Goal: Task Accomplishment & Management: Complete application form

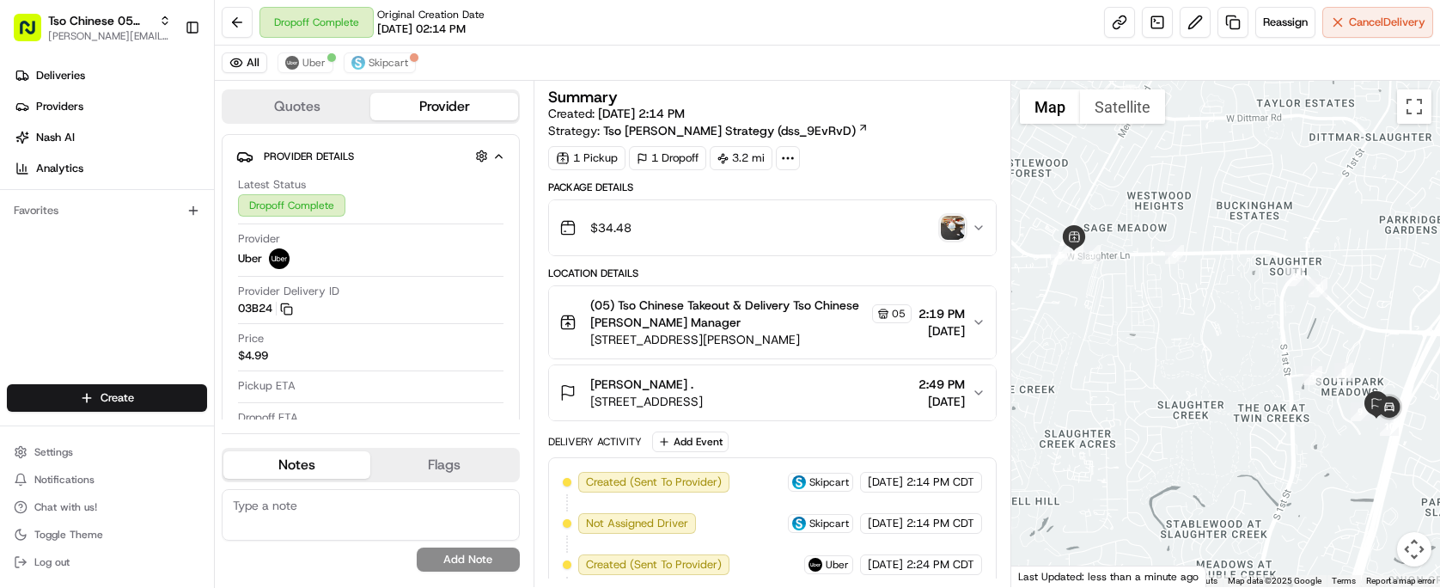
click at [113, 388] on html "Tso Chinese 05 Menchaca [EMAIL_ADDRESS][DOMAIN_NAME] Toggle Sidebar Deliveries …" at bounding box center [720, 294] width 1440 height 588
click at [301, 431] on link "Delivery" at bounding box center [311, 429] width 192 height 31
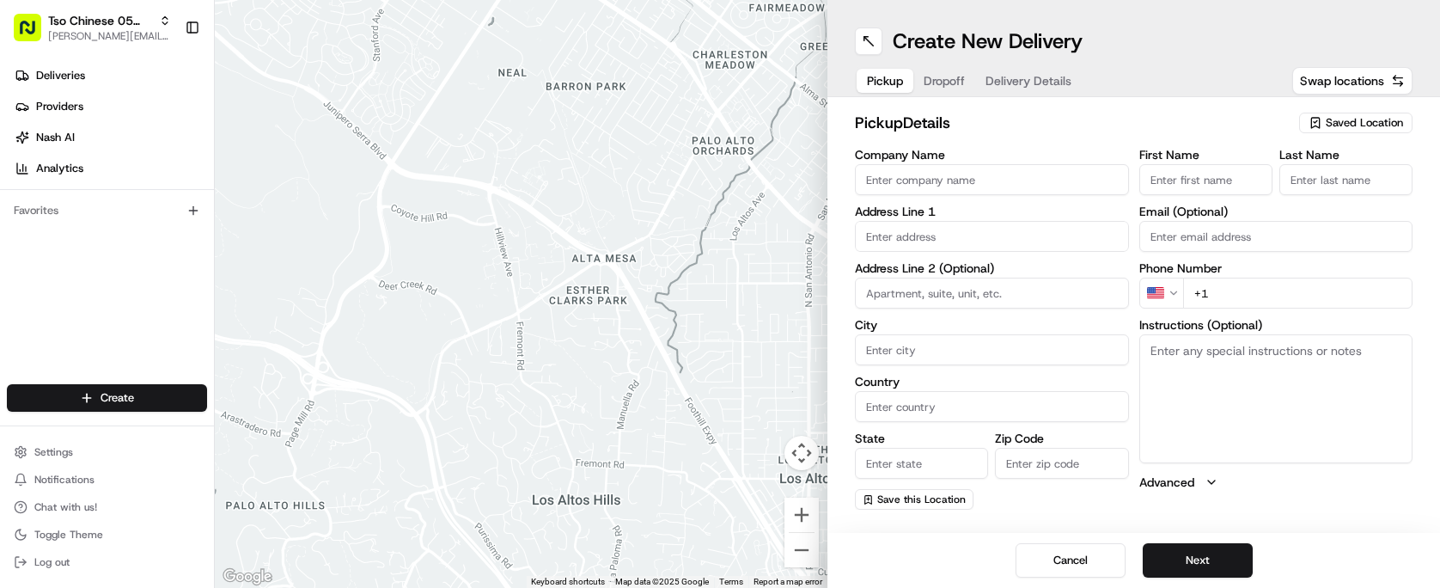
click at [1387, 126] on span "Saved Location" at bounding box center [1364, 122] width 77 height 15
click at [1351, 180] on span "(05) Tso Chinese Takeout & Delivery (05)" at bounding box center [1326, 187] width 211 height 15
type input "(05) Tso Chinese Takeout & Delivery"
type input "[STREET_ADDRESS][PERSON_NAME]"
type input "Ste 100"
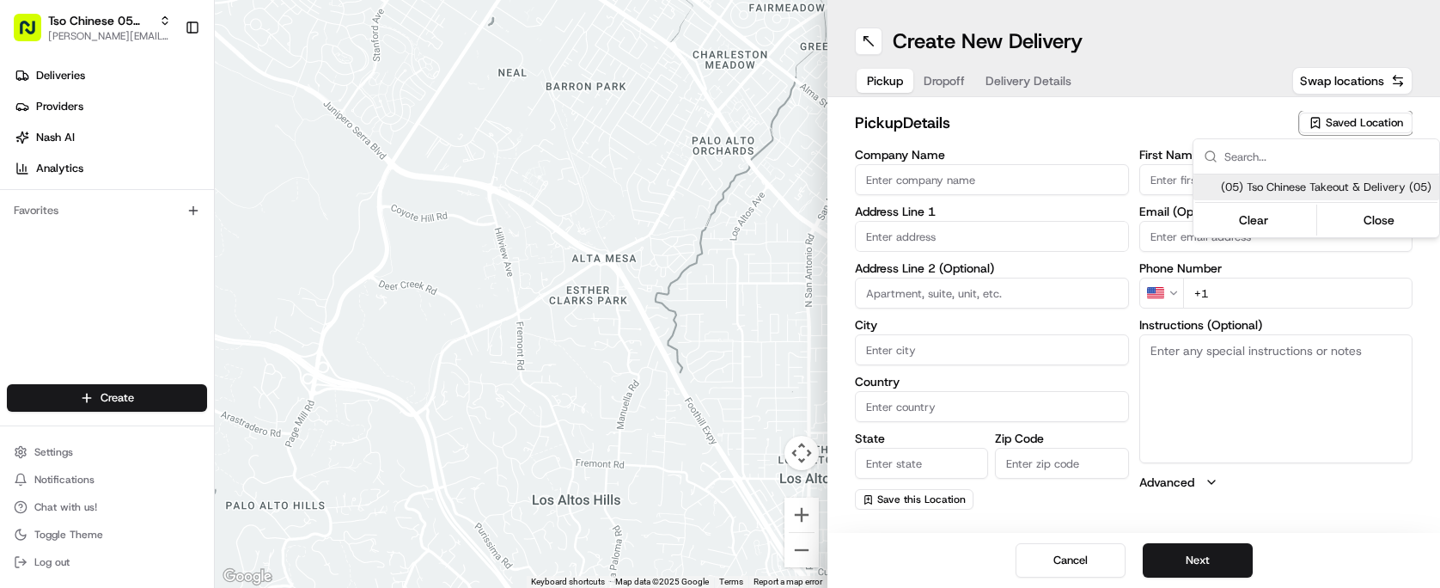
type input "Austin"
type input "US"
type input "[GEOGRAPHIC_DATA]"
type input "78748"
type input "Tso Chinese"
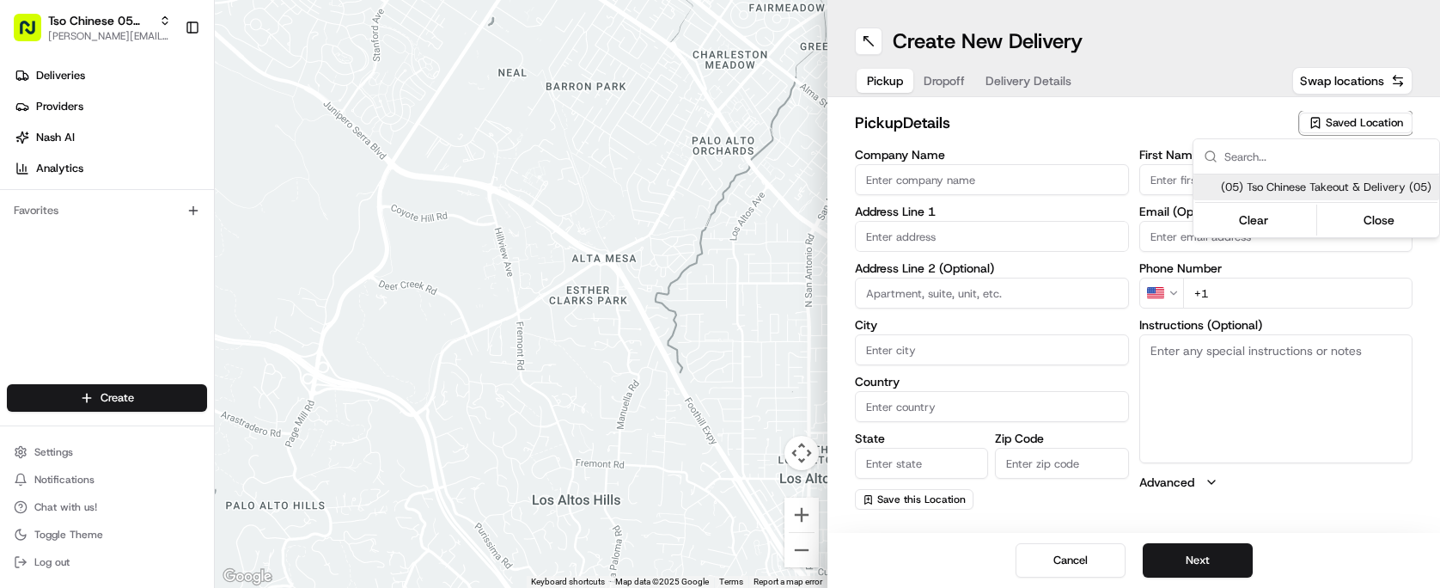
type input "[PERSON_NAME] Manager"
type input "[EMAIL_ADDRESS][DOMAIN_NAME]"
type input "[PHONE_NUMBER]"
type textarea "Submit a picture displaying address & food as Proof of Delivery. Envía una foto…"
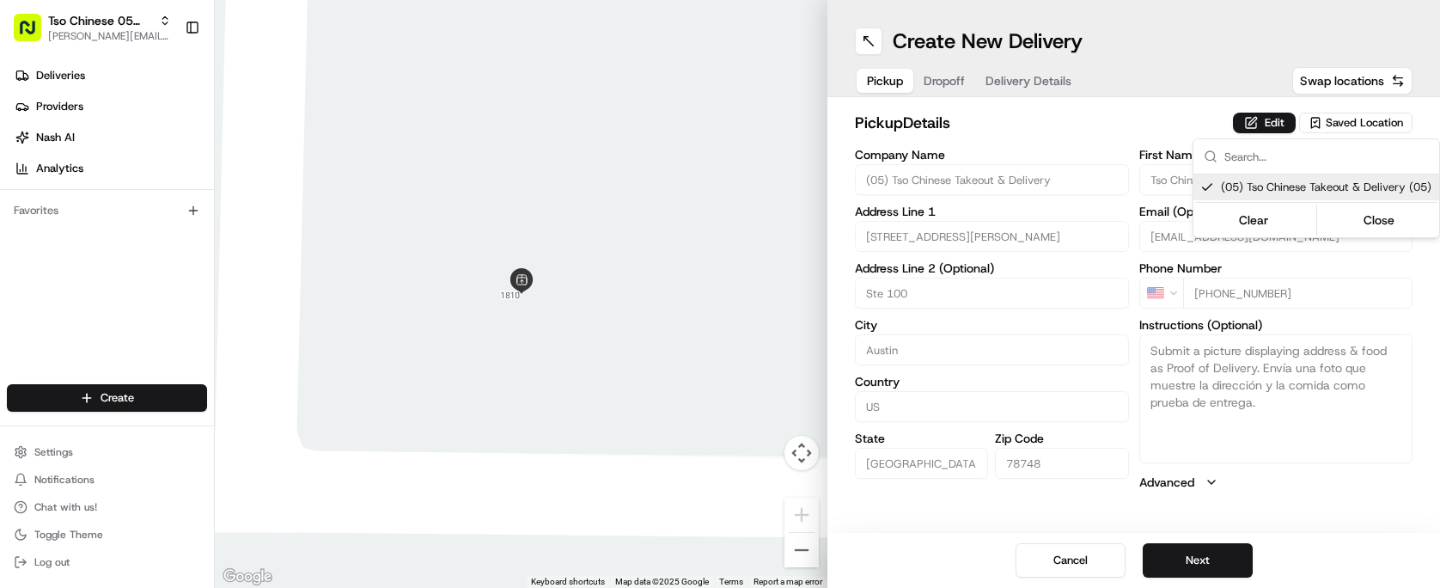
click at [1039, 85] on html "Tso Chinese 05 Menchaca [EMAIL_ADDRESS][DOMAIN_NAME] Toggle Sidebar Deliveries …" at bounding box center [720, 294] width 1440 height 588
click at [946, 81] on span "Dropoff" at bounding box center [944, 80] width 41 height 17
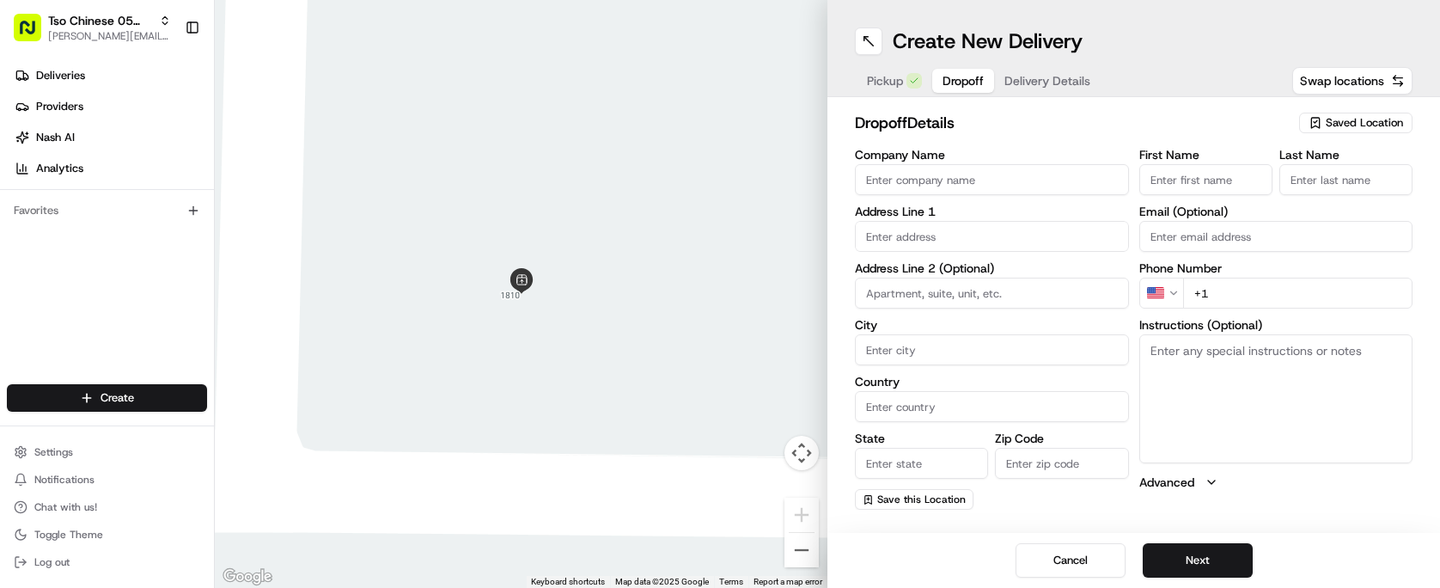
click at [1048, 85] on span "Delivery Details" at bounding box center [1047, 80] width 86 height 17
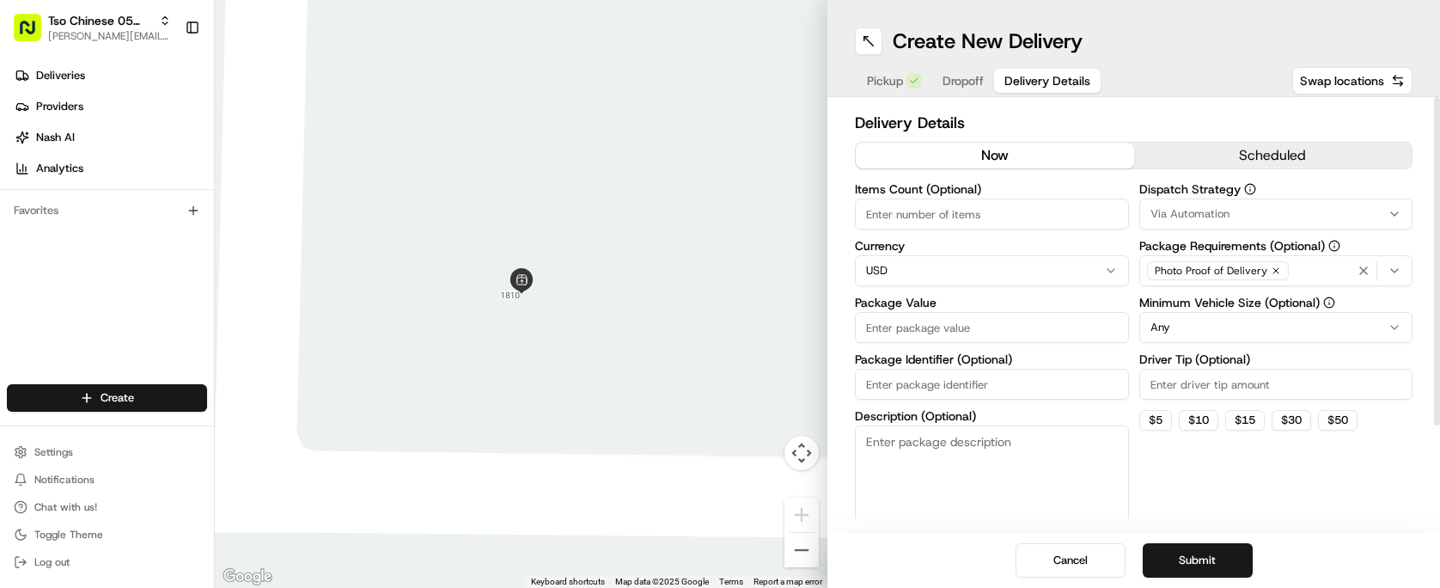
click at [1048, 85] on span "Delivery Details" at bounding box center [1047, 80] width 86 height 17
click at [983, 392] on input "Package Identifier (Optional)" at bounding box center [992, 384] width 274 height 31
paste input "#UUDBEFK"
type input "#UUDBEFK"
click at [1180, 387] on input "Driver Tip (Optional)" at bounding box center [1276, 384] width 274 height 31
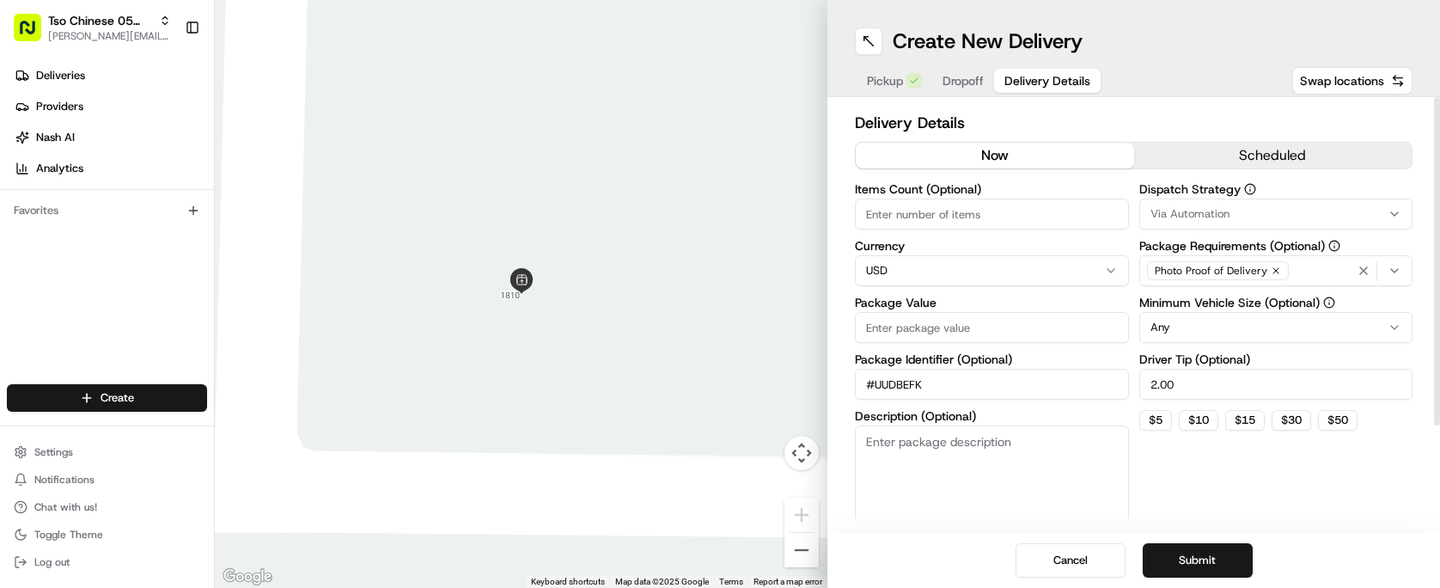
type input "2.00"
click at [1339, 215] on div "Via Automation" at bounding box center [1276, 213] width 265 height 15
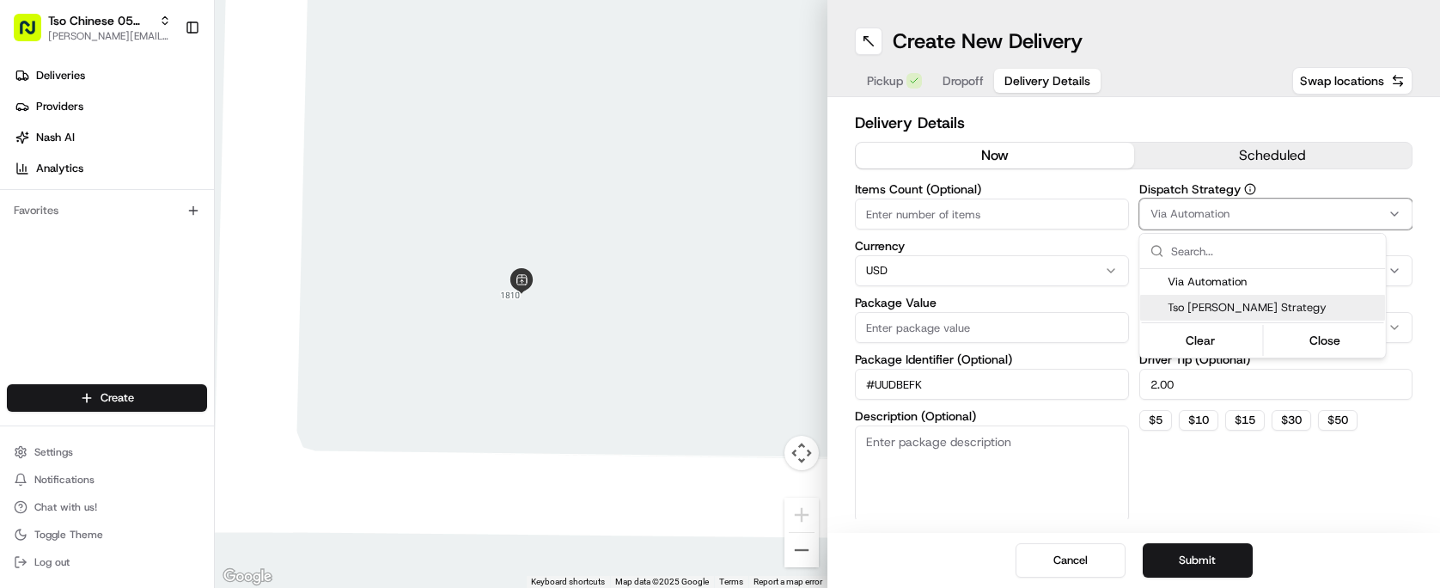
click at [1324, 297] on div "Tso [PERSON_NAME] Strategy" at bounding box center [1263, 308] width 246 height 26
click at [1046, 217] on html "Tso Chinese 05 Menchaca paul@tsochinese.com Toggle Sidebar Deliveries Providers…" at bounding box center [720, 294] width 1440 height 588
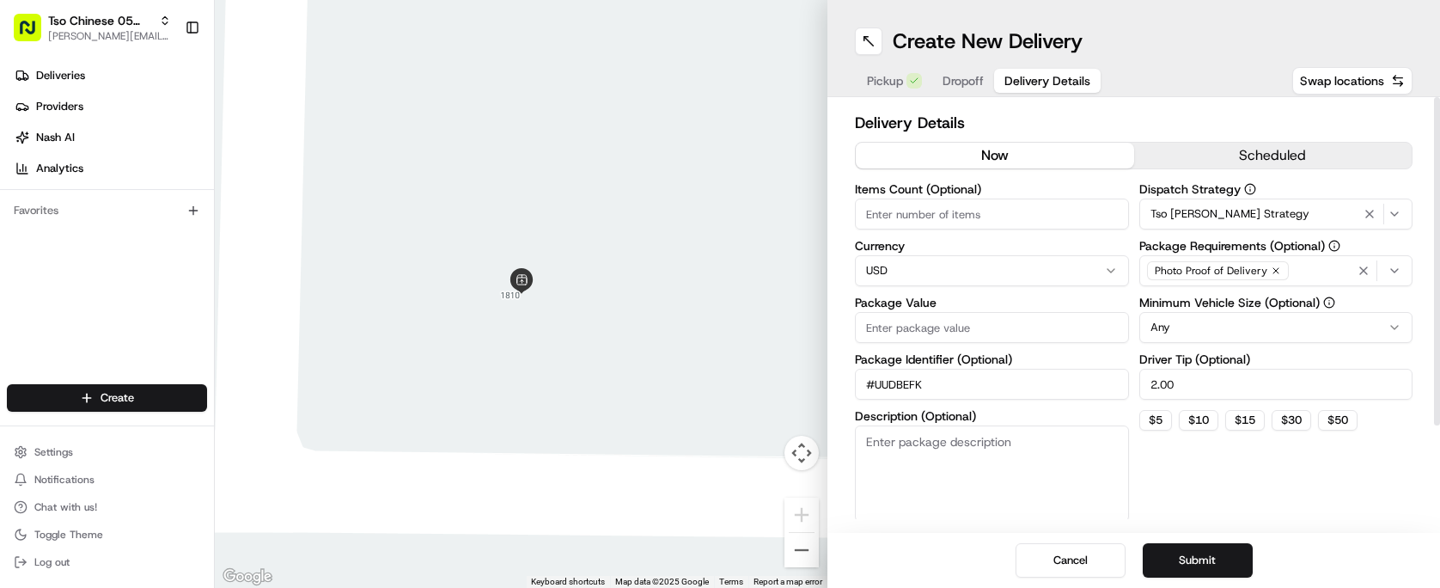
click at [1046, 217] on input "Items Count (Optional)" at bounding box center [992, 213] width 274 height 31
type input "2"
click at [1007, 320] on input "Package Value" at bounding box center [992, 327] width 274 height 31
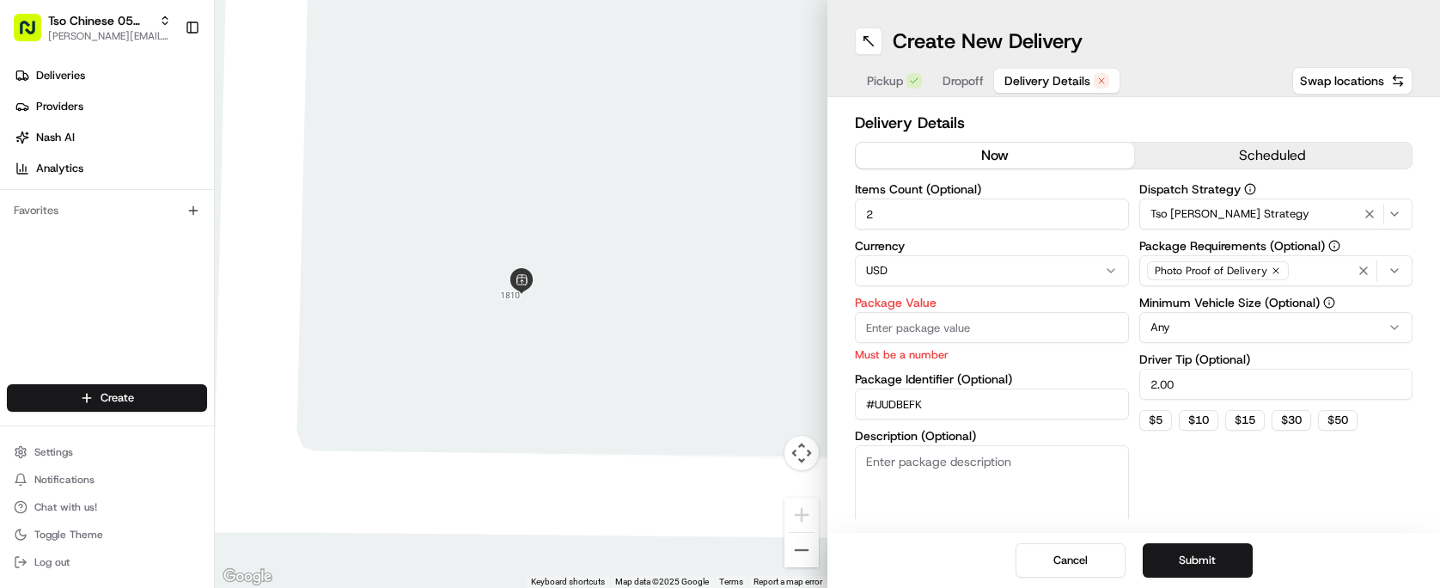
paste input "38.86"
type input "38.86"
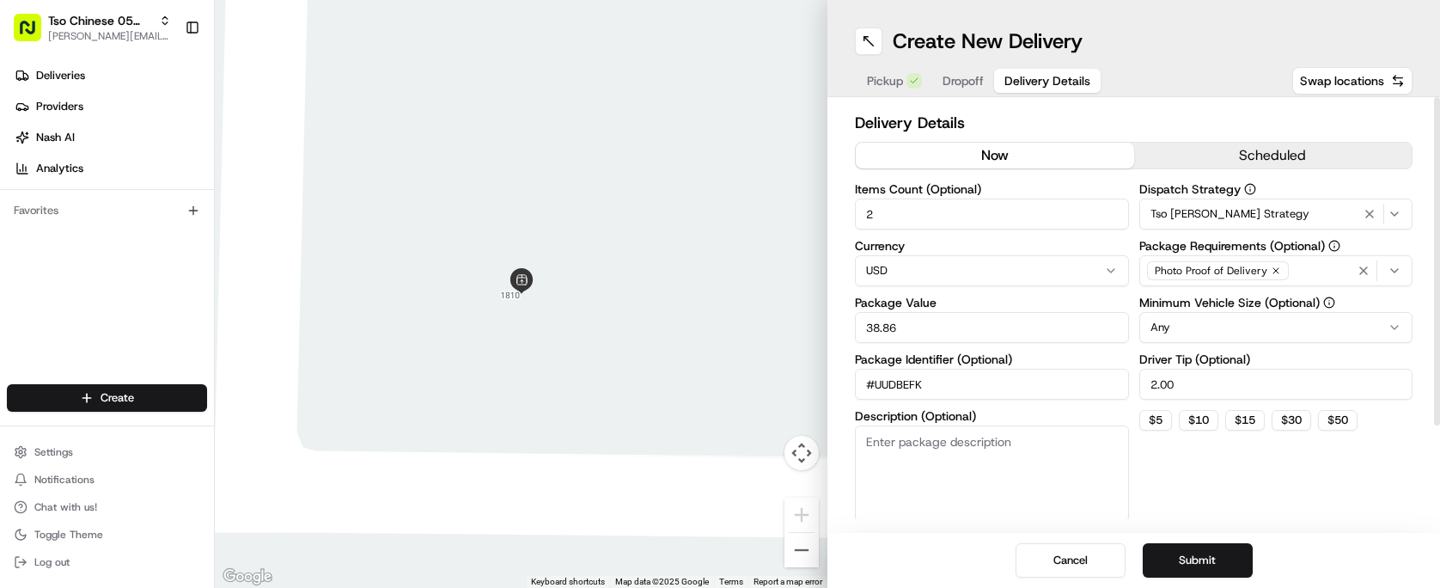
click at [1201, 459] on div "Dispatch Strategy Tso [PERSON_NAME] Strategy Package Requirements (Optional) Ph…" at bounding box center [1276, 352] width 274 height 338
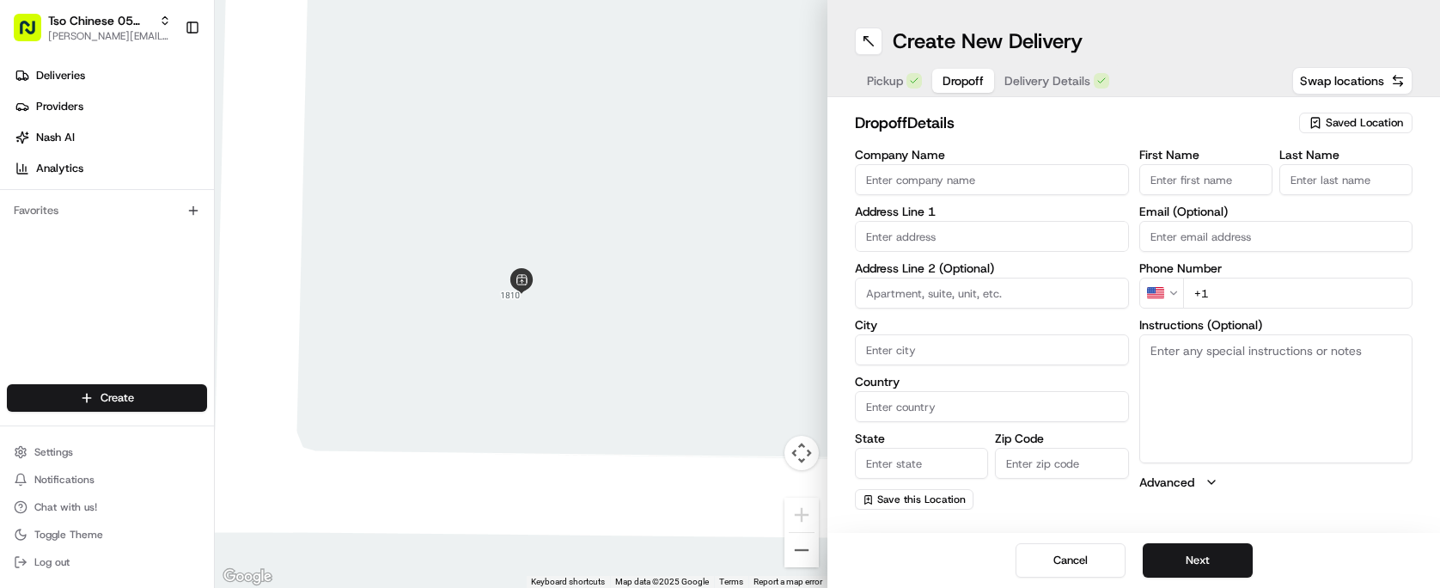
click at [973, 81] on span "Dropoff" at bounding box center [962, 80] width 41 height 17
click at [1037, 239] on input "text" at bounding box center [992, 236] width 274 height 31
paste input "10001 S 1st St"
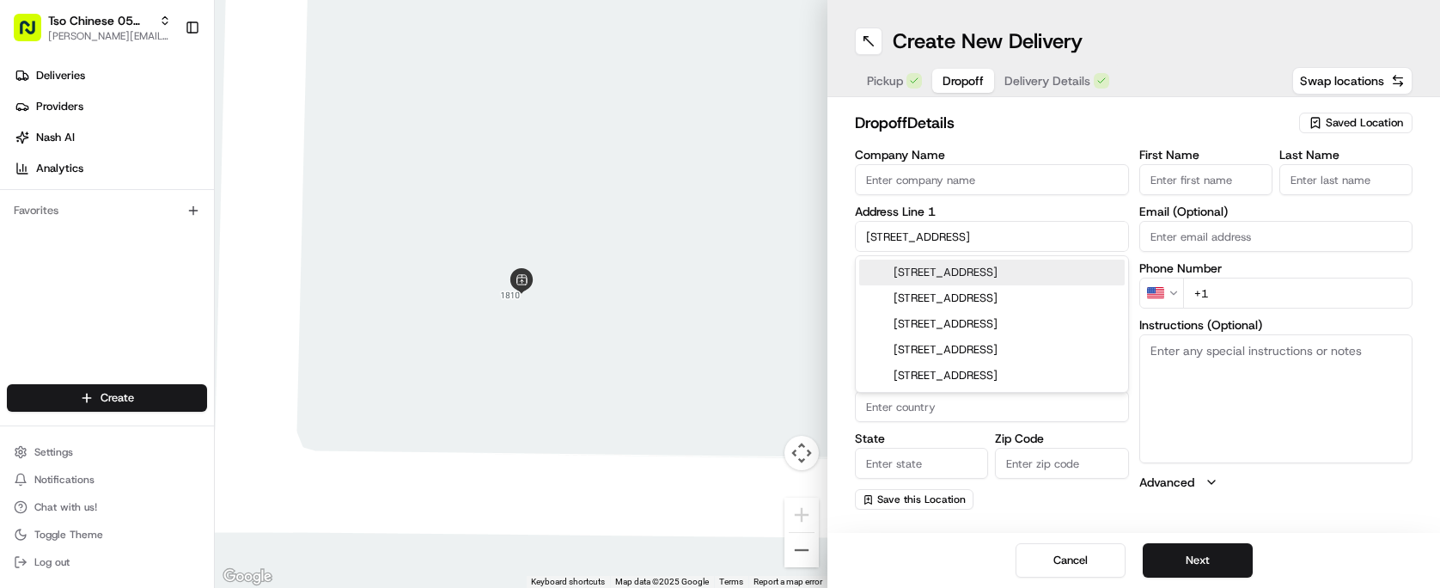
click at [1024, 270] on div "10001 South 1st Street, Austin, TX" at bounding box center [991, 272] width 265 height 26
type input "[STREET_ADDRESS]"
type input "Austin"
type input "[GEOGRAPHIC_DATA]"
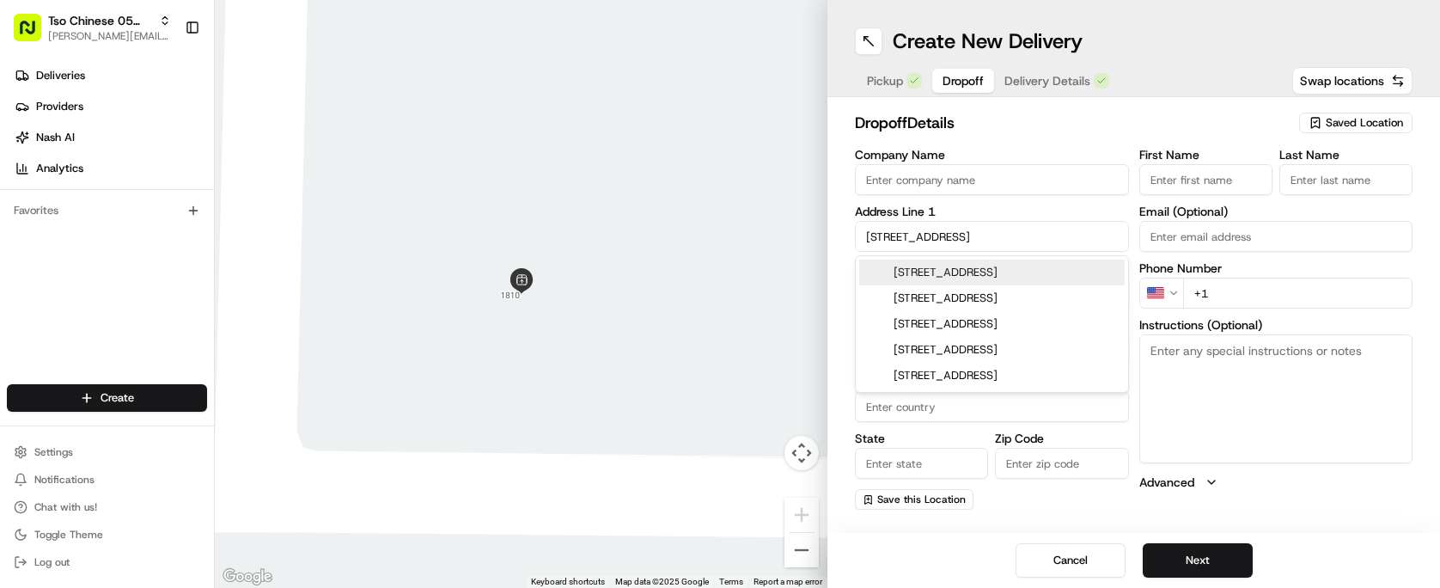
type input "78748"
type input "10001 South 1st Street"
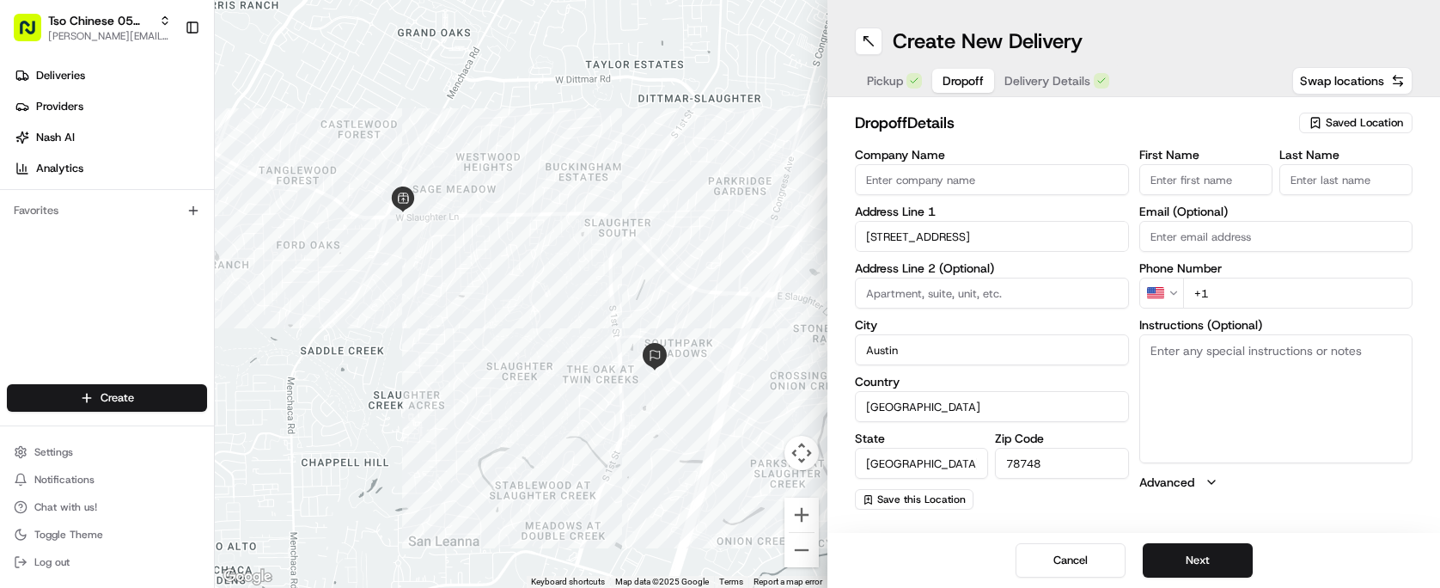
click at [1208, 192] on input "First Name" at bounding box center [1205, 179] width 133 height 31
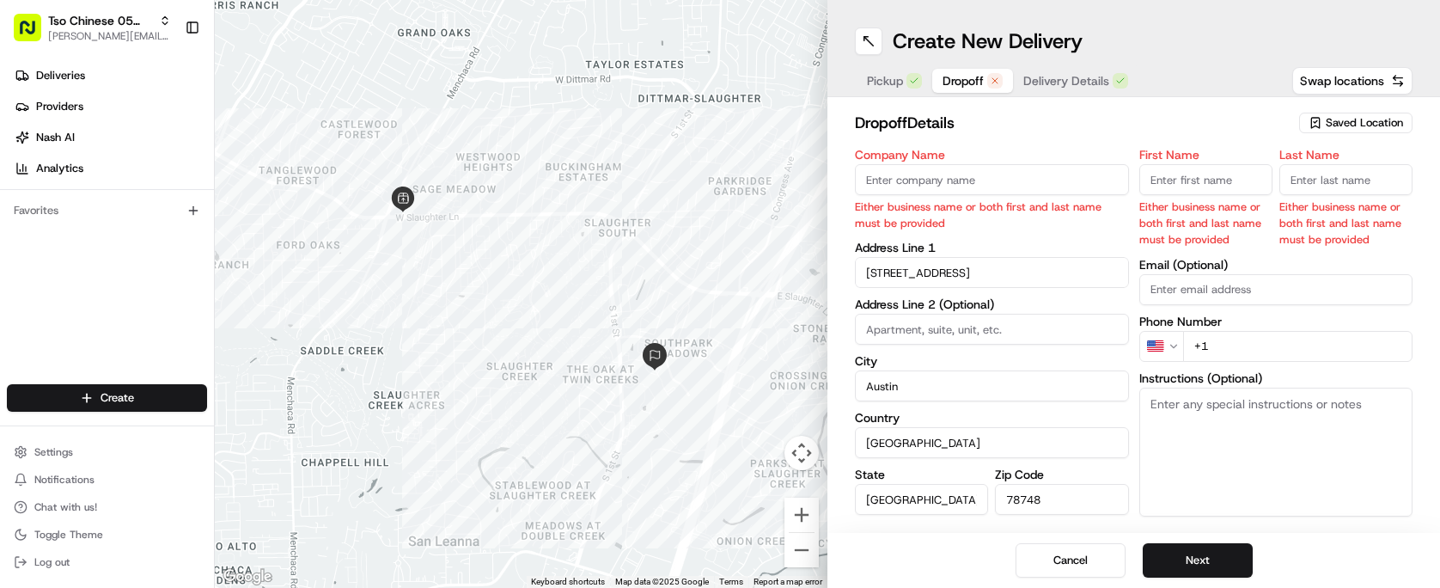
paste input "Cameron Desautels"
type input "Cameron Desautels"
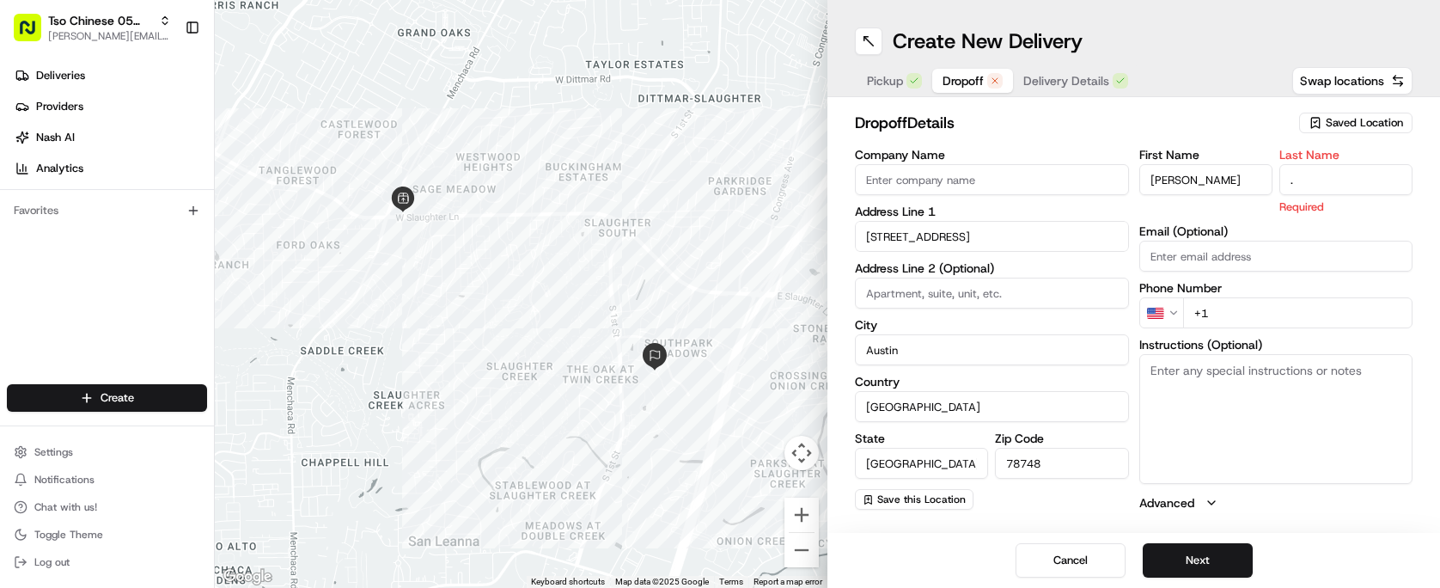
type input "."
click at [1139, 127] on h2 "dropoff Details" at bounding box center [1072, 123] width 434 height 24
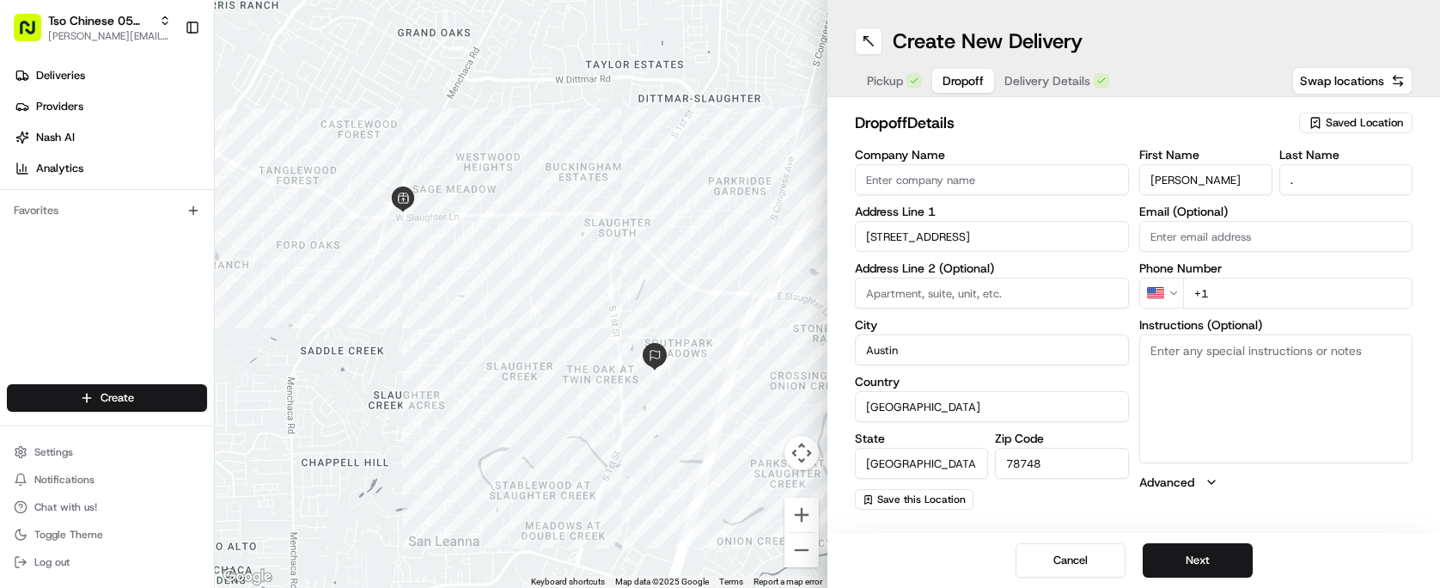
click at [1266, 293] on input "+1" at bounding box center [1298, 293] width 230 height 31
paste input "972 400 0424"
type input "+1 972 400 0424"
click at [1104, 133] on h2 "dropoff Details" at bounding box center [1072, 123] width 434 height 24
click at [1231, 570] on button "Next" at bounding box center [1198, 560] width 110 height 34
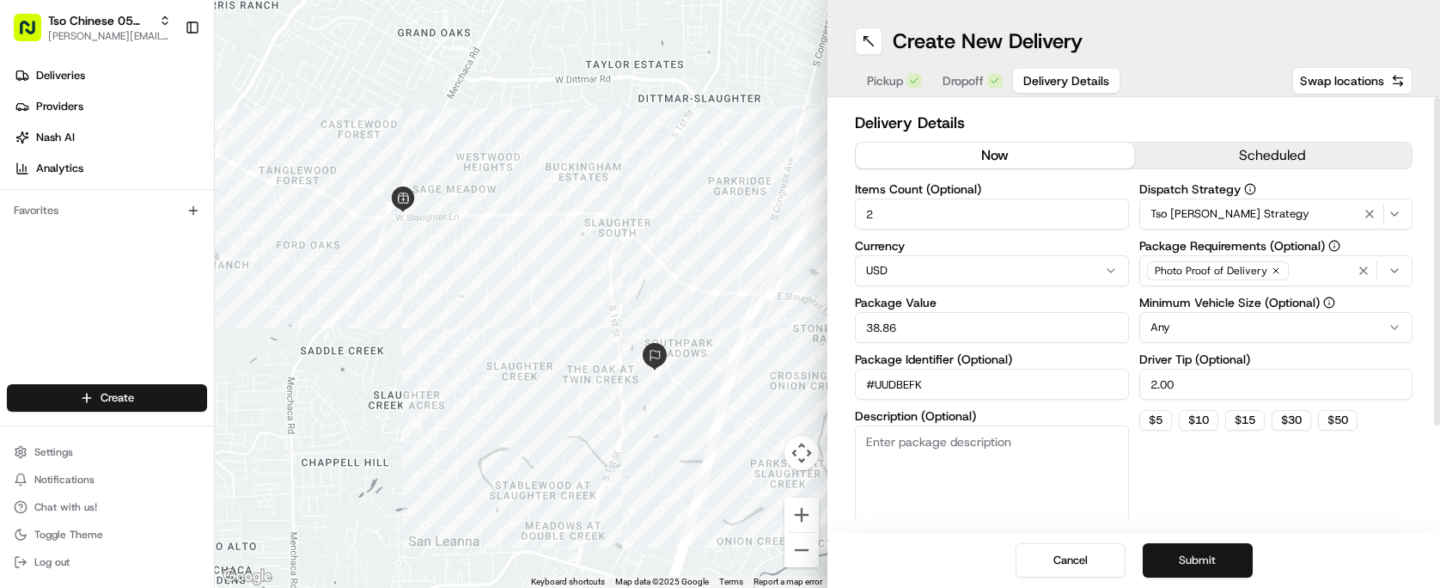
click at [1211, 573] on button "Submit" at bounding box center [1198, 560] width 110 height 34
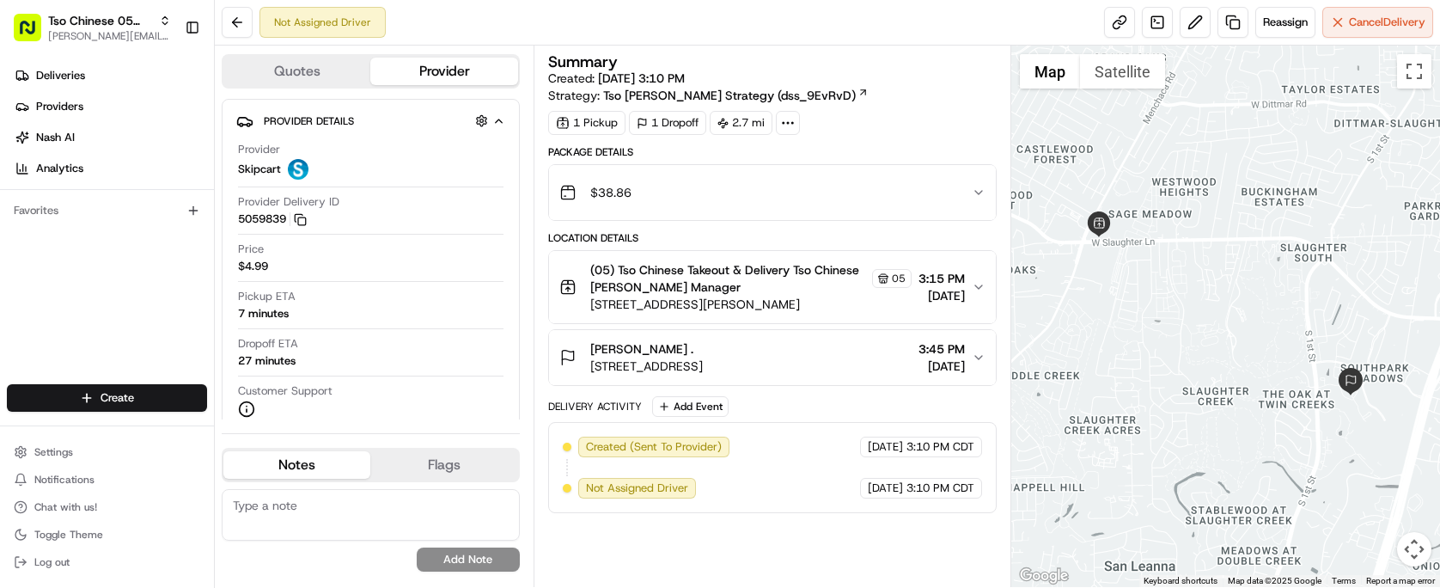
click at [155, 381] on div "Create" at bounding box center [107, 397] width 214 height 41
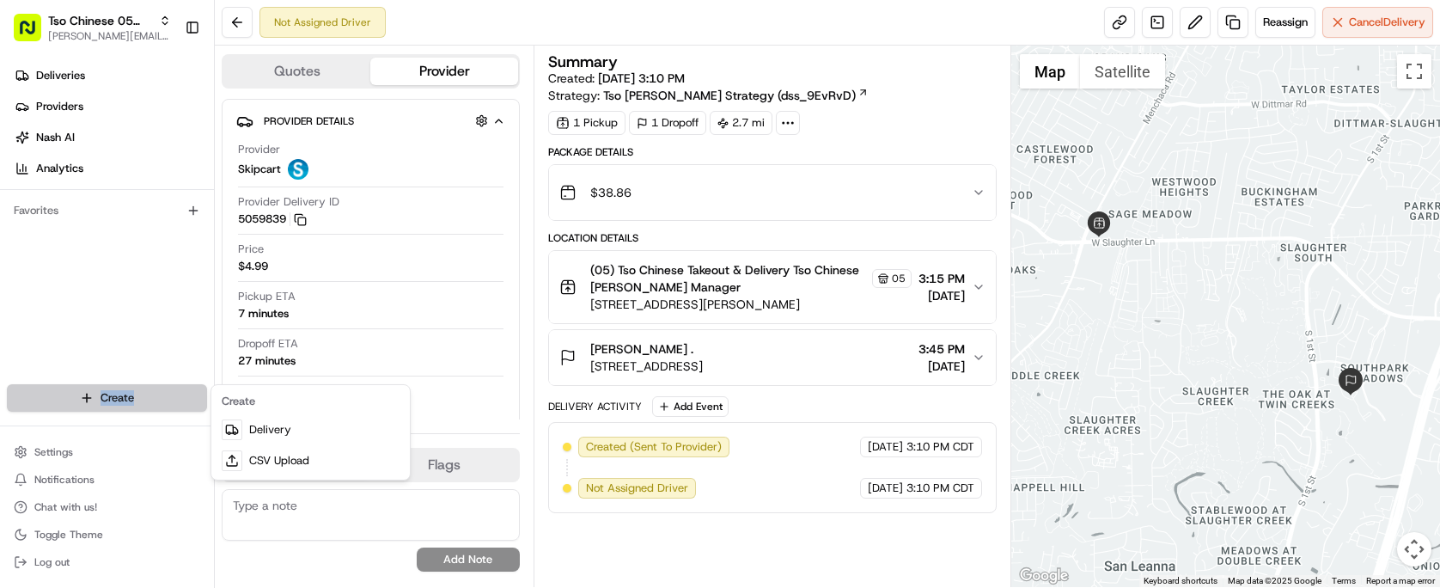
click at [176, 404] on html "Tso Chinese 05 Menchaca paul@tsochinese.com Toggle Sidebar Deliveries Providers…" at bounding box center [720, 294] width 1440 height 588
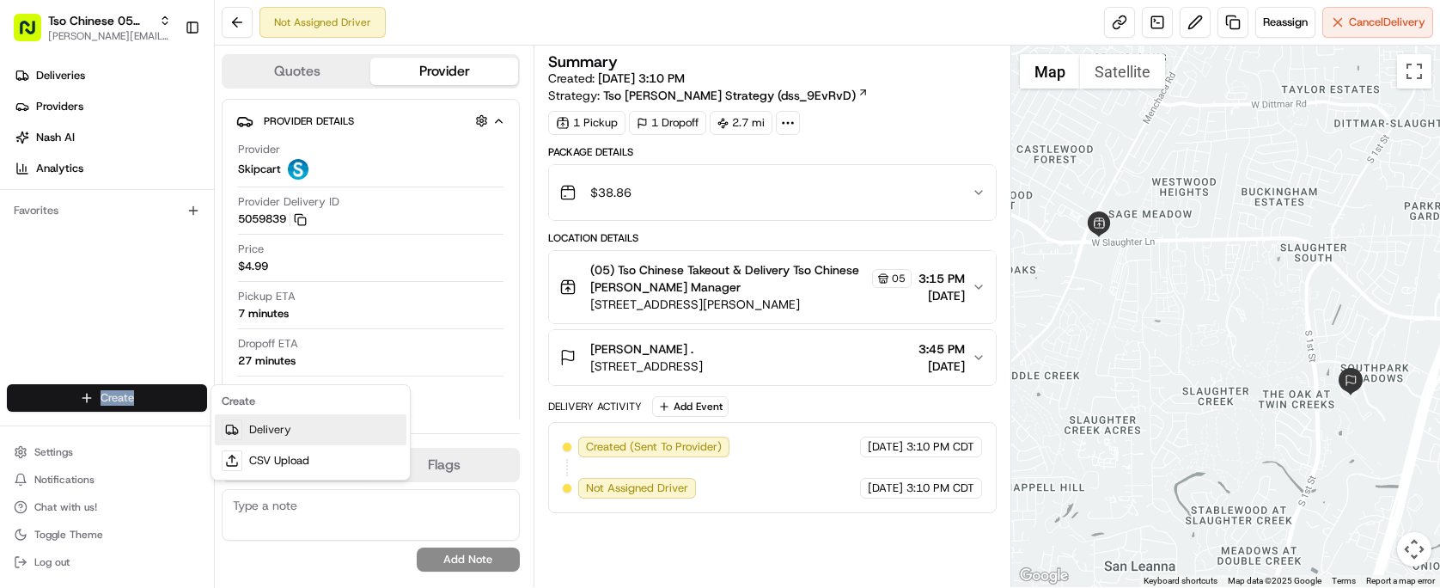
click at [243, 432] on link "Delivery" at bounding box center [311, 429] width 192 height 31
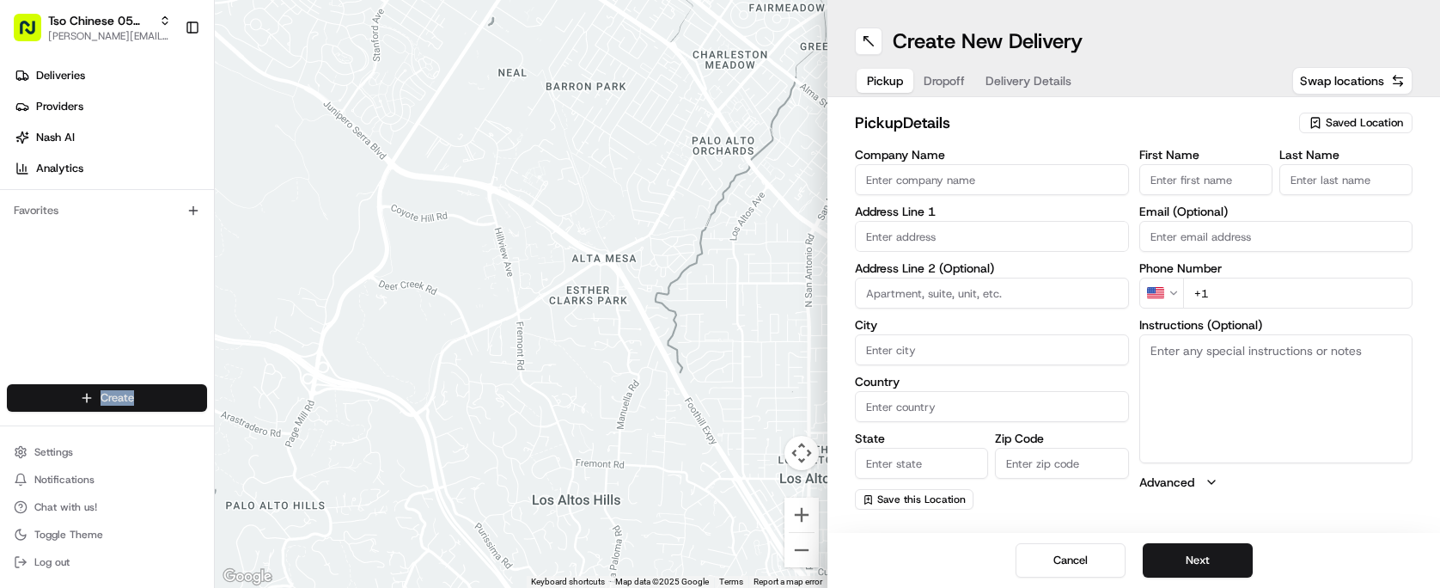
click at [149, 403] on html "Tso Chinese 05 Menchaca paul@tsochinese.com Toggle Sidebar Deliveries Providers…" at bounding box center [720, 294] width 1440 height 588
click at [297, 424] on link "Delivery" at bounding box center [311, 429] width 192 height 31
click at [1346, 119] on span "Saved Location" at bounding box center [1364, 122] width 77 height 15
click at [1320, 183] on span "(05) Tso Chinese Takeout & Delivery (05)" at bounding box center [1326, 187] width 211 height 15
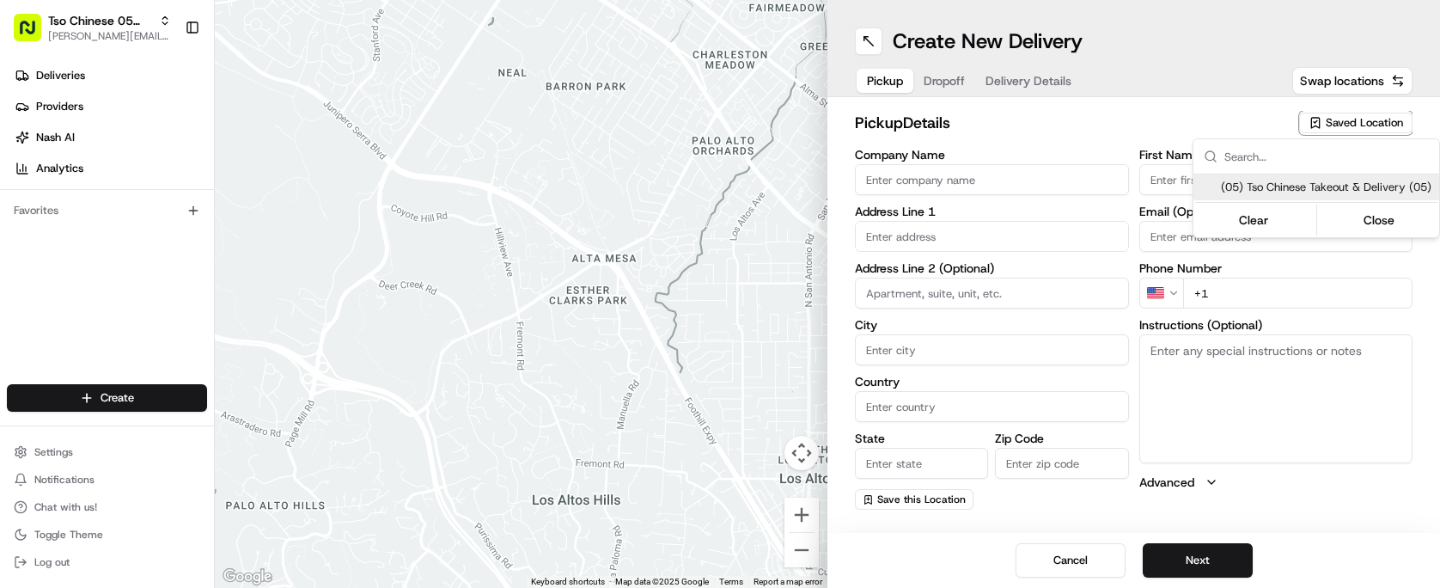
type input "(05) Tso Chinese Takeout & Delivery"
type input "[STREET_ADDRESS][PERSON_NAME]"
type input "Ste 100"
type input "Austin"
type input "US"
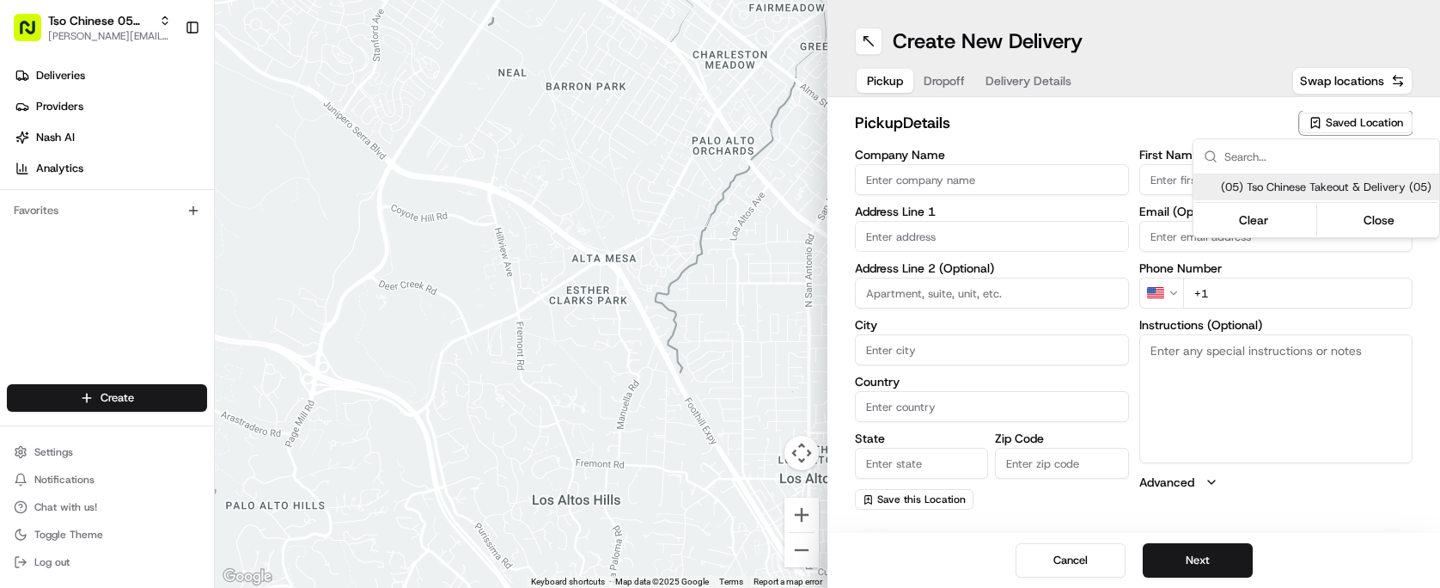
type input "[GEOGRAPHIC_DATA]"
type input "78748"
type input "Tso Chinese"
type input "[PERSON_NAME] Manager"
type input "[EMAIL_ADDRESS][DOMAIN_NAME]"
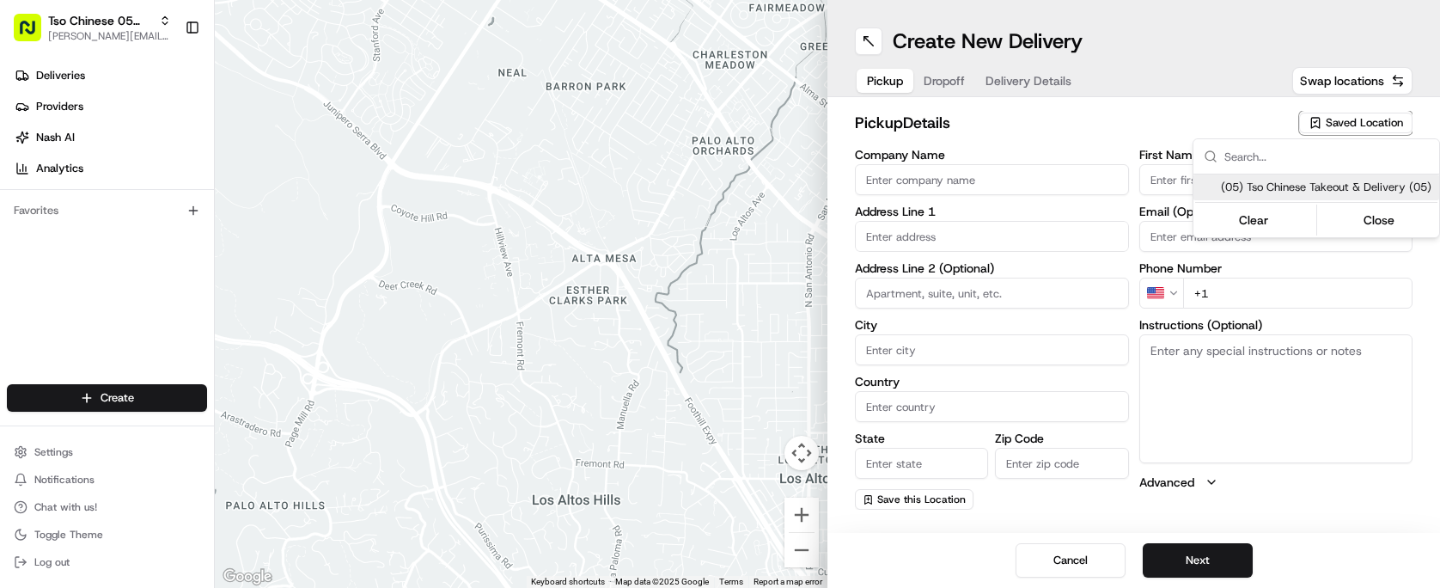
type input "[PHONE_NUMBER]"
type textarea "Submit a picture displaying address & food as Proof of Delivery. Envía una foto…"
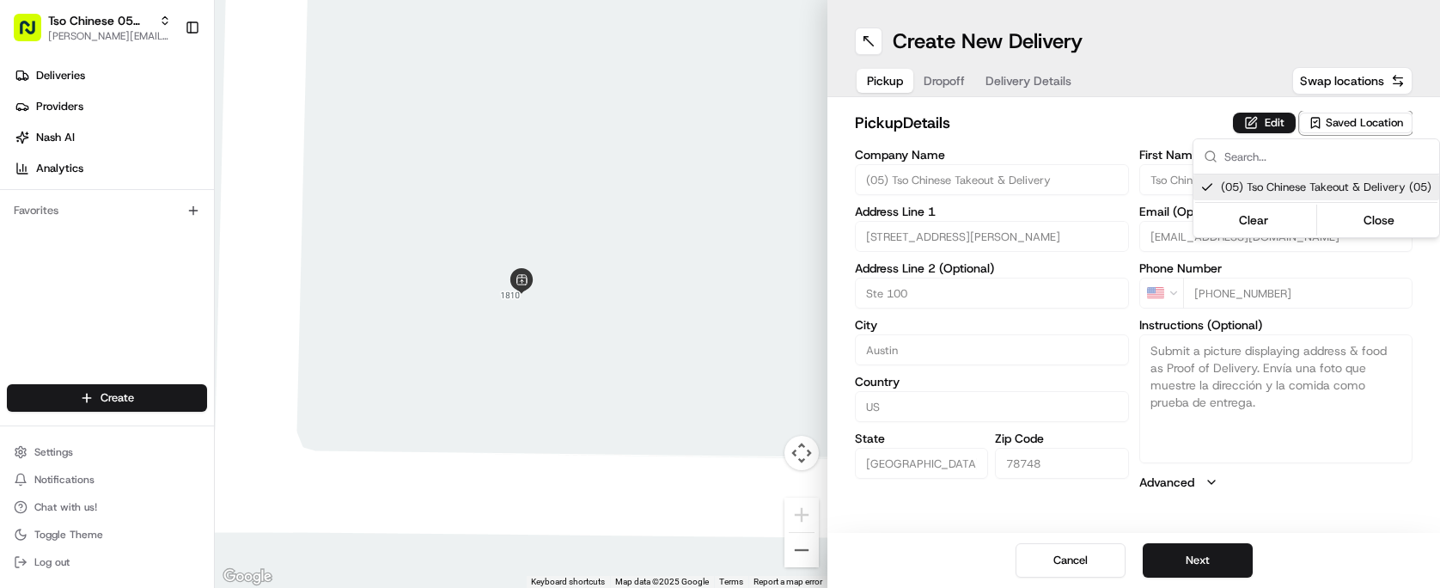
click at [1059, 129] on html "Tso Chinese 05 Menchaca [EMAIL_ADDRESS][DOMAIN_NAME] Toggle Sidebar Deliveries …" at bounding box center [720, 294] width 1440 height 588
click at [963, 83] on span "Dropoff" at bounding box center [944, 80] width 41 height 17
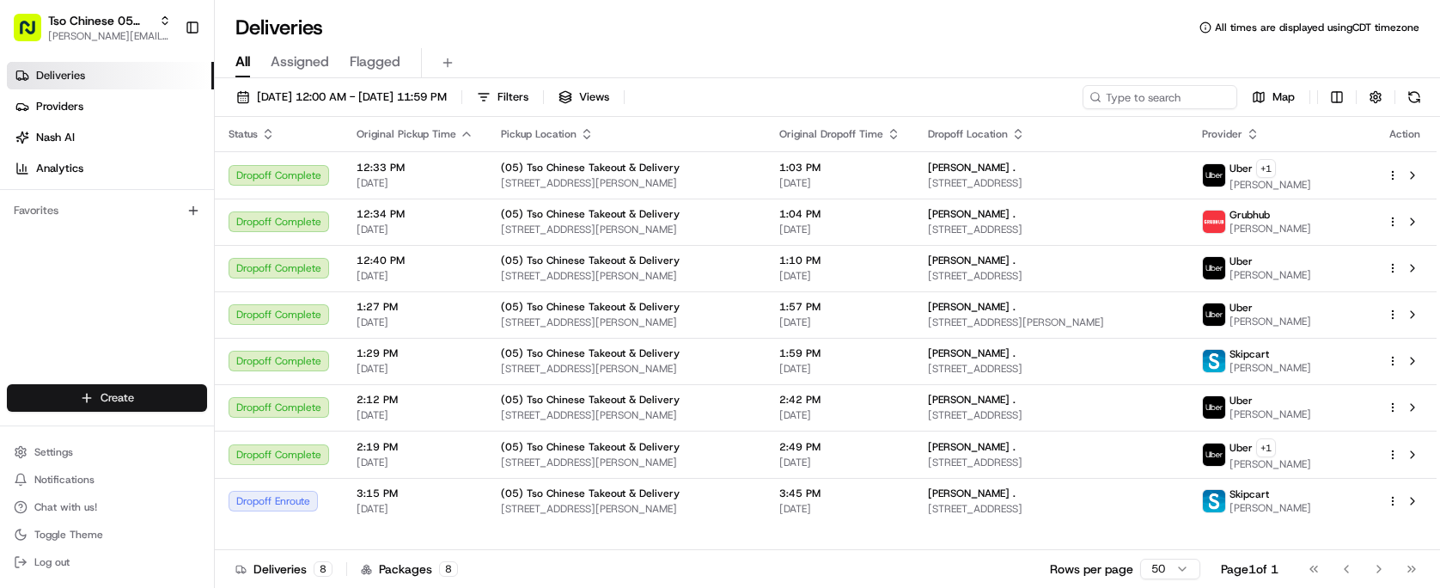
click at [149, 390] on html "Tso Chinese 05 Menchaca [EMAIL_ADDRESS][DOMAIN_NAME] Toggle Sidebar Deliveries …" at bounding box center [720, 294] width 1440 height 588
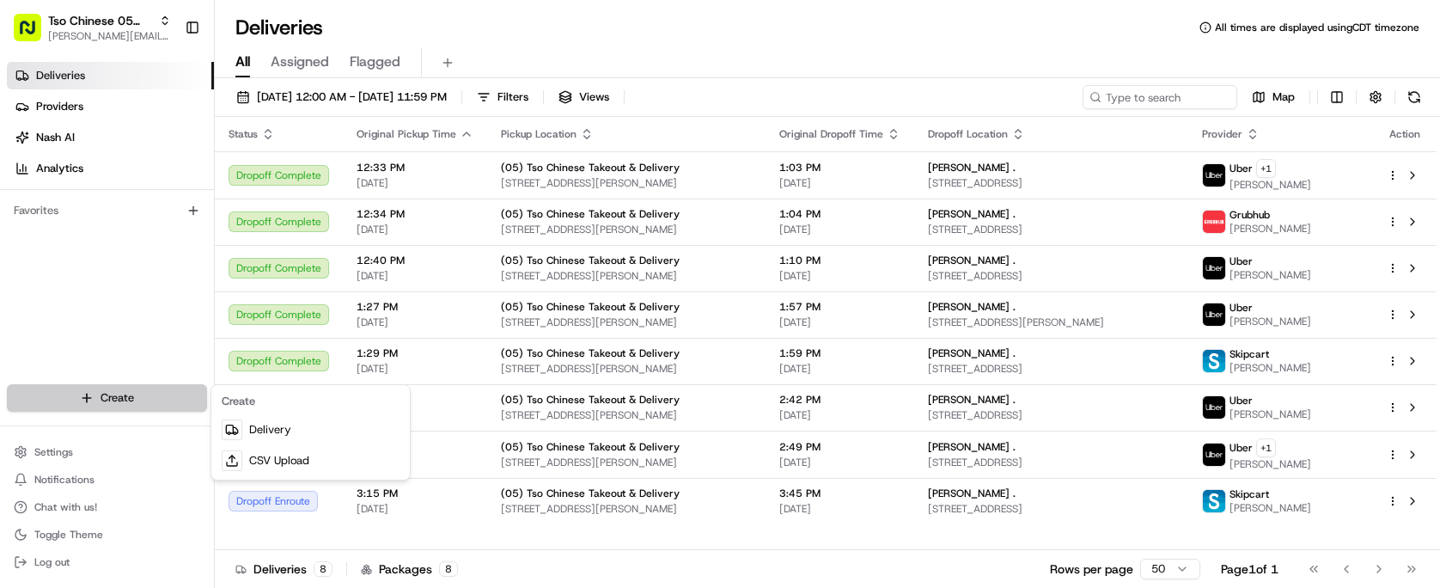
click at [149, 390] on html "Tso Chinese 05 Menchaca [EMAIL_ADDRESS][DOMAIN_NAME] Toggle Sidebar Deliveries …" at bounding box center [720, 294] width 1440 height 588
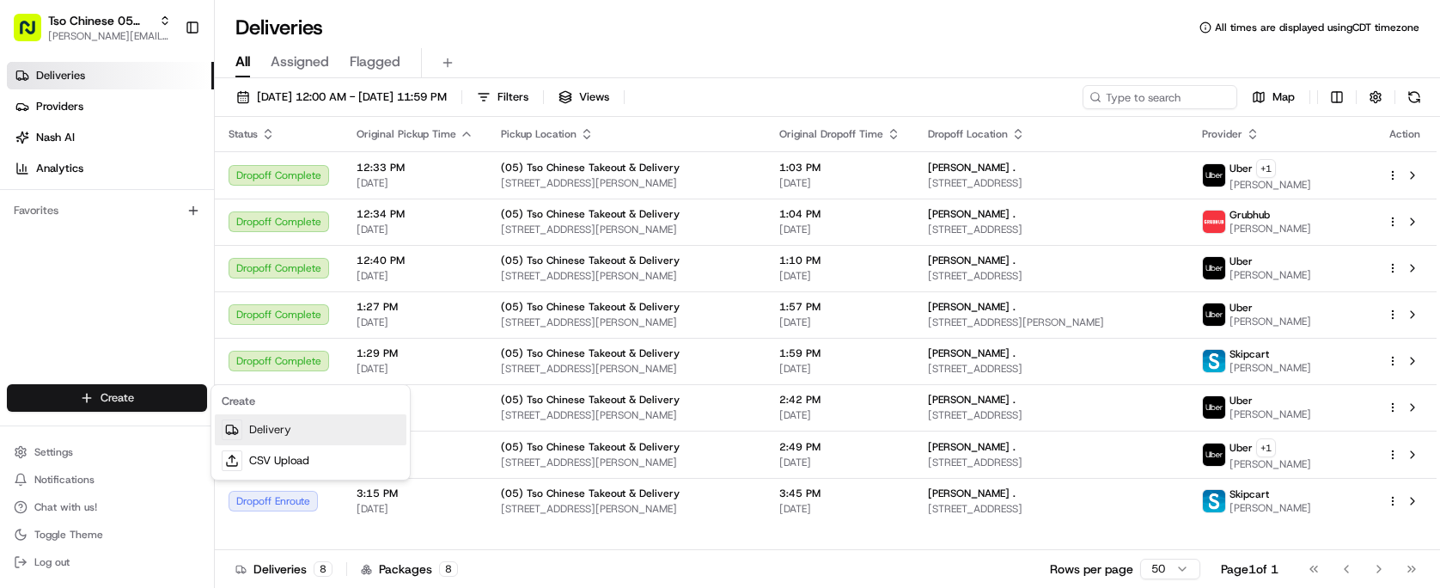
click at [301, 420] on link "Delivery" at bounding box center [311, 429] width 192 height 31
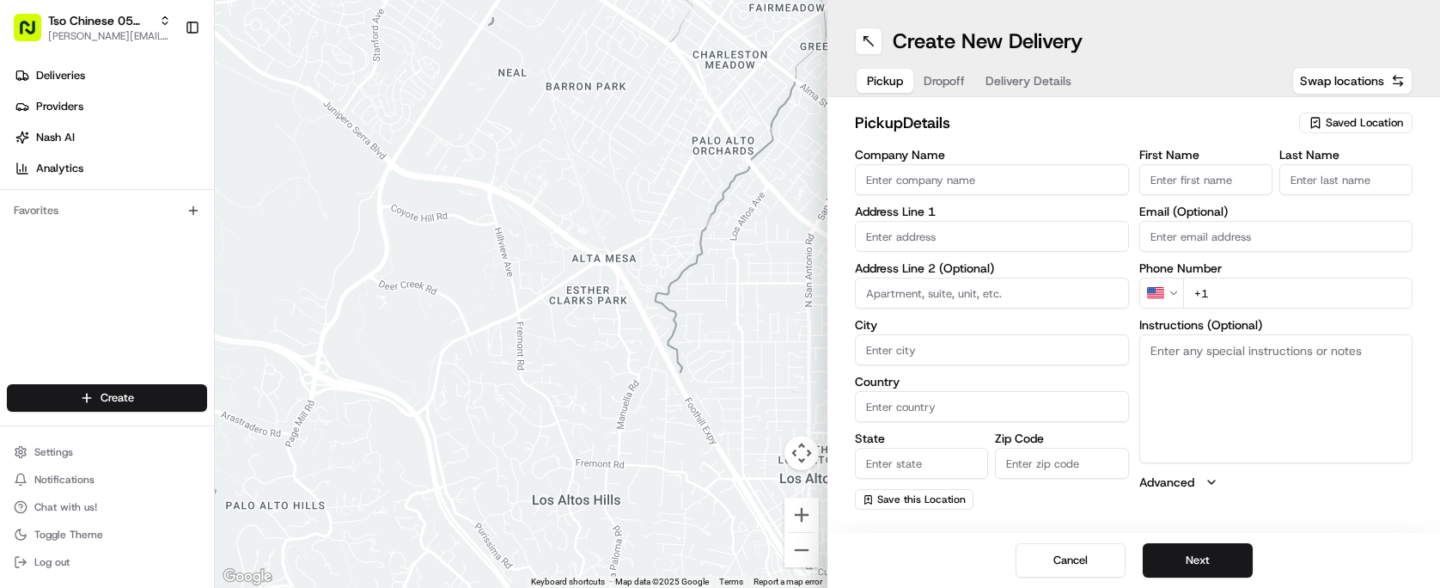
click at [1375, 135] on div "pickup Details Saved Location" at bounding box center [1134, 126] width 558 height 31
click at [1375, 119] on span "Saved Location" at bounding box center [1364, 122] width 77 height 15
click at [1309, 195] on span "(05) Tso Chinese Takeout & Delivery (05)" at bounding box center [1326, 187] width 211 height 15
type input "(05) Tso Chinese Takeout & Delivery"
type input "[STREET_ADDRESS][PERSON_NAME]"
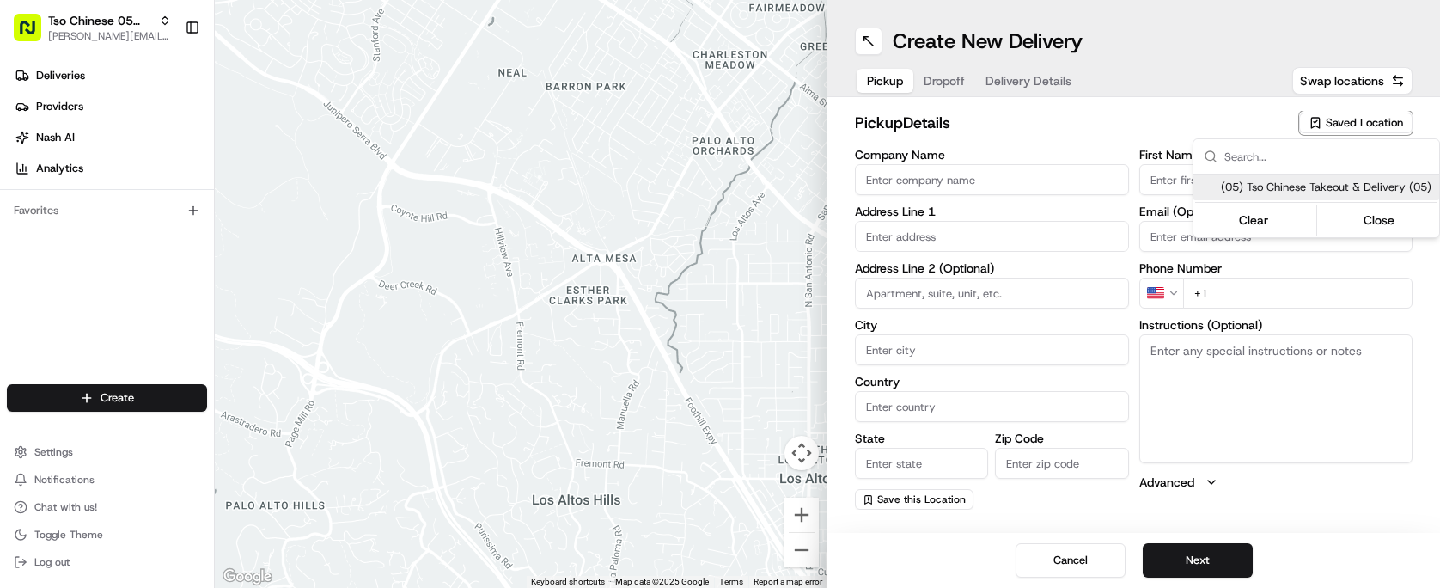
type input "Ste 100"
type input "Austin"
type input "US"
type input "[GEOGRAPHIC_DATA]"
type input "78748"
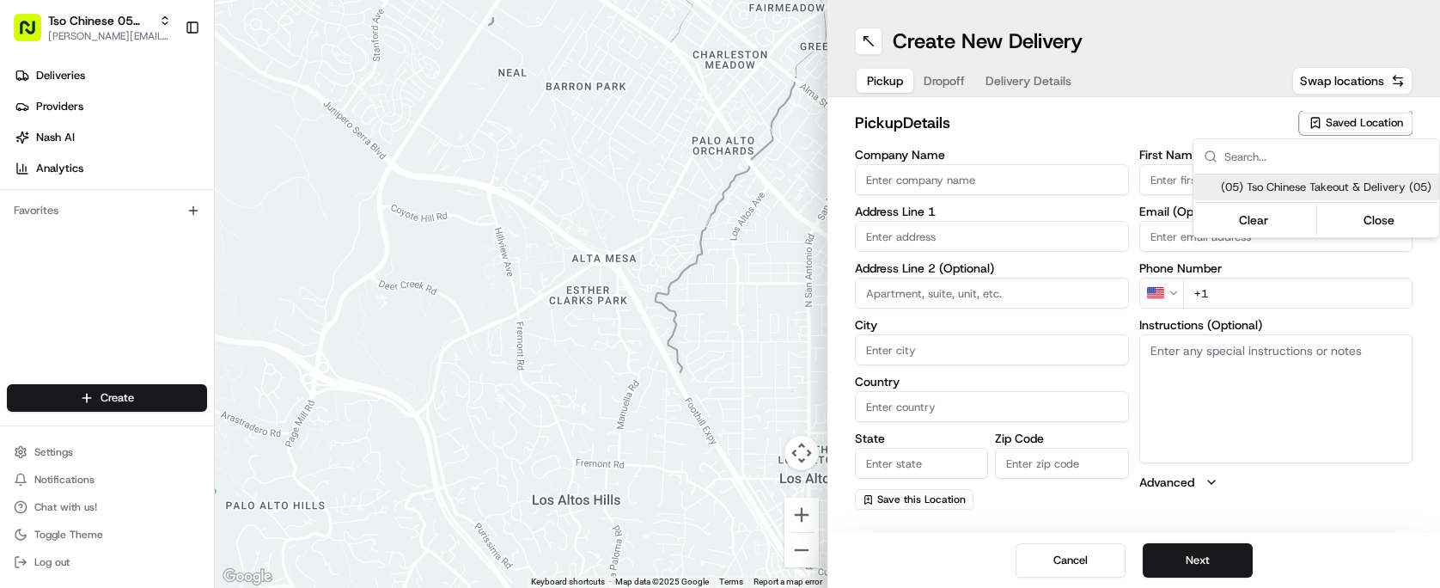
type input "Tso Chinese"
type input "[PERSON_NAME] Manager"
type input "[EMAIL_ADDRESS][DOMAIN_NAME]"
type input "[PHONE_NUMBER]"
type textarea "Submit a picture displaying address & food as Proof of Delivery. Envía una foto…"
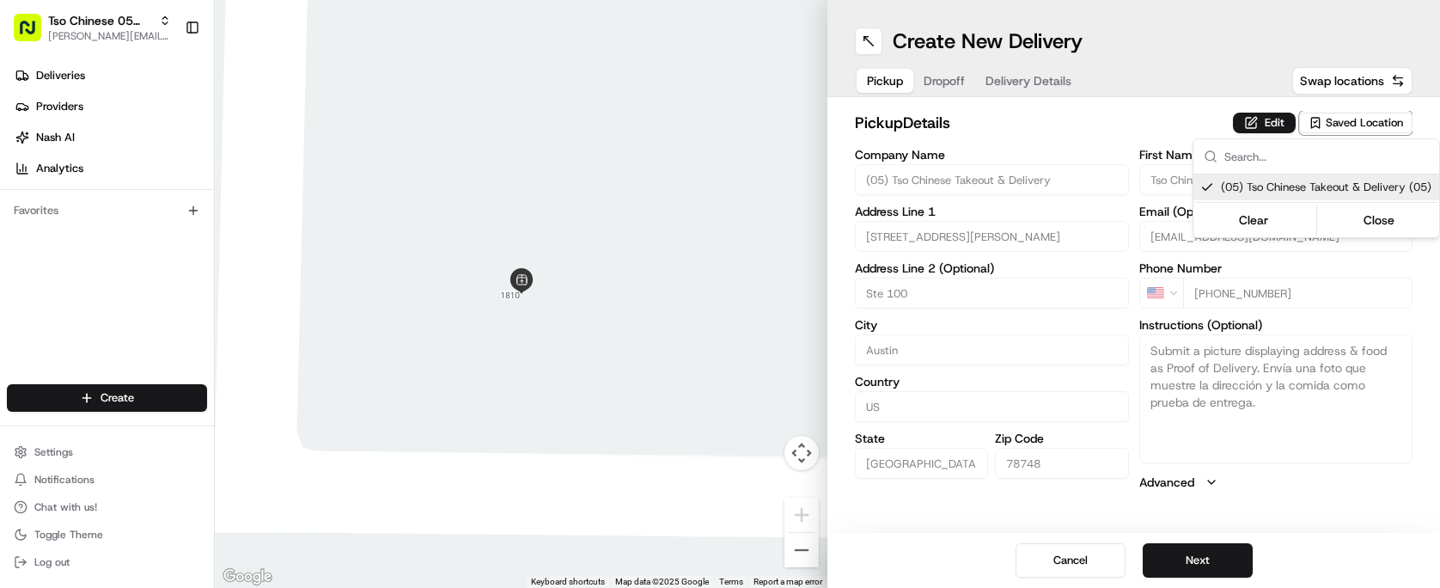
click at [1021, 128] on html "Tso Chinese 05 Menchaca [EMAIL_ADDRESS][DOMAIN_NAME] Toggle Sidebar Deliveries …" at bounding box center [720, 294] width 1440 height 588
click at [1267, 119] on button "Edit" at bounding box center [1264, 123] width 63 height 21
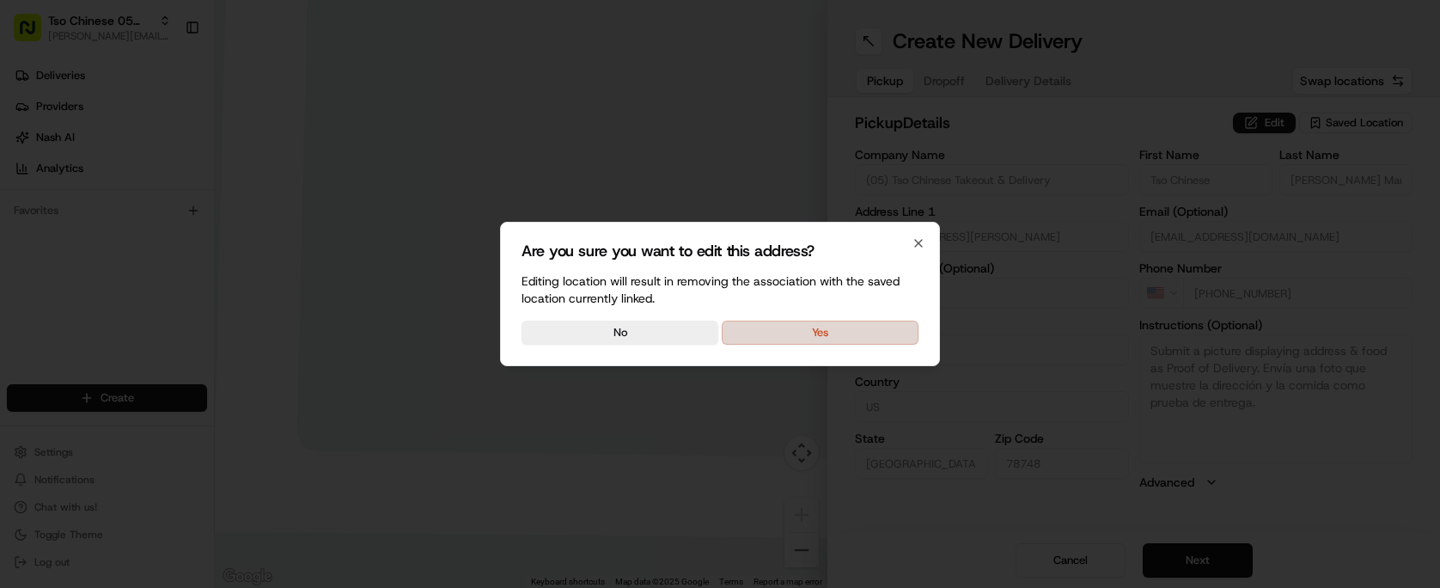
click at [814, 331] on button "Yes" at bounding box center [820, 332] width 197 height 24
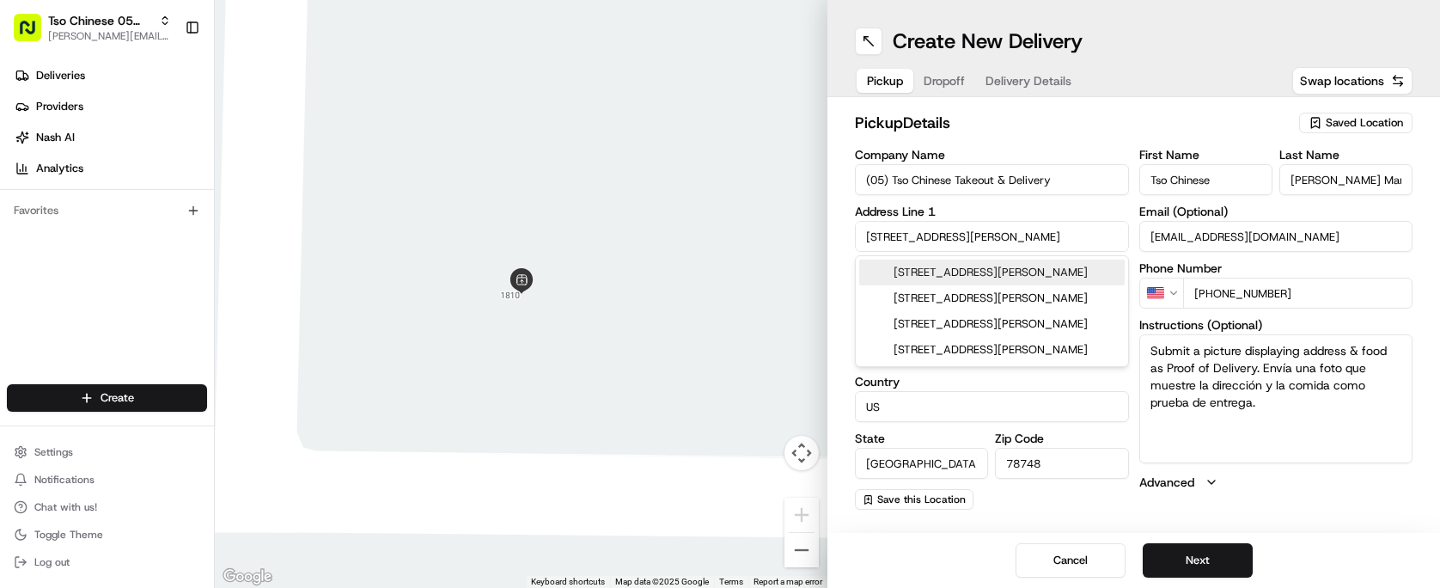
drag, startPoint x: 1027, startPoint y: 237, endPoint x: 853, endPoint y: 234, distance: 173.6
click at [853, 234] on div "pickup Details Saved Location Company Name (05) Tso Chinese Takeout & Delivery …" at bounding box center [1133, 310] width 613 height 426
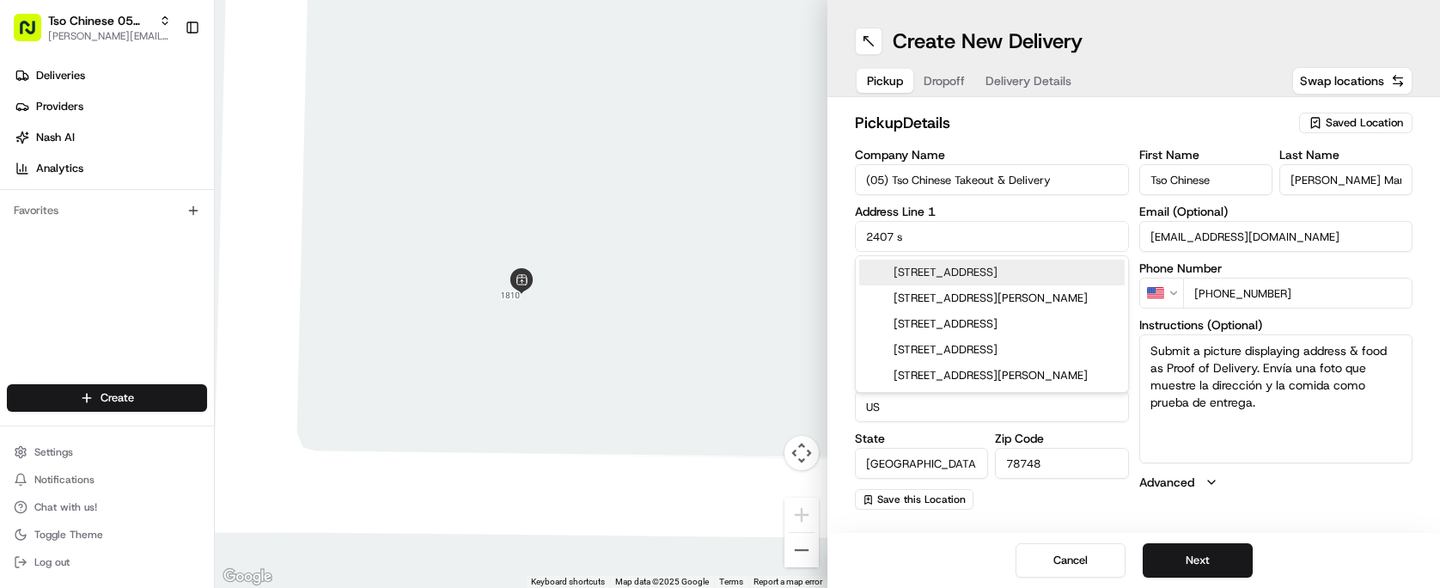
click at [985, 275] on div "[STREET_ADDRESS]" at bounding box center [991, 272] width 265 height 26
type input "[STREET_ADDRESS]"
type input "[GEOGRAPHIC_DATA]"
type input "78704"
type input "[STREET_ADDRESS]"
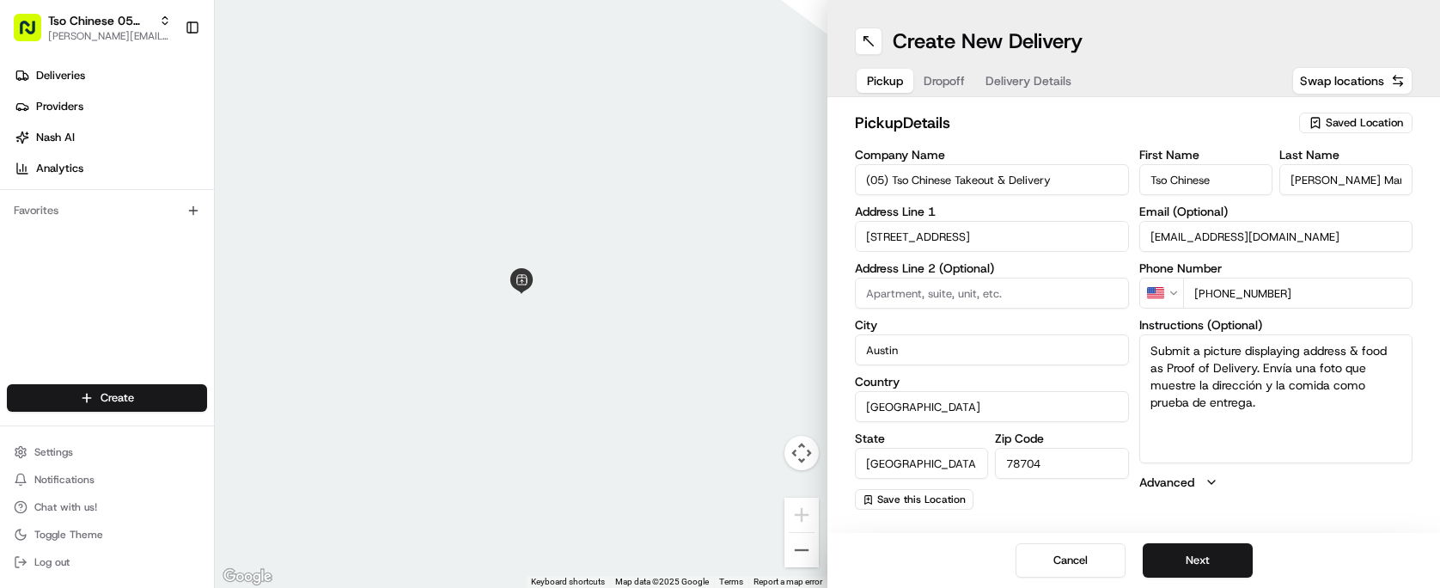
click at [1333, 297] on input "[PHONE_NUMBER]" at bounding box center [1298, 293] width 230 height 31
type input "[PHONE_NUMBER]"
click at [1166, 132] on h2 "pickup Details" at bounding box center [1072, 123] width 434 height 24
drag, startPoint x: 1303, startPoint y: 425, endPoint x: 1148, endPoint y: 351, distance: 172.2
click at [1146, 349] on textarea "Submit a picture displaying address & food as Proof of Delivery. Envía una foto…" at bounding box center [1276, 398] width 274 height 129
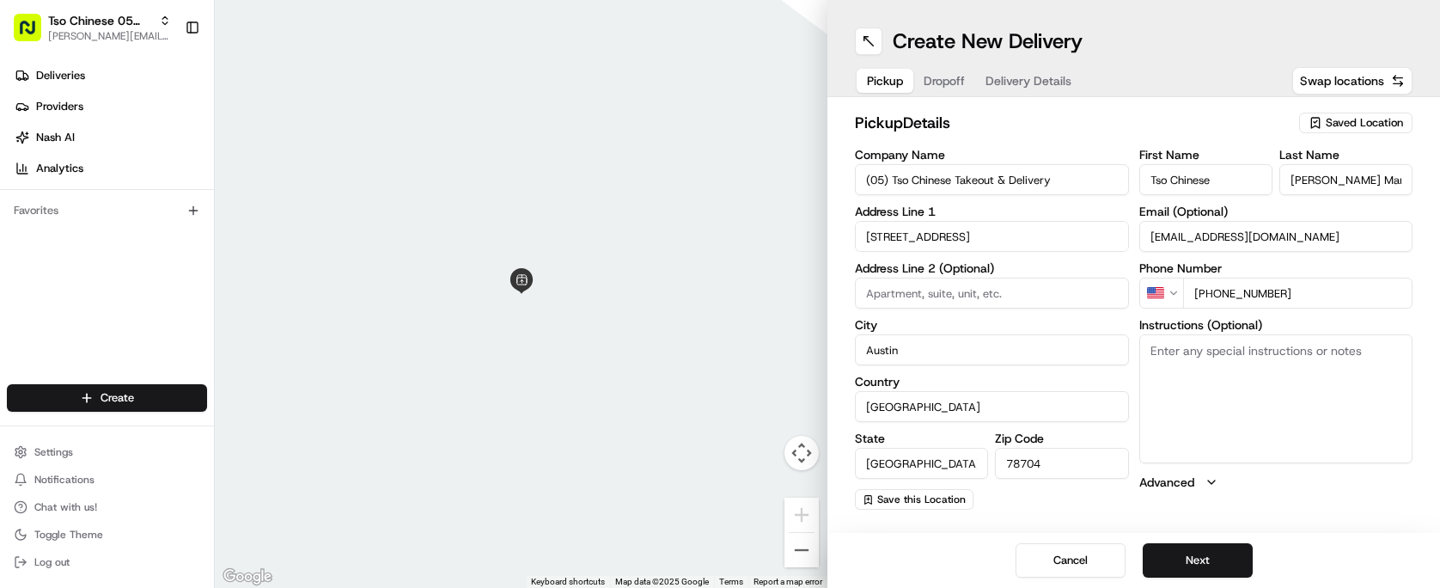
click at [952, 86] on span "Dropoff" at bounding box center [944, 80] width 41 height 17
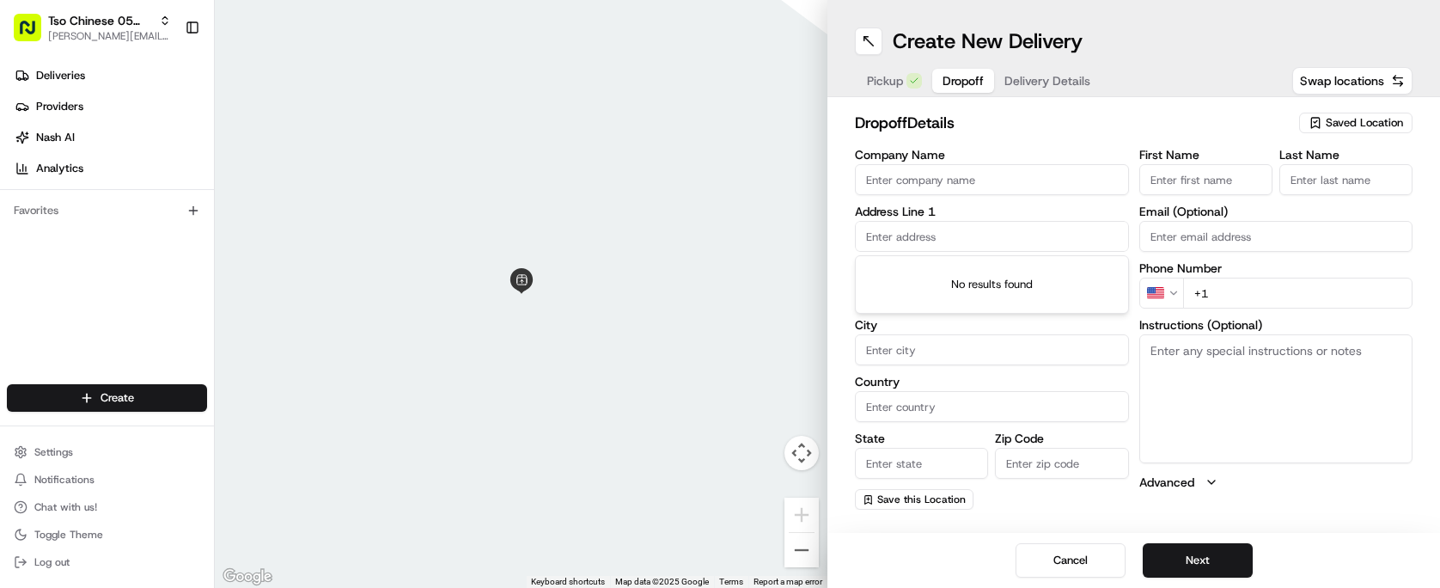
click at [924, 236] on input "text" at bounding box center [992, 236] width 274 height 31
type input "[STREET_ADDRESS][PERSON_NAME]"
type input "(05) Tso Chinese Takeout & Delivery"
type input "Ste 100"
type input "Austin"
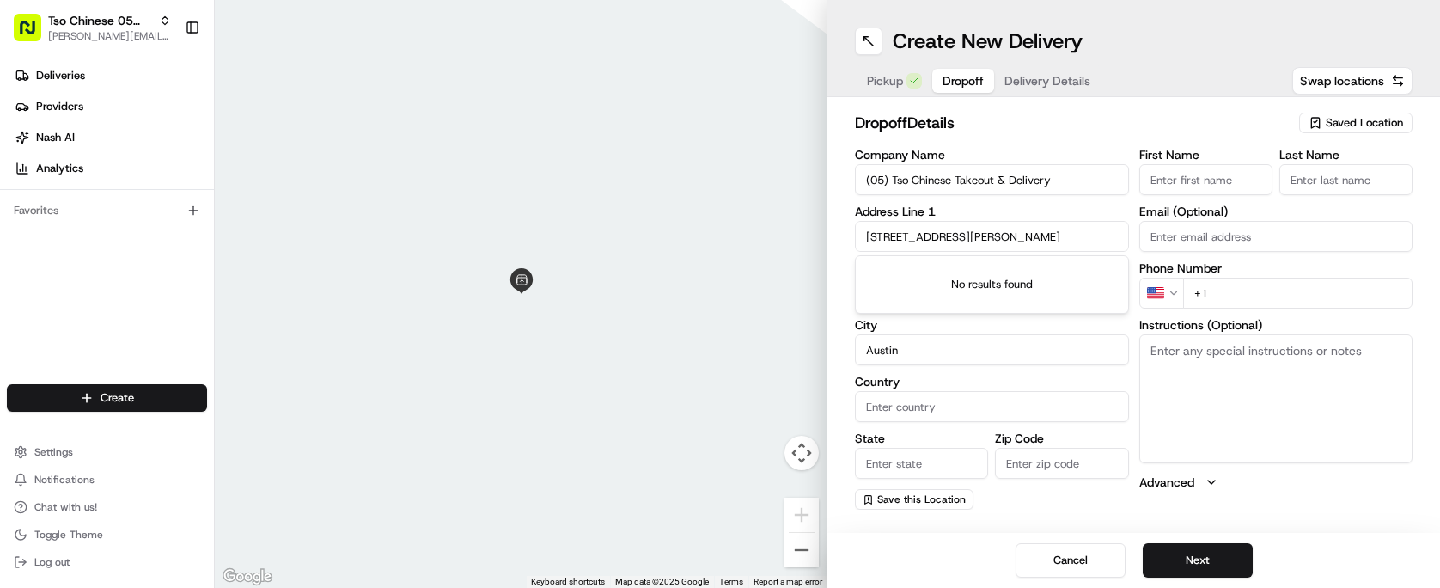
type input "[GEOGRAPHIC_DATA]"
type input "78748"
type input "Tso Chinese"
type input "[PERSON_NAME] Manager"
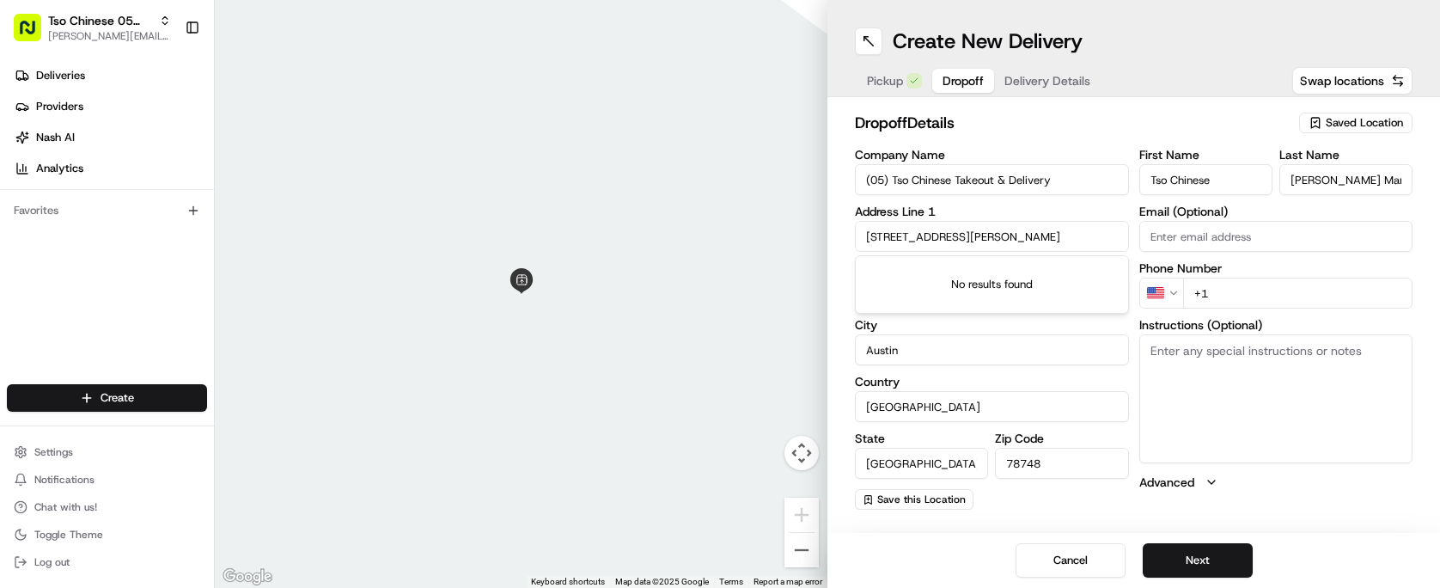
type input "[EMAIL_ADDRESS][DOMAIN_NAME]"
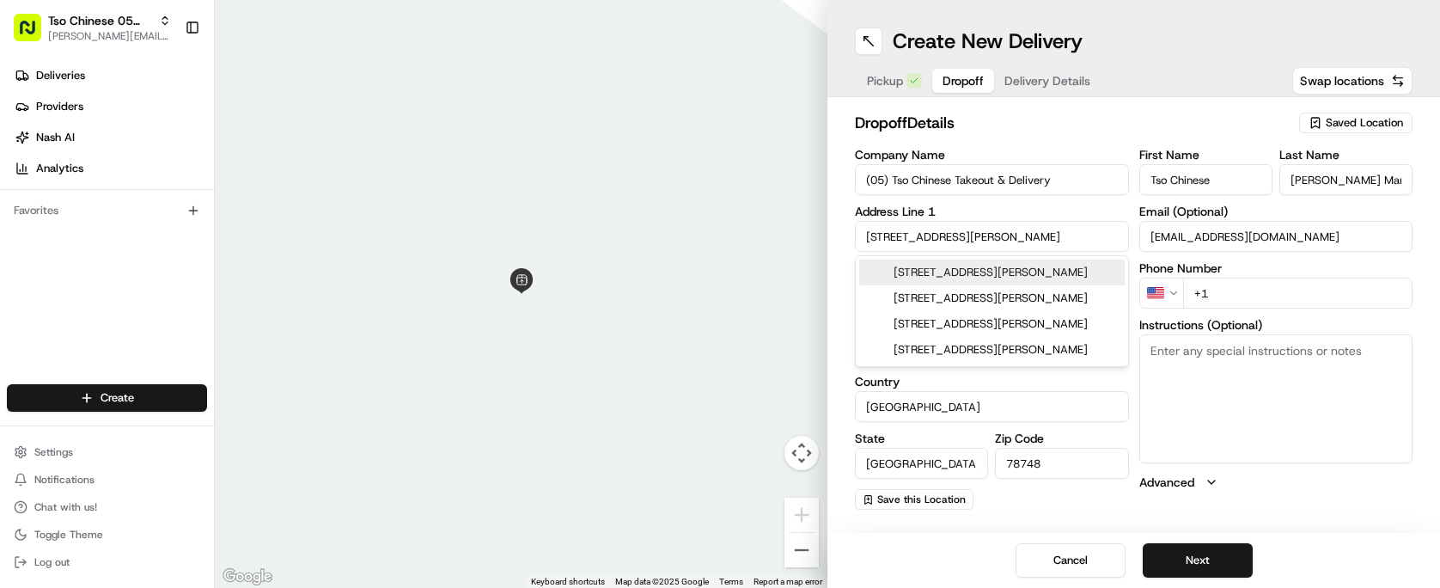
click at [1224, 296] on input "+1" at bounding box center [1298, 293] width 230 height 31
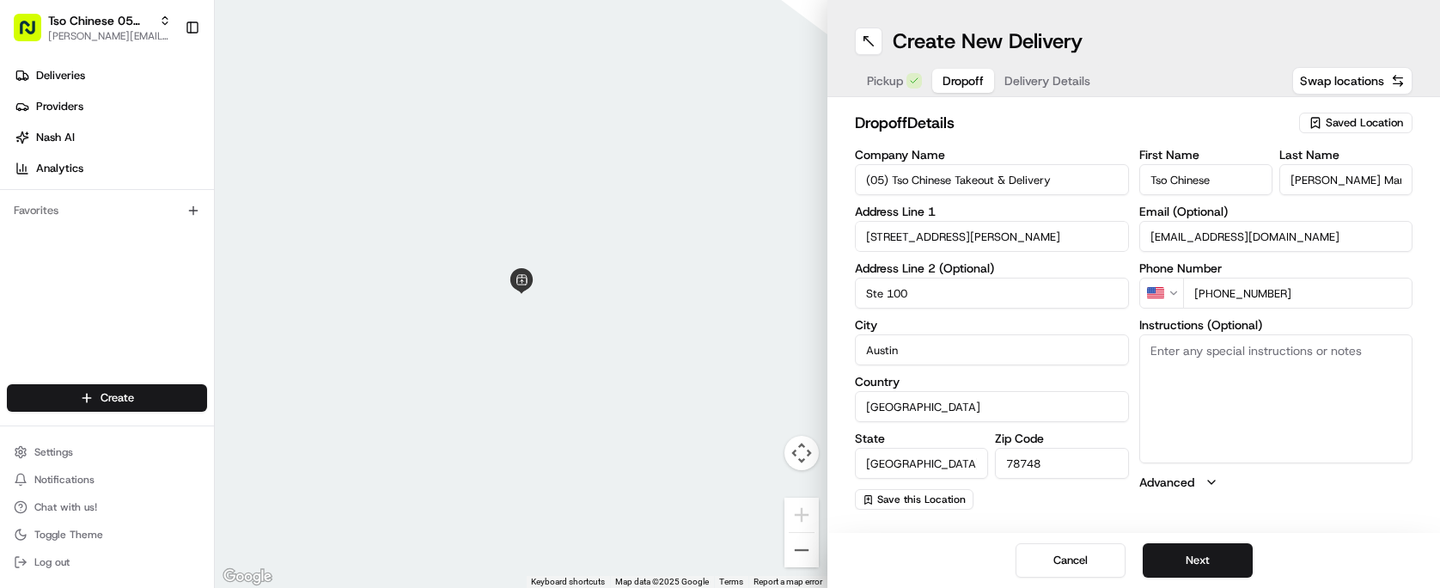
type input "[PHONE_NUMBER]"
click at [1056, 113] on h2 "dropoff Details" at bounding box center [1072, 123] width 434 height 24
click at [903, 76] on button "Pickup" at bounding box center [885, 81] width 57 height 24
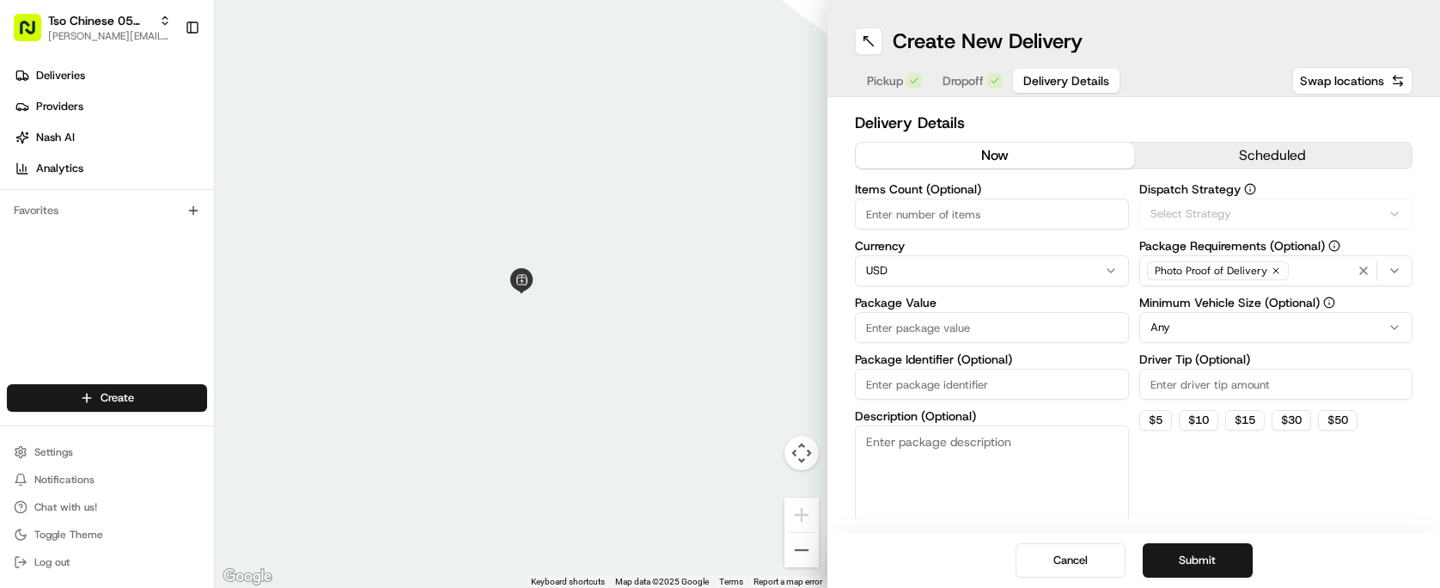
click at [1038, 77] on span "Delivery Details" at bounding box center [1066, 80] width 86 height 17
click at [1311, 308] on label "Minimum Vehicle Size (Optional)" at bounding box center [1276, 302] width 274 height 12
click at [1302, 327] on html "Tso Chinese 05 Menchaca [EMAIL_ADDRESS][DOMAIN_NAME] Toggle Sidebar Deliveries …" at bounding box center [720, 294] width 1440 height 588
click at [1224, 392] on input "Driver Tip (Optional)" at bounding box center [1276, 384] width 274 height 31
click at [1166, 418] on button "$ 5" at bounding box center [1155, 420] width 33 height 21
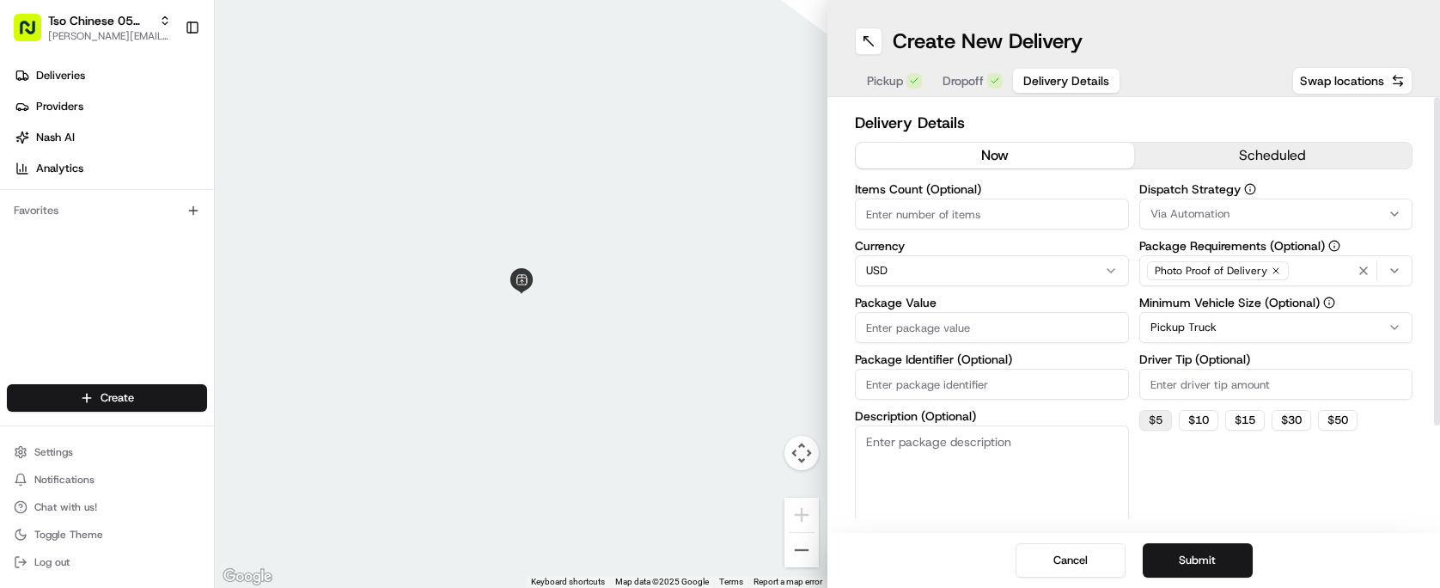
type input "5"
click at [1079, 231] on div "Items Count (Optional) Currency USD Package Value Package Identifier (Optional)…" at bounding box center [992, 352] width 274 height 338
type input "6"
click at [1071, 332] on input "Package Value" at bounding box center [992, 327] width 274 height 31
type input "50.00"
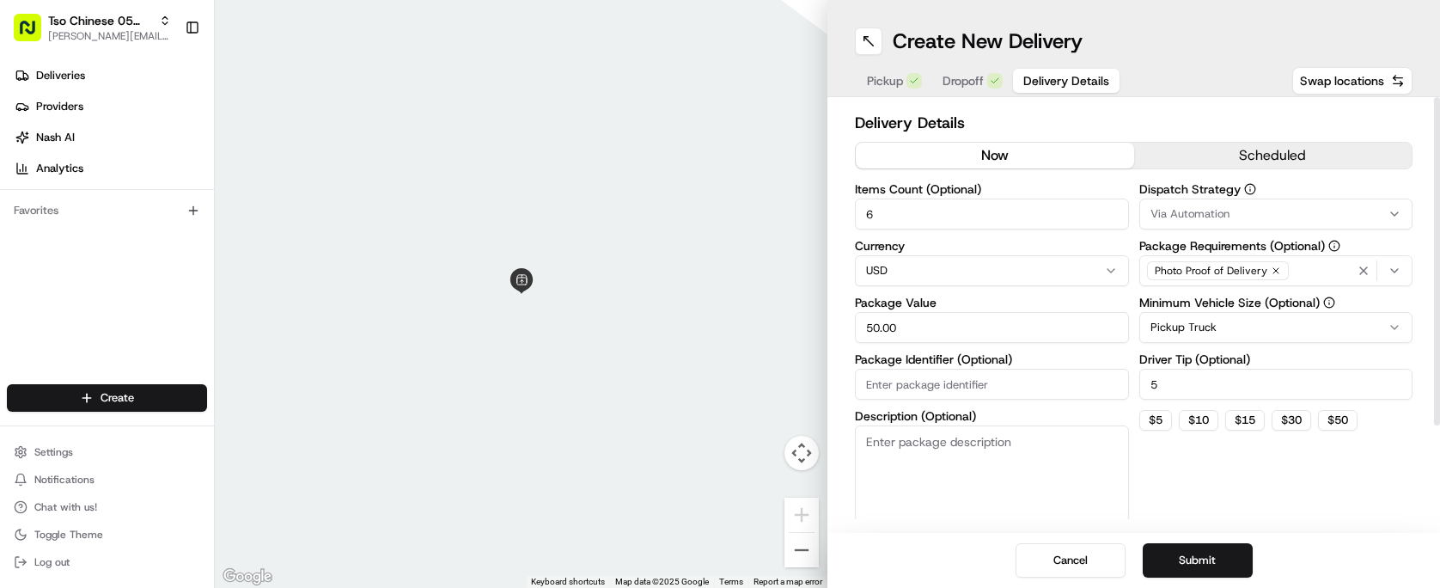
click at [1057, 372] on input "Package Identifier (Optional)" at bounding box center [992, 384] width 274 height 31
click at [1228, 458] on div "Dispatch Strategy Via Automation Package Requirements (Optional) Photo Proof of…" at bounding box center [1276, 352] width 274 height 338
click at [1186, 223] on button "Via Automation" at bounding box center [1276, 213] width 274 height 31
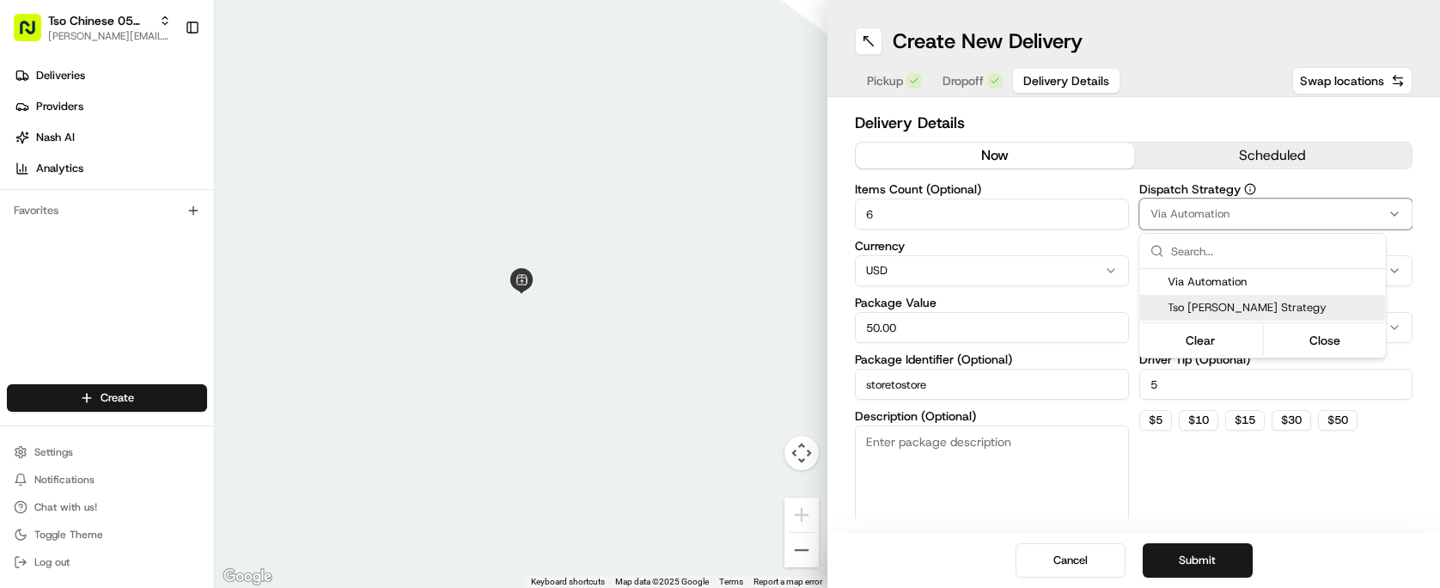
click at [1205, 306] on span "Tso [PERSON_NAME] Strategy" at bounding box center [1273, 307] width 211 height 15
click at [1189, 534] on html "Tso Chinese 05 Menchaca [EMAIL_ADDRESS][DOMAIN_NAME] Toggle Sidebar Deliveries …" at bounding box center [720, 294] width 1440 height 588
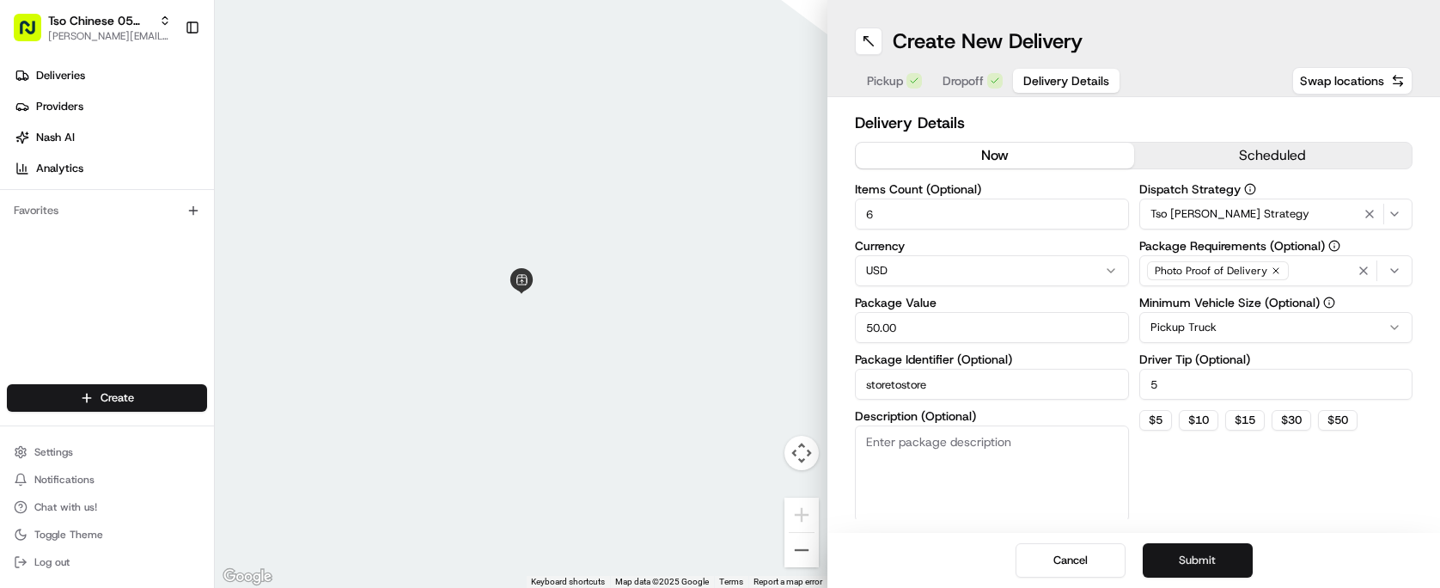
click at [1182, 570] on button "Submit" at bounding box center [1198, 560] width 110 height 34
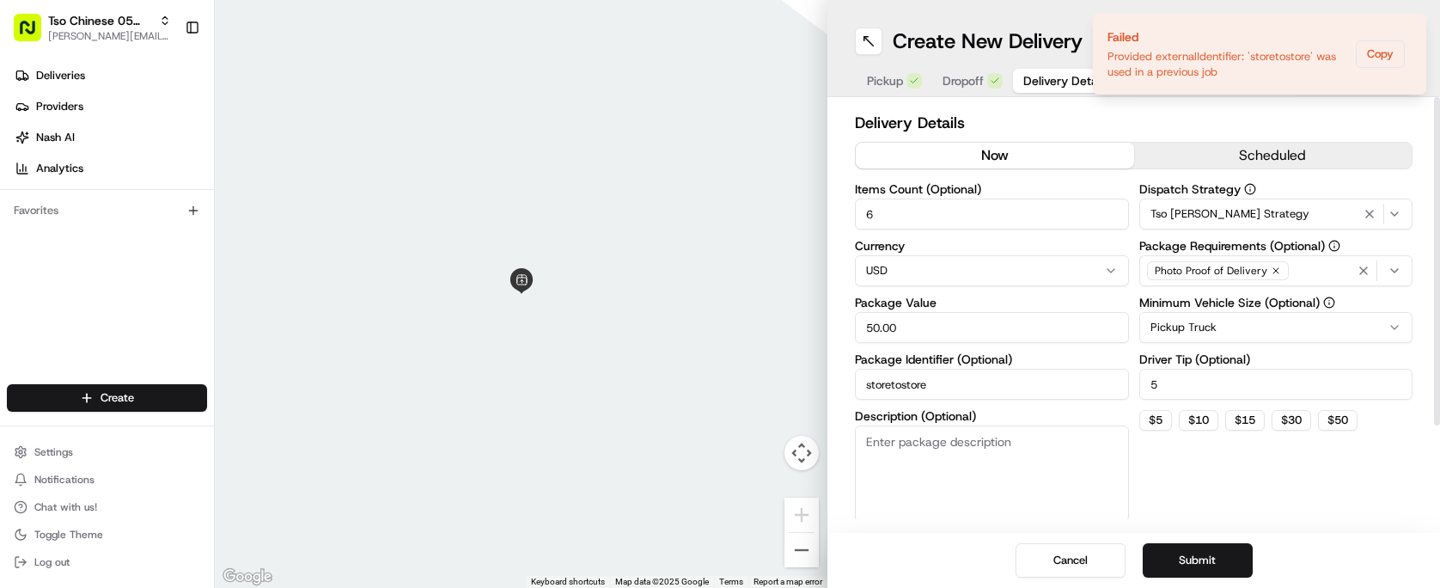
click at [975, 382] on input "storetostore" at bounding box center [992, 384] width 274 height 31
type input "storetostore8-23-25"
click at [1219, 560] on button "Submit" at bounding box center [1198, 560] width 110 height 34
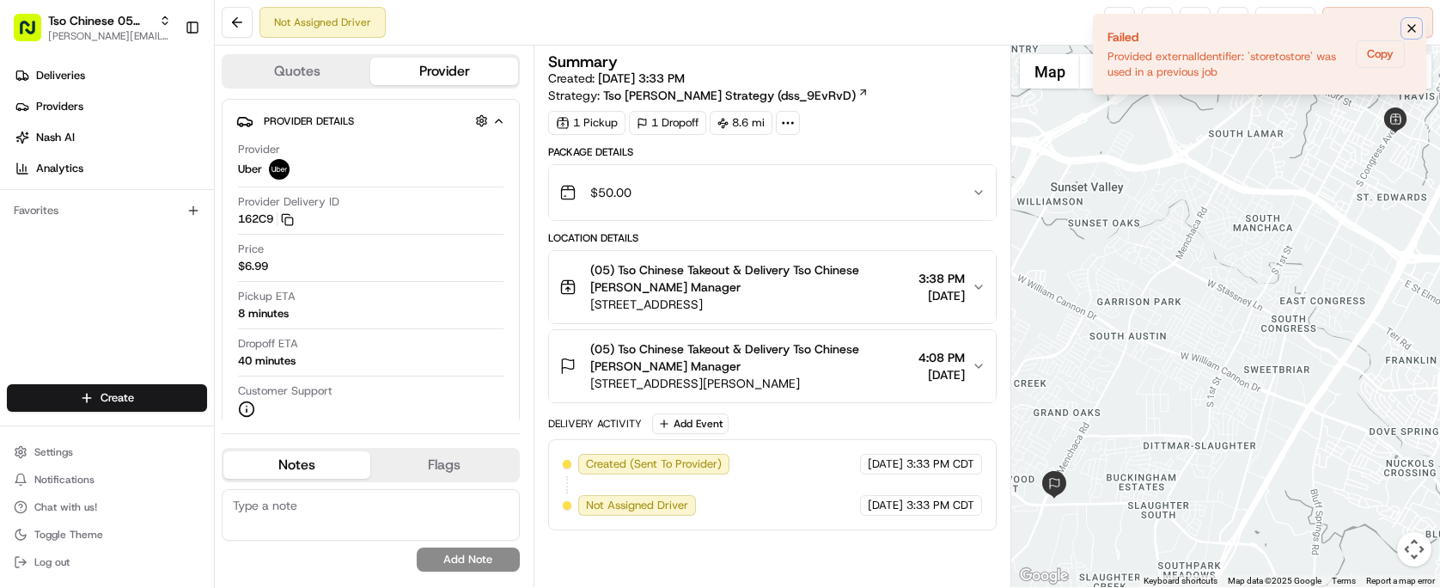
click at [1418, 31] on icon "Notifications (F8)" at bounding box center [1412, 28] width 14 height 14
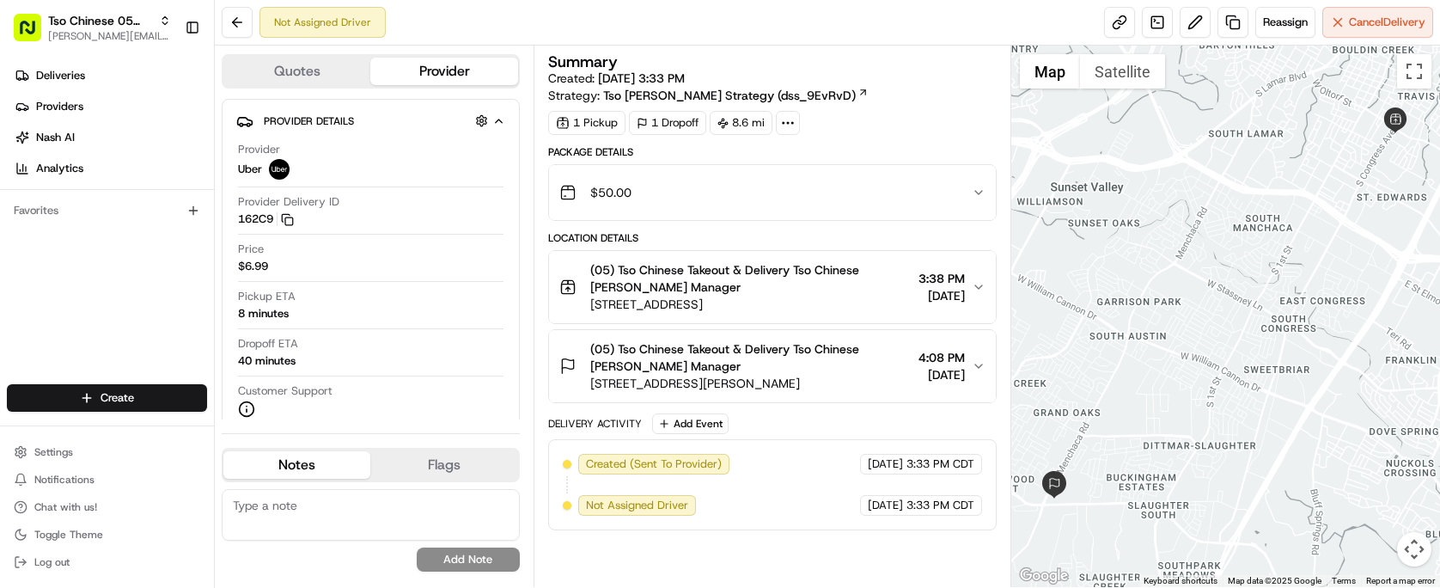
click at [869, 137] on div "Summary Created: [DATE] 3:33 PM Strategy: Tso [PERSON_NAME] Strategy (dss_9EvRv…" at bounding box center [772, 292] width 448 height 476
click at [1225, 27] on link at bounding box center [1232, 22] width 31 height 31
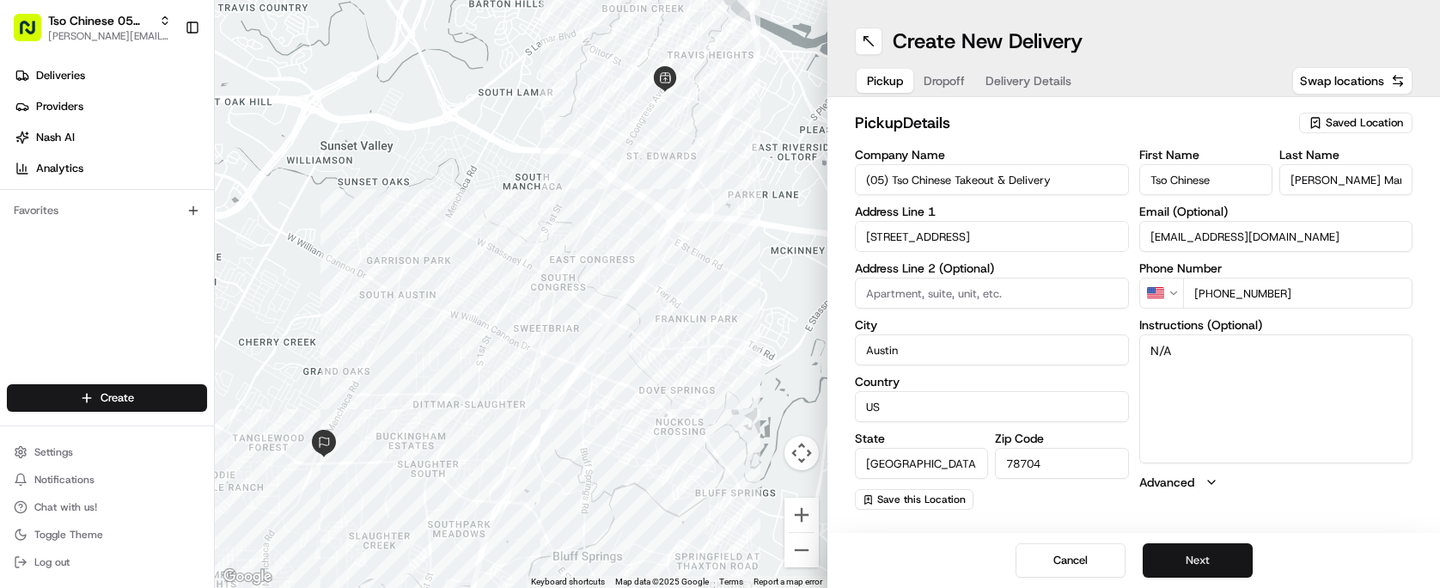
click at [1208, 570] on button "Next" at bounding box center [1198, 560] width 110 height 34
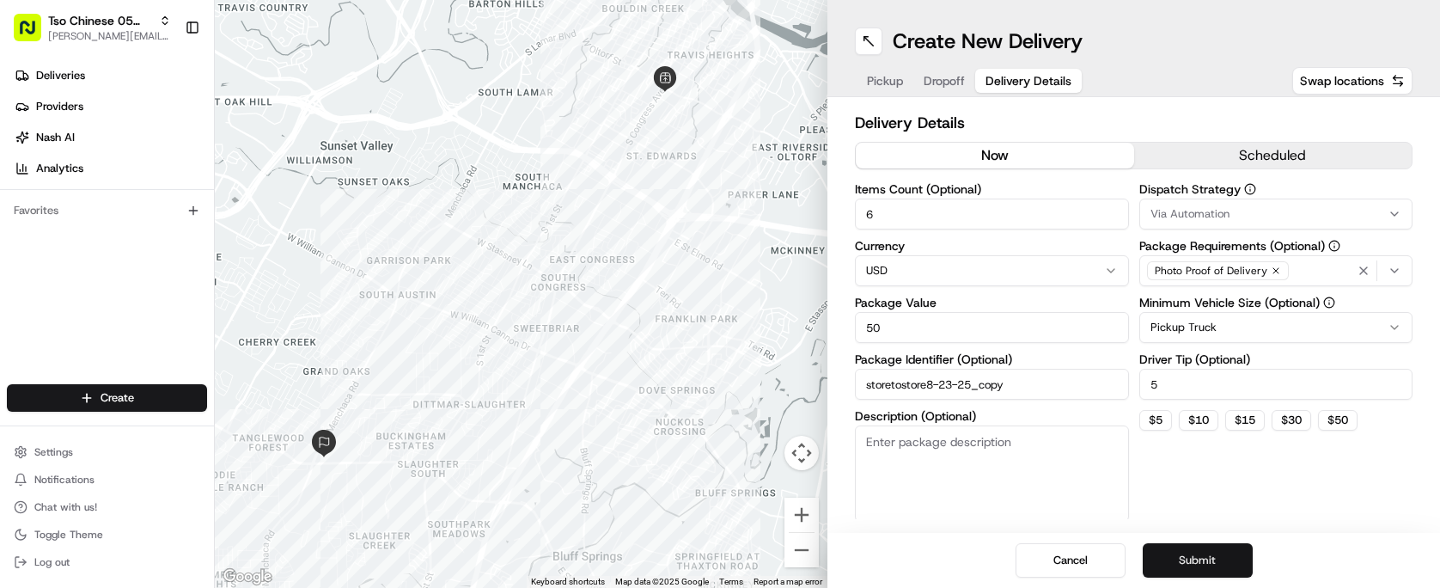
click at [1208, 570] on button "Submit" at bounding box center [1198, 560] width 110 height 34
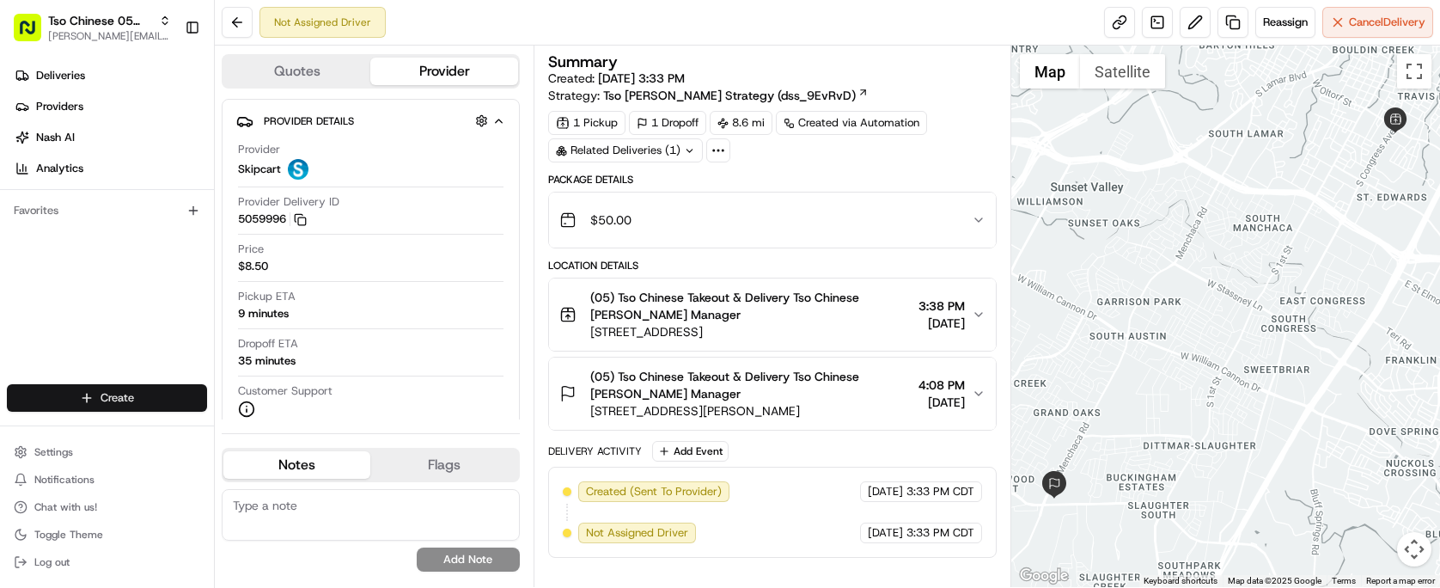
click at [169, 388] on html "Tso Chinese 05 Menchaca [EMAIL_ADDRESS][DOMAIN_NAME] Toggle Sidebar Deliveries …" at bounding box center [720, 294] width 1440 height 588
click at [284, 442] on link "Delivery" at bounding box center [311, 429] width 192 height 31
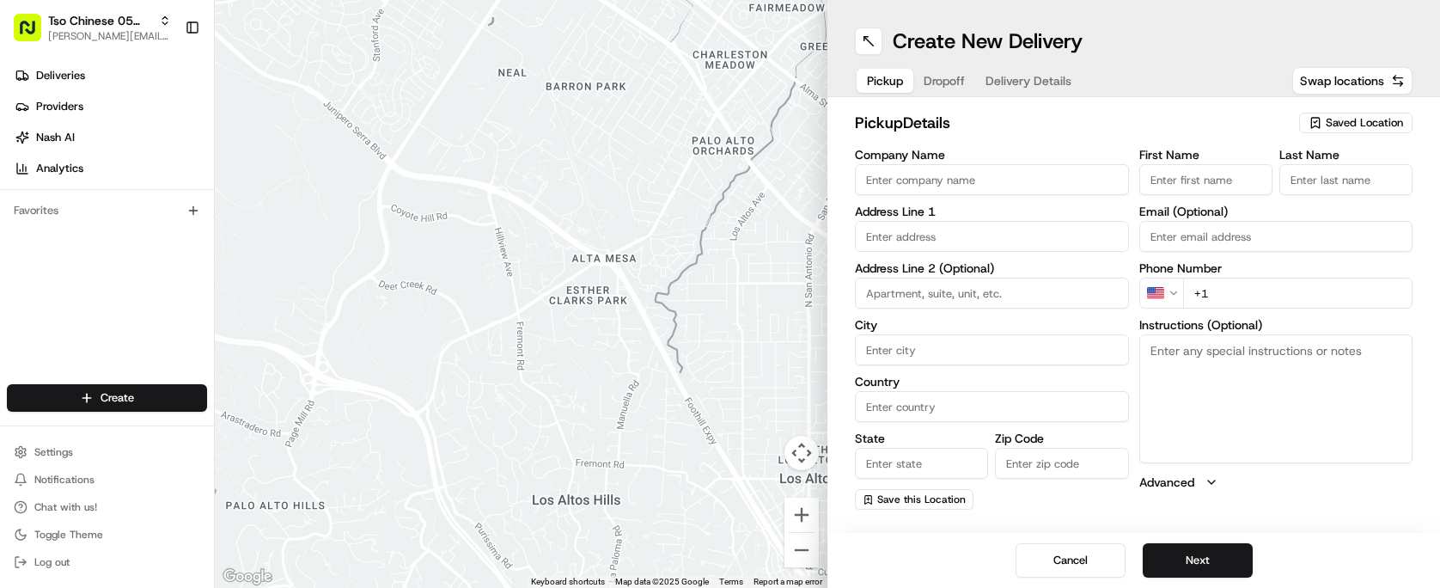
click at [1363, 125] on span "Saved Location" at bounding box center [1364, 122] width 77 height 15
click at [1345, 183] on span "(05) Tso Chinese Takeout & Delivery (05)" at bounding box center [1326, 187] width 211 height 15
type input "(05) Tso Chinese Takeout & Delivery"
type input "[STREET_ADDRESS][PERSON_NAME]"
type input "Ste 100"
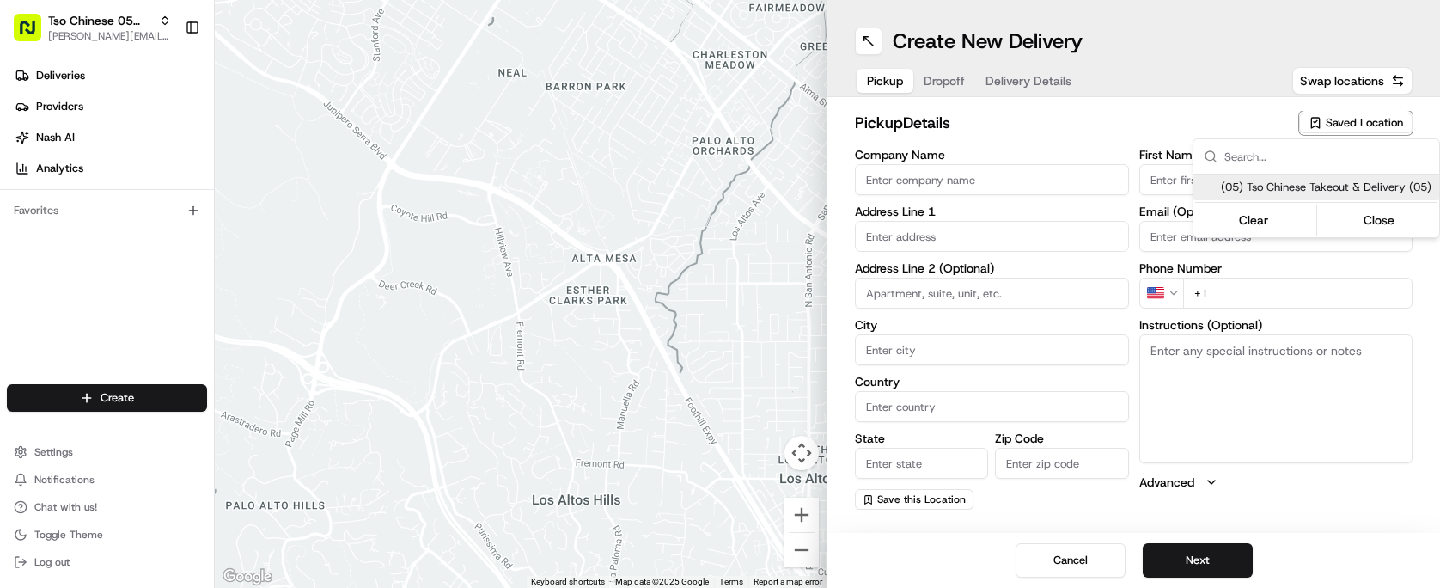
type input "Austin"
type input "US"
type input "[GEOGRAPHIC_DATA]"
type input "78748"
type input "Tso Chinese"
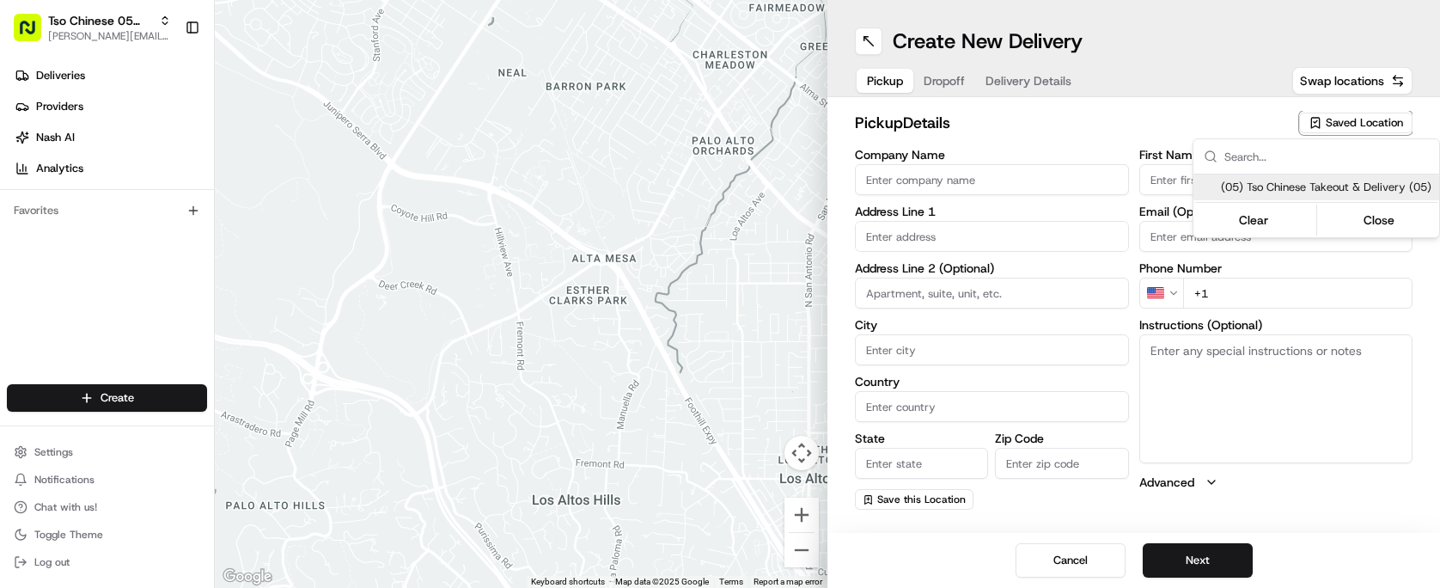
type input "[PERSON_NAME] Manager"
type input "[EMAIL_ADDRESS][DOMAIN_NAME]"
type input "[PHONE_NUMBER]"
type textarea "Submit a picture displaying address & food as Proof of Delivery. Envía una foto…"
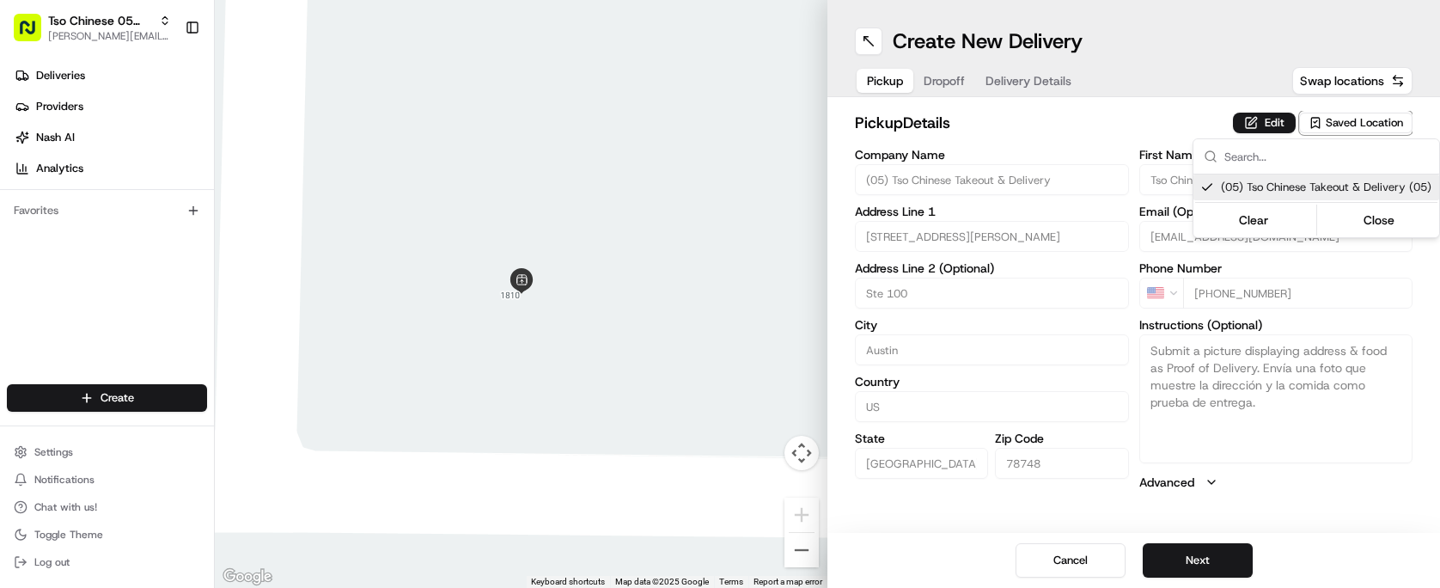
click at [1029, 125] on html "Tso Chinese 05 Menchaca [EMAIL_ADDRESS][DOMAIN_NAME] Toggle Sidebar Deliveries …" at bounding box center [720, 294] width 1440 height 588
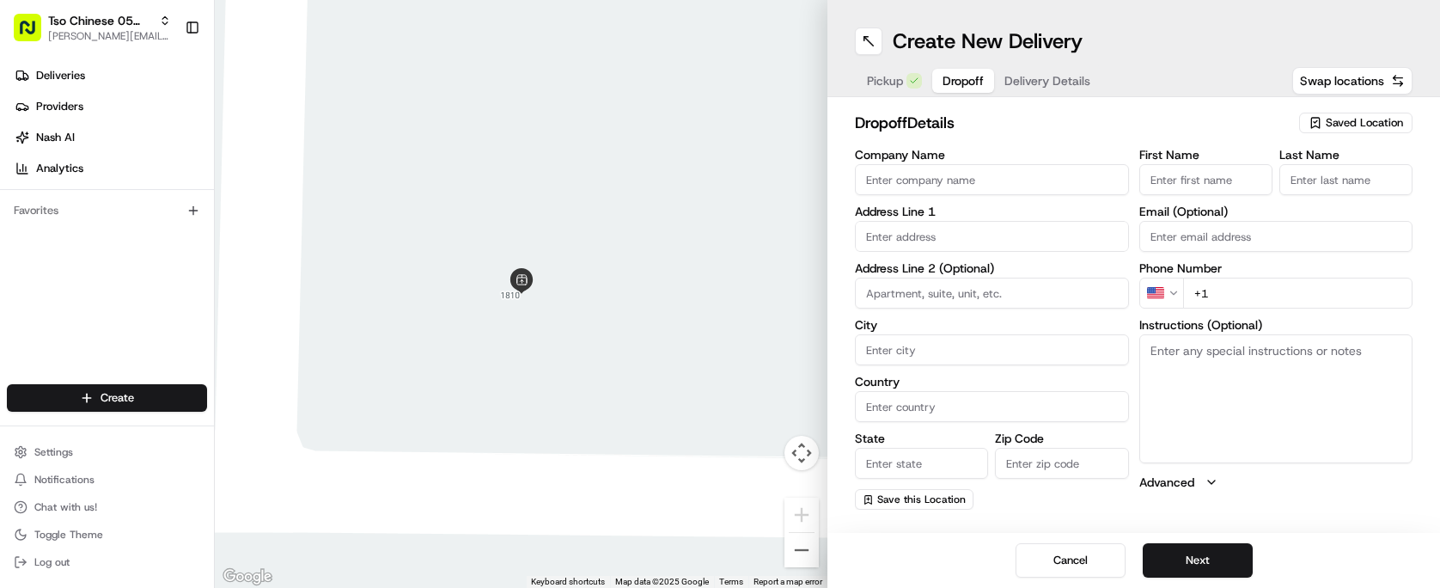
click at [942, 77] on span "Dropoff" at bounding box center [962, 80] width 41 height 17
click at [1046, 91] on button "Delivery Details" at bounding box center [1047, 81] width 107 height 24
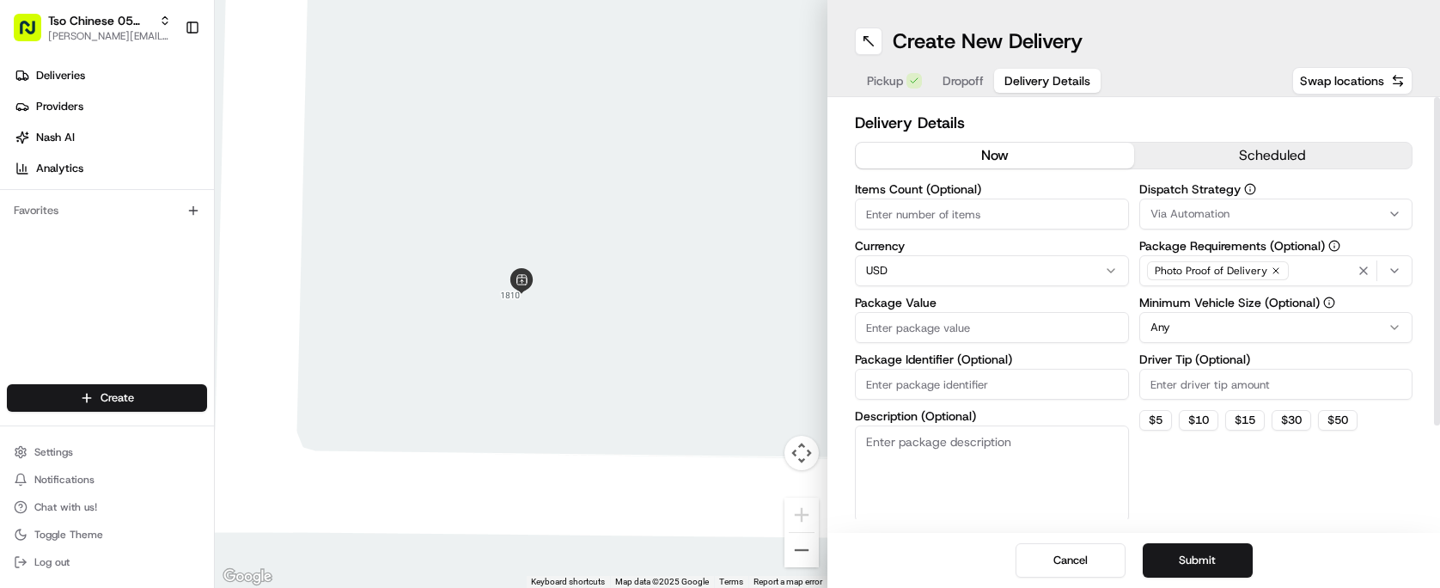
click at [947, 372] on input "Package Identifier (Optional)" at bounding box center [992, 384] width 274 height 31
paste input "AJG4ILH"
type input "AJG4ILH"
click at [1197, 378] on input "Driver Tip (Optional)" at bounding box center [1276, 384] width 274 height 31
type input "2.00"
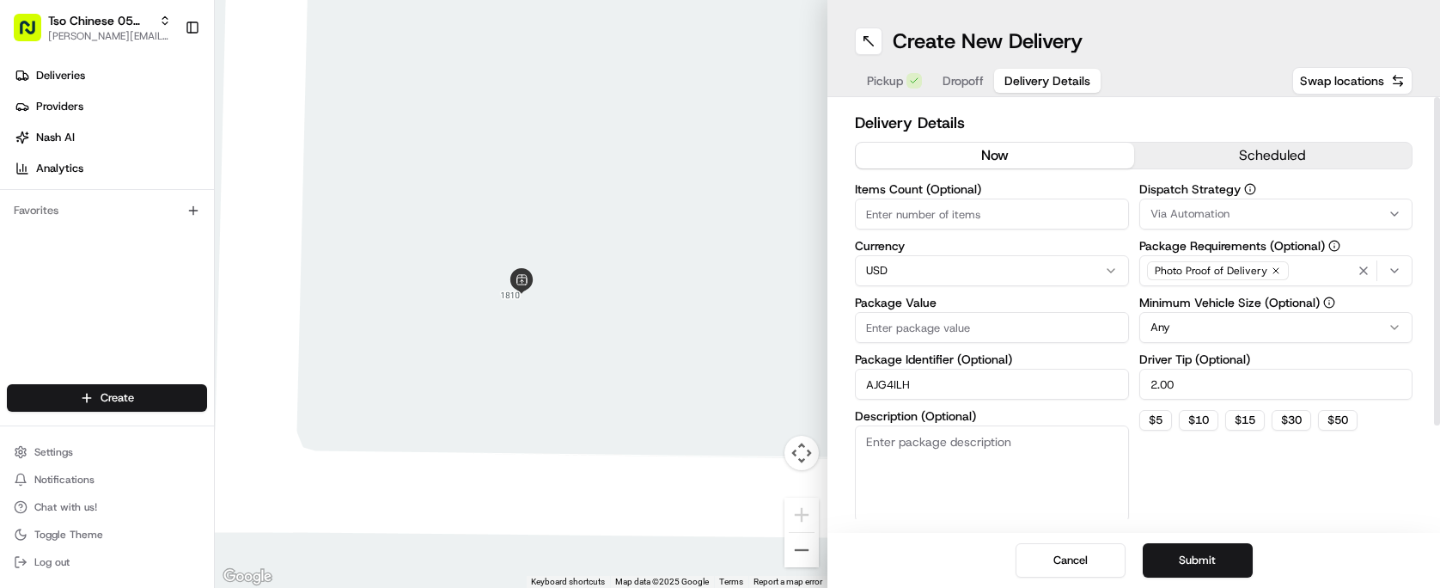
click at [1241, 222] on button "Via Automation" at bounding box center [1276, 213] width 274 height 31
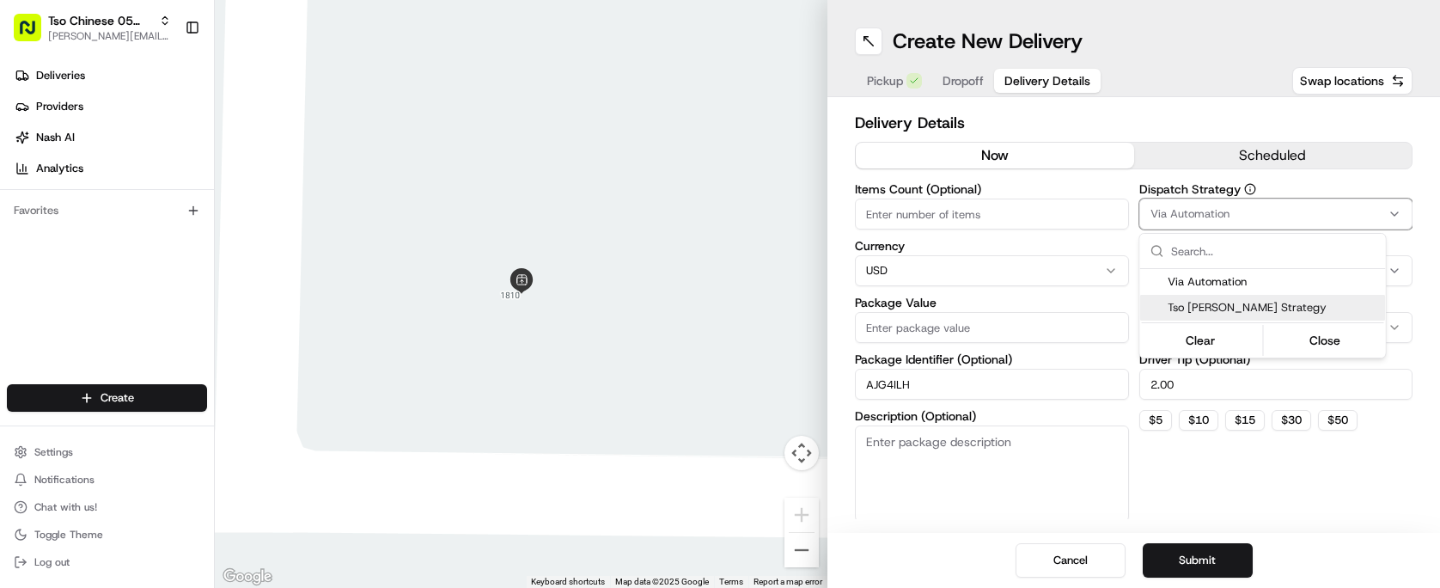
click at [1237, 295] on div "Tso [PERSON_NAME] Strategy" at bounding box center [1263, 308] width 246 height 26
click at [1051, 210] on html "Tso Chinese 05 Menchaca [EMAIL_ADDRESS][DOMAIN_NAME] Toggle Sidebar Deliveries …" at bounding box center [720, 294] width 1440 height 588
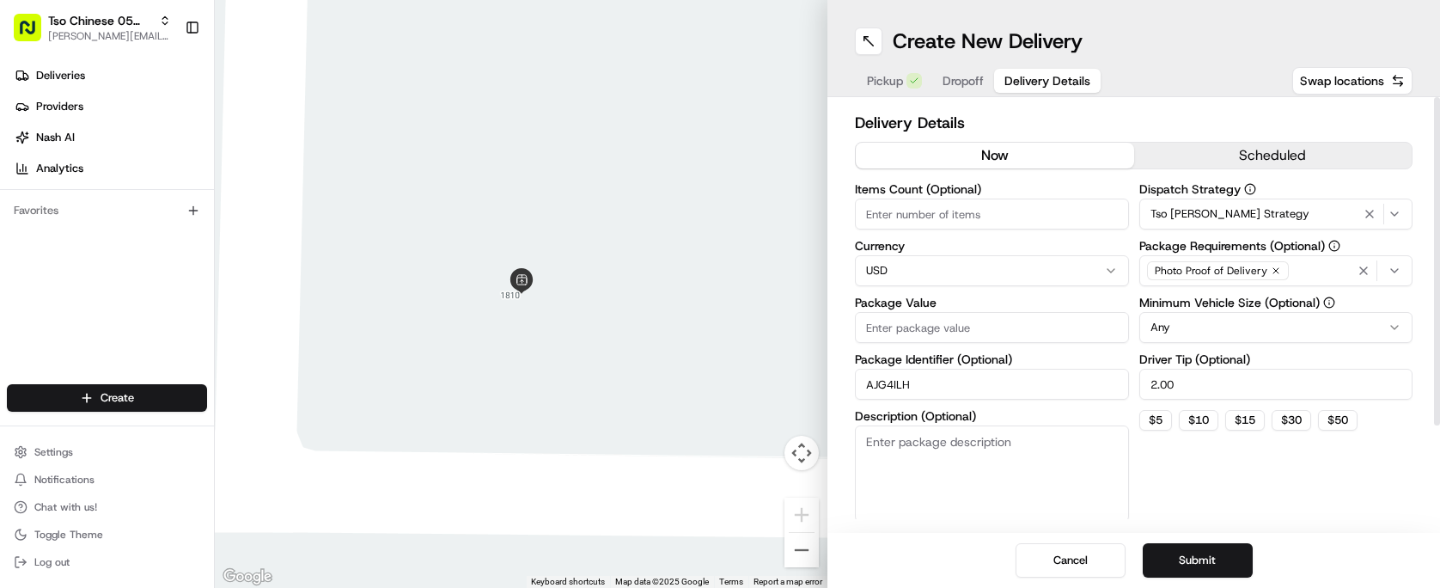
click at [1051, 210] on input "Items Count (Optional)" at bounding box center [992, 213] width 274 height 31
type input "3"
click at [982, 334] on input "Package Value" at bounding box center [992, 327] width 274 height 31
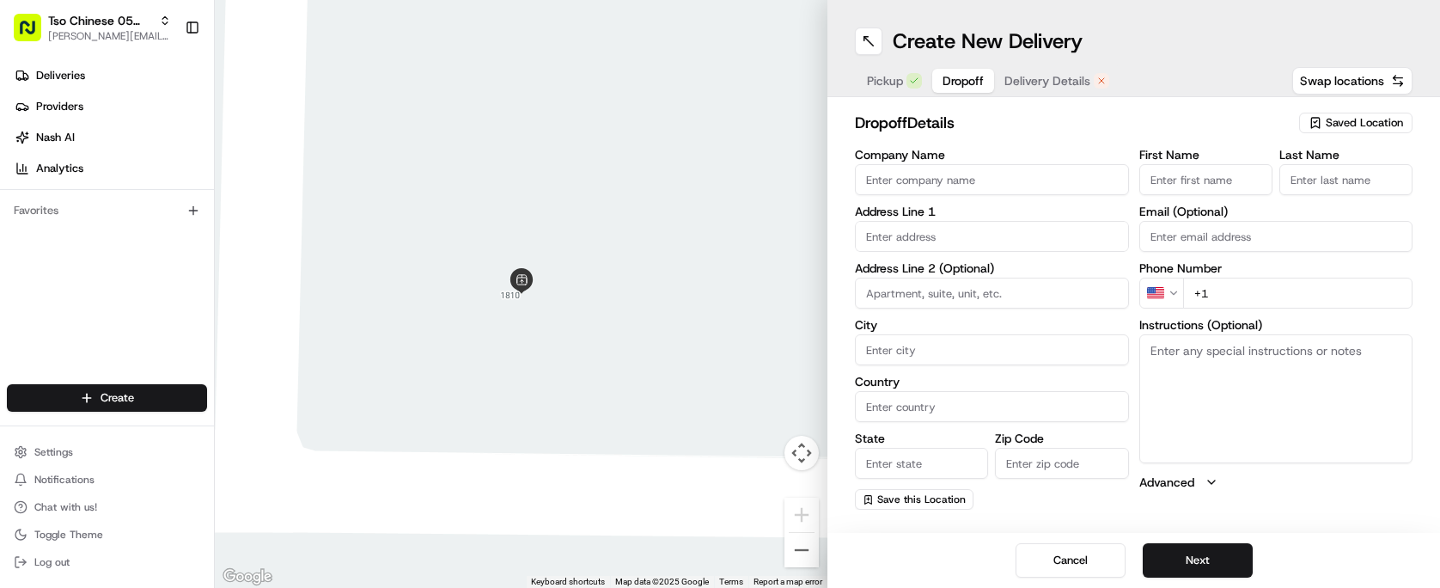
click at [961, 80] on span "Dropoff" at bounding box center [962, 80] width 41 height 17
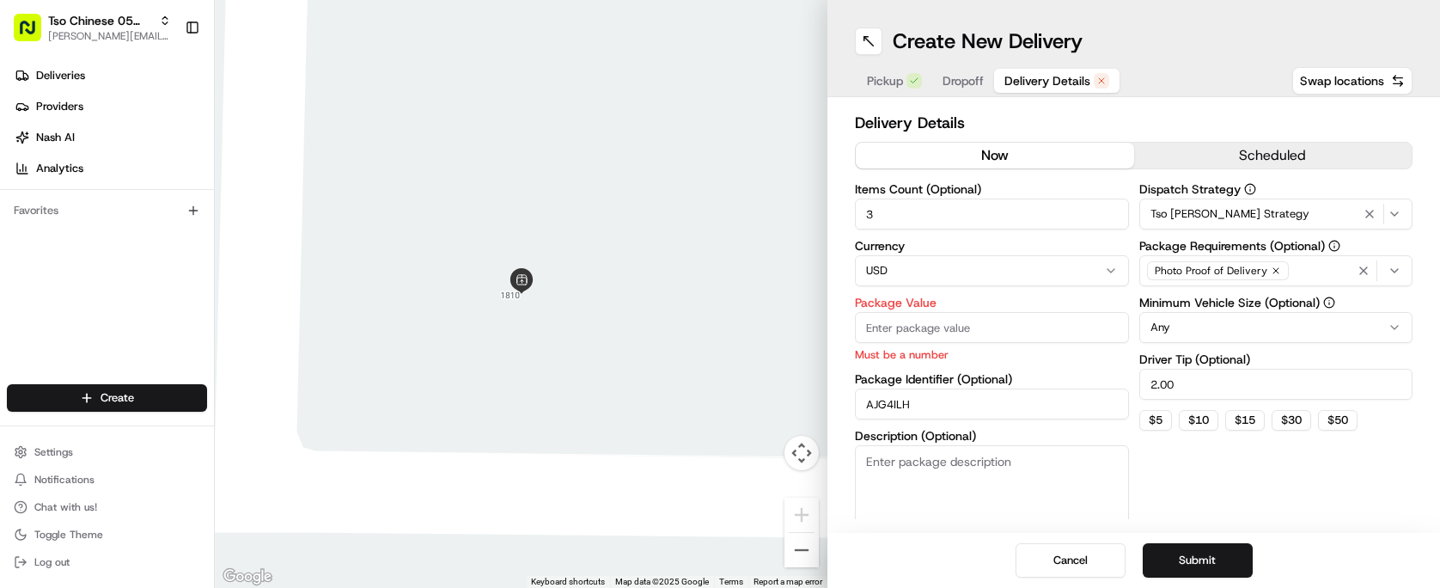
click at [1073, 82] on span "Delivery Details" at bounding box center [1047, 80] width 86 height 17
click at [1000, 332] on input "Package Value" at bounding box center [992, 327] width 274 height 31
paste input "50.72"
type input "50.72"
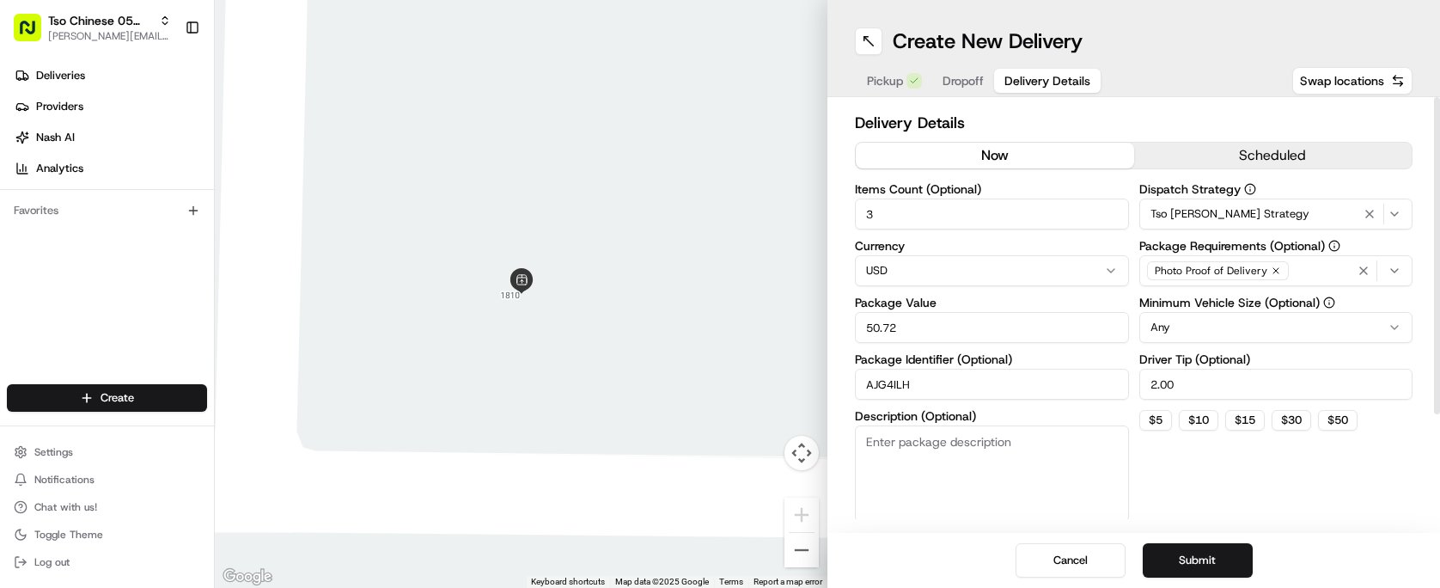
click at [1175, 476] on div "Dispatch Strategy Tso [PERSON_NAME] Strategy Package Requirements (Optional) Ph…" at bounding box center [1276, 352] width 274 height 338
click at [948, 90] on button "Dropoff" at bounding box center [963, 81] width 62 height 24
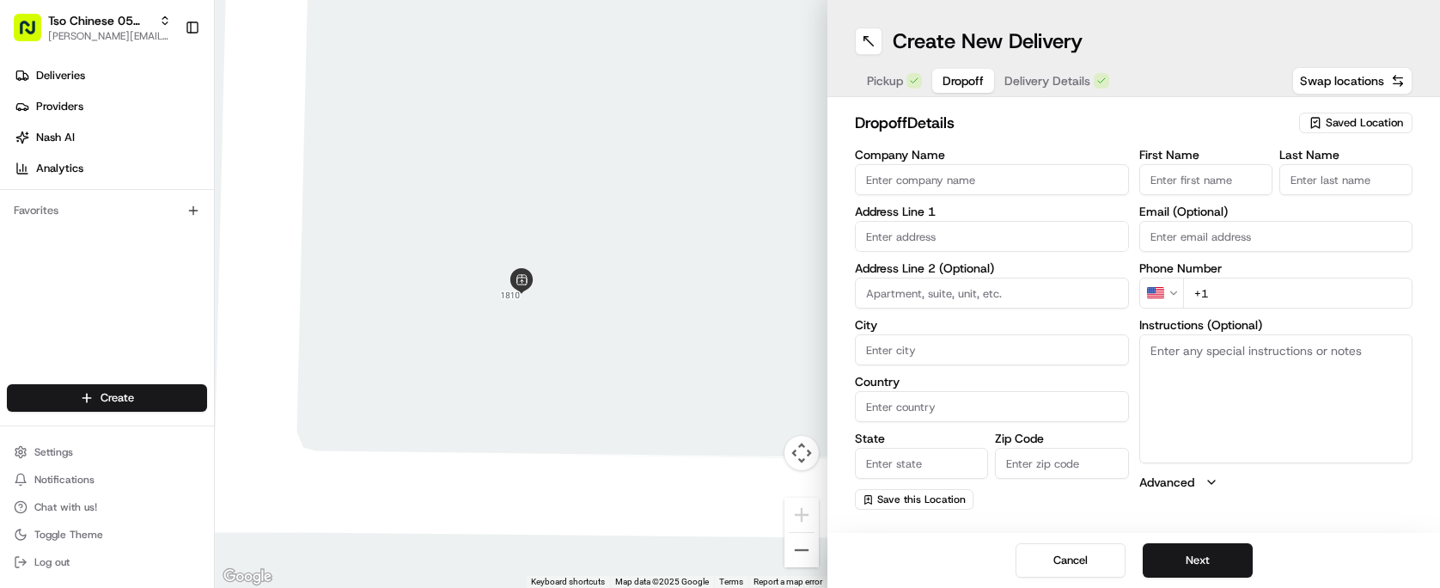
click at [964, 234] on input "text" at bounding box center [992, 236] width 274 height 31
paste input "[STREET_ADDRESS]"
click at [1006, 273] on div "[STREET_ADDRESS]" at bounding box center [991, 272] width 265 height 26
type input "[STREET_ADDRESS]"
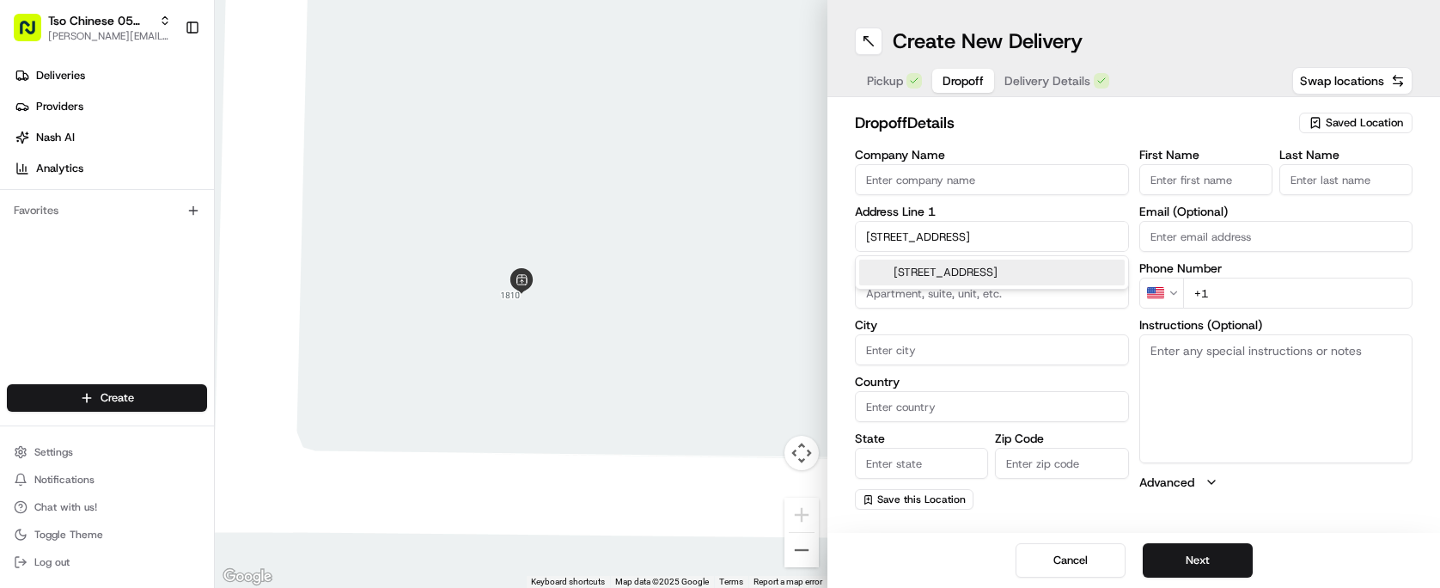
type input "Austin"
type input "[GEOGRAPHIC_DATA]"
type input "78745"
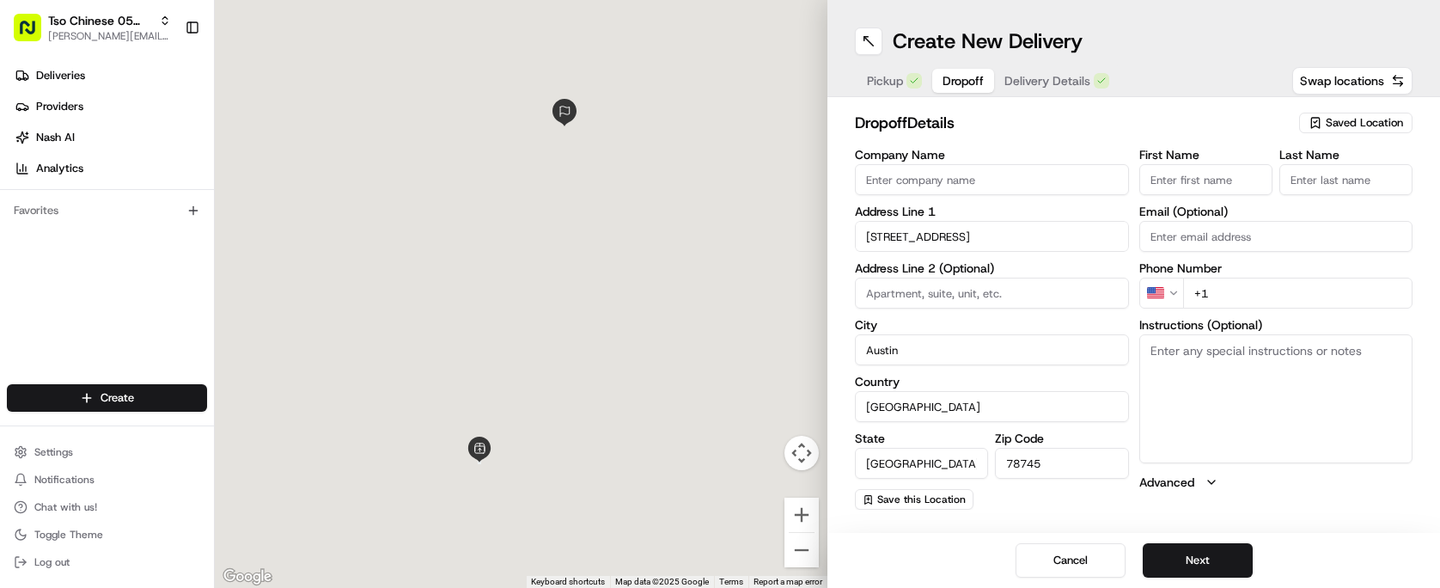
type input "[STREET_ADDRESS]"
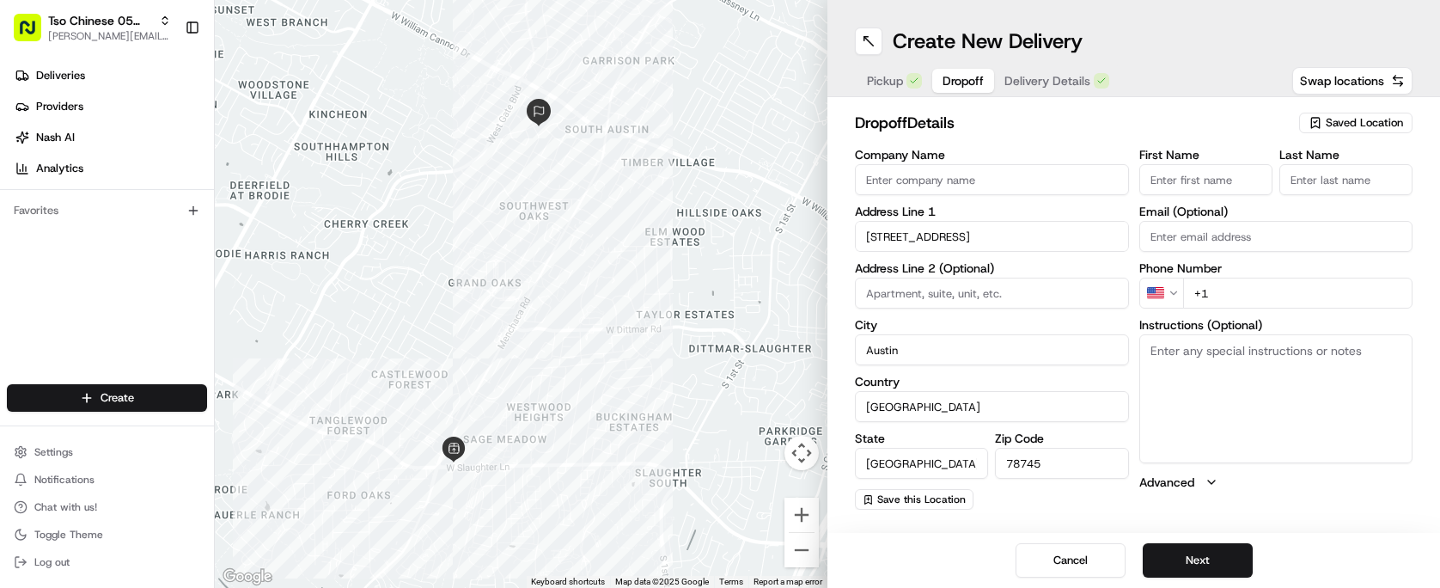
click at [1176, 185] on input "First Name" at bounding box center [1205, 179] width 133 height 31
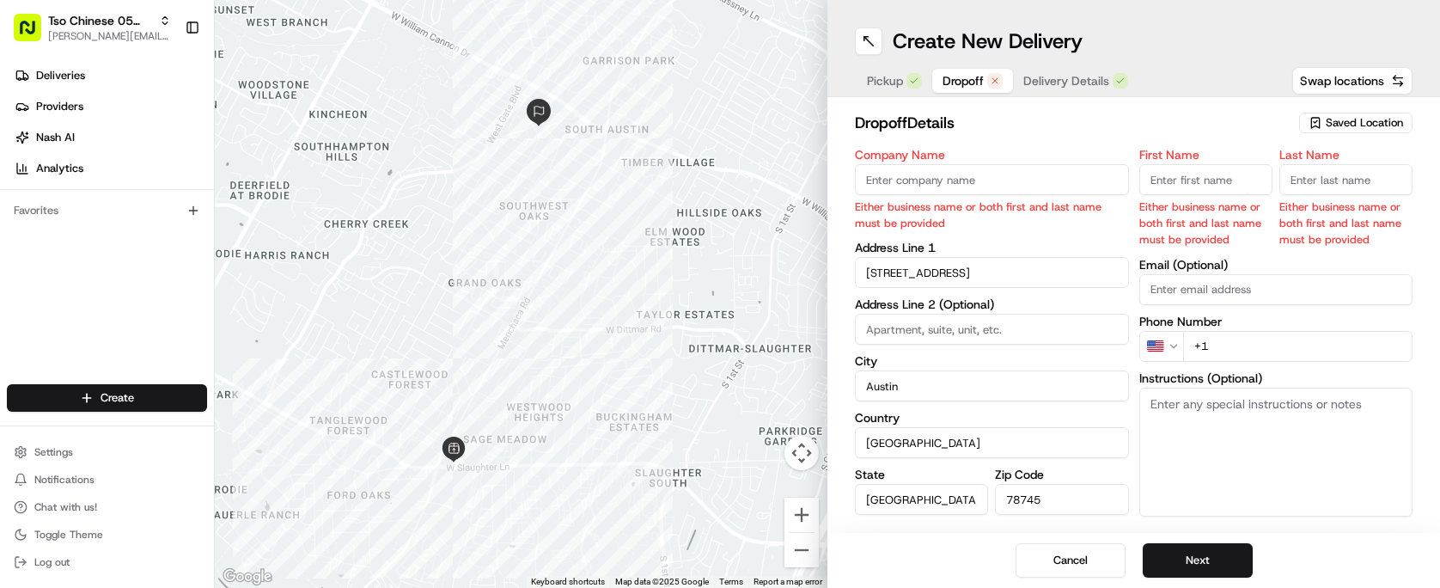
paste input "[PERSON_NAME]"
type input "[PERSON_NAME]"
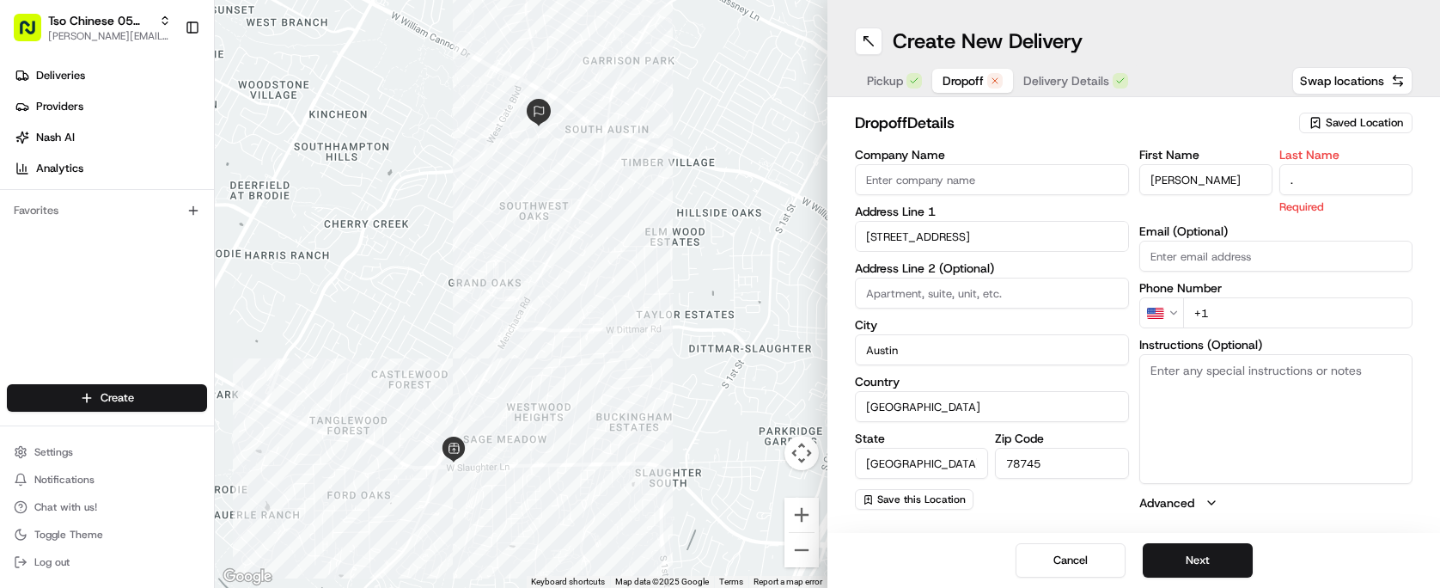
type input "."
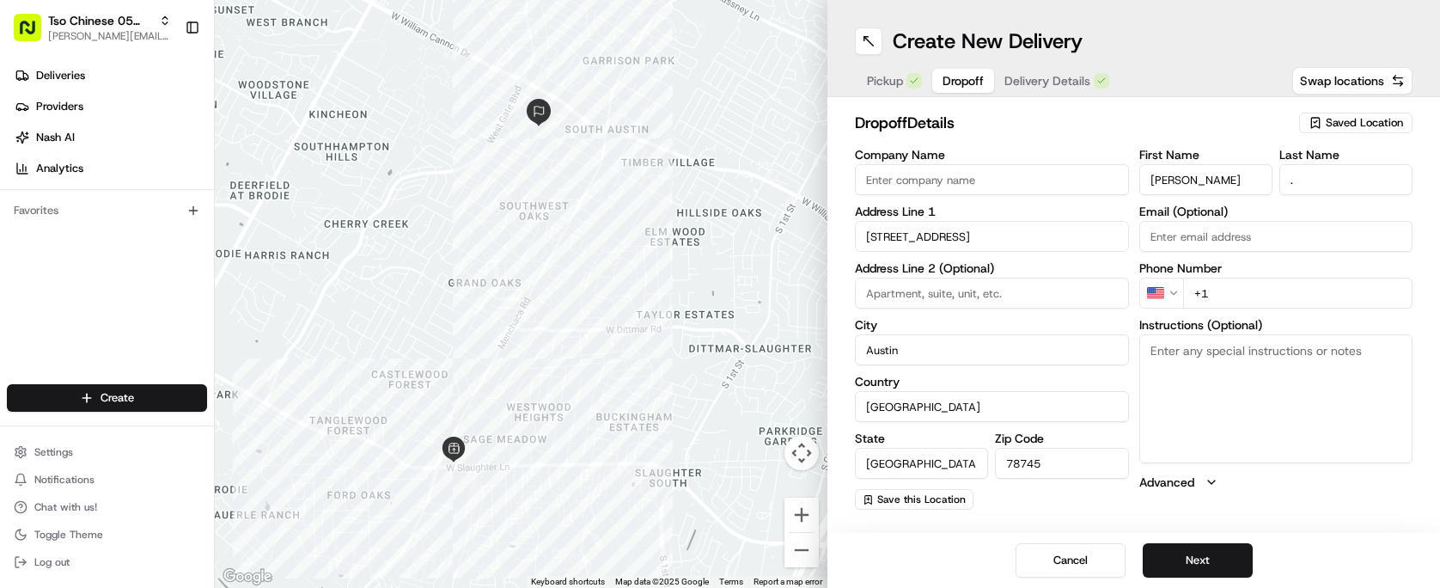
click at [1122, 119] on h2 "dropoff Details" at bounding box center [1072, 123] width 434 height 24
click at [1239, 291] on input "+1" at bounding box center [1298, 293] width 230 height 31
paste input "[PHONE_NUMBER]"
type input "[PHONE_NUMBER]"
click at [1069, 149] on label "Company Name" at bounding box center [992, 155] width 274 height 12
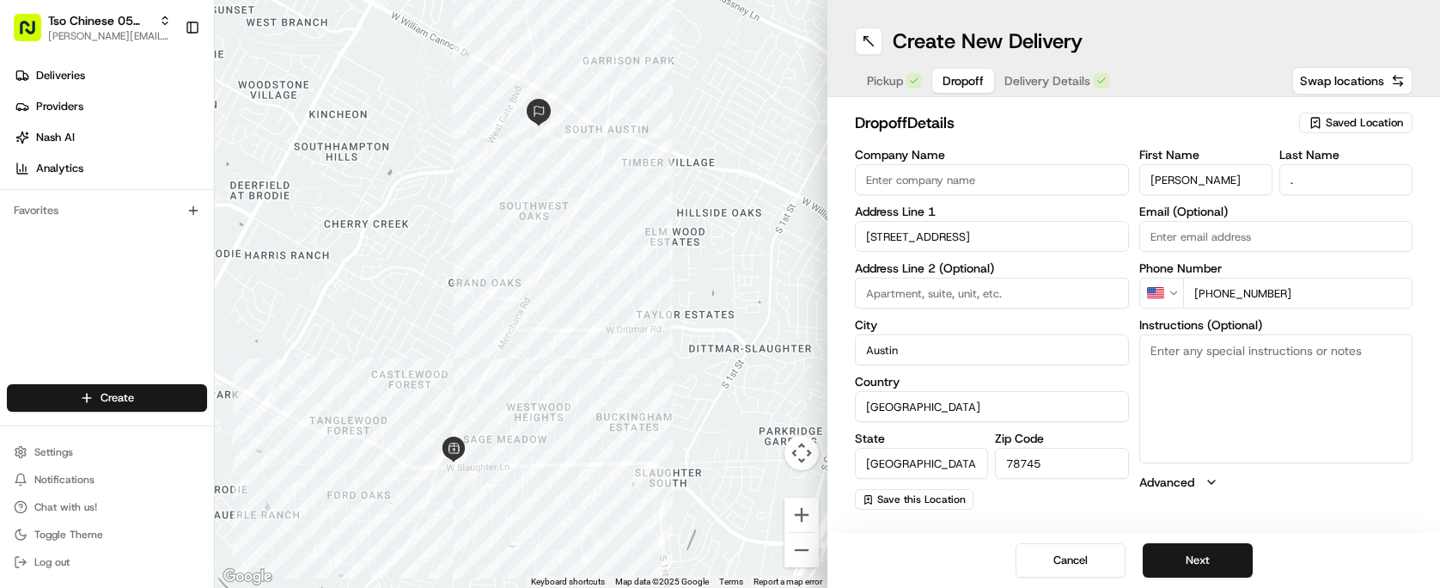
click at [1069, 164] on input "Company Name" at bounding box center [992, 179] width 274 height 31
click at [1061, 72] on span "Delivery Details" at bounding box center [1047, 80] width 86 height 17
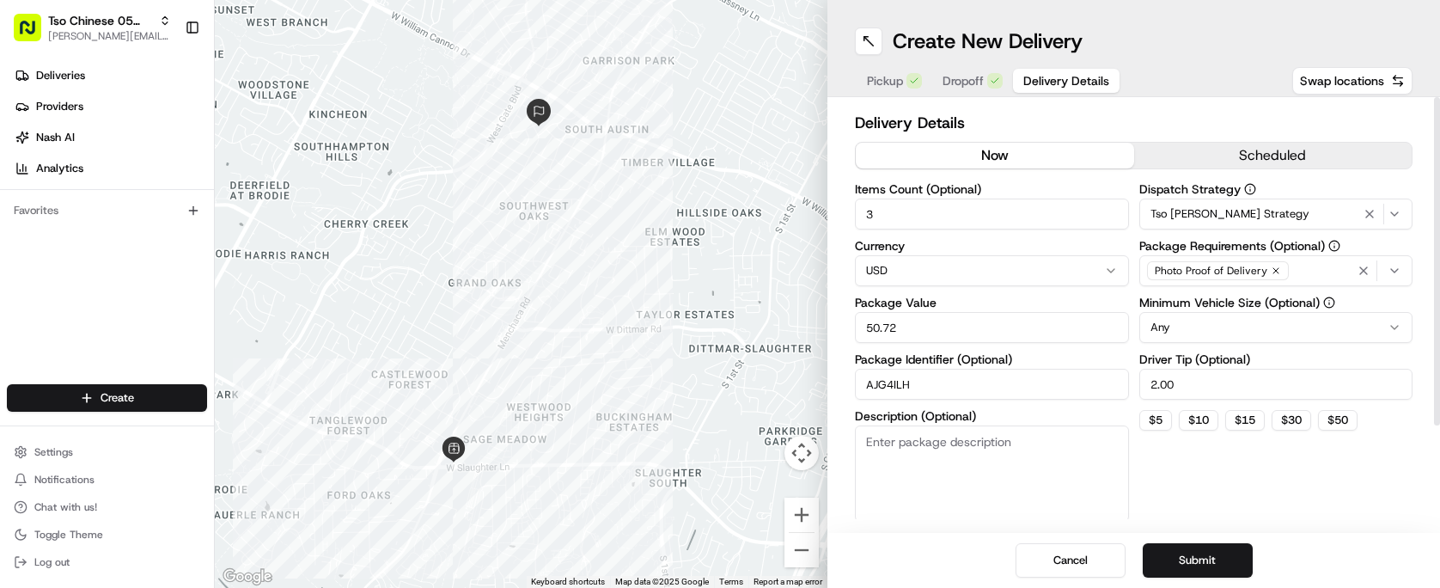
click at [980, 77] on span "Dropoff" at bounding box center [962, 80] width 41 height 17
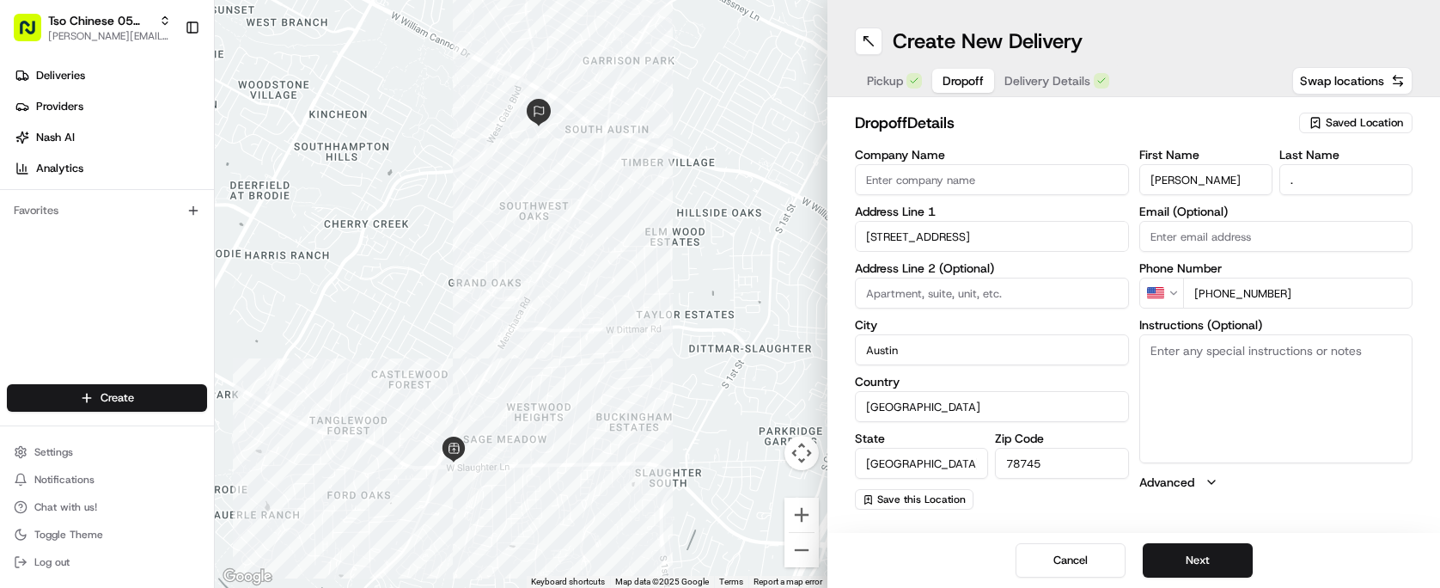
click at [891, 66] on div "Pickup Dropoff Delivery Details" at bounding box center [988, 80] width 266 height 31
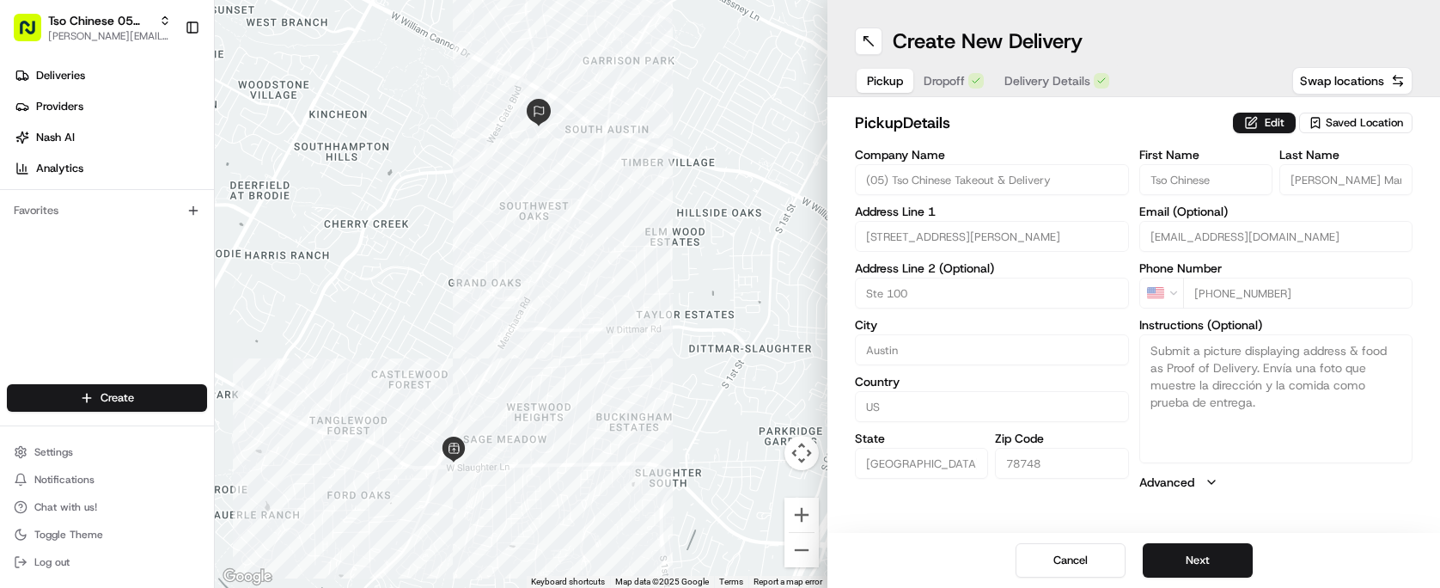
click at [902, 75] on span "Pickup" at bounding box center [885, 80] width 36 height 17
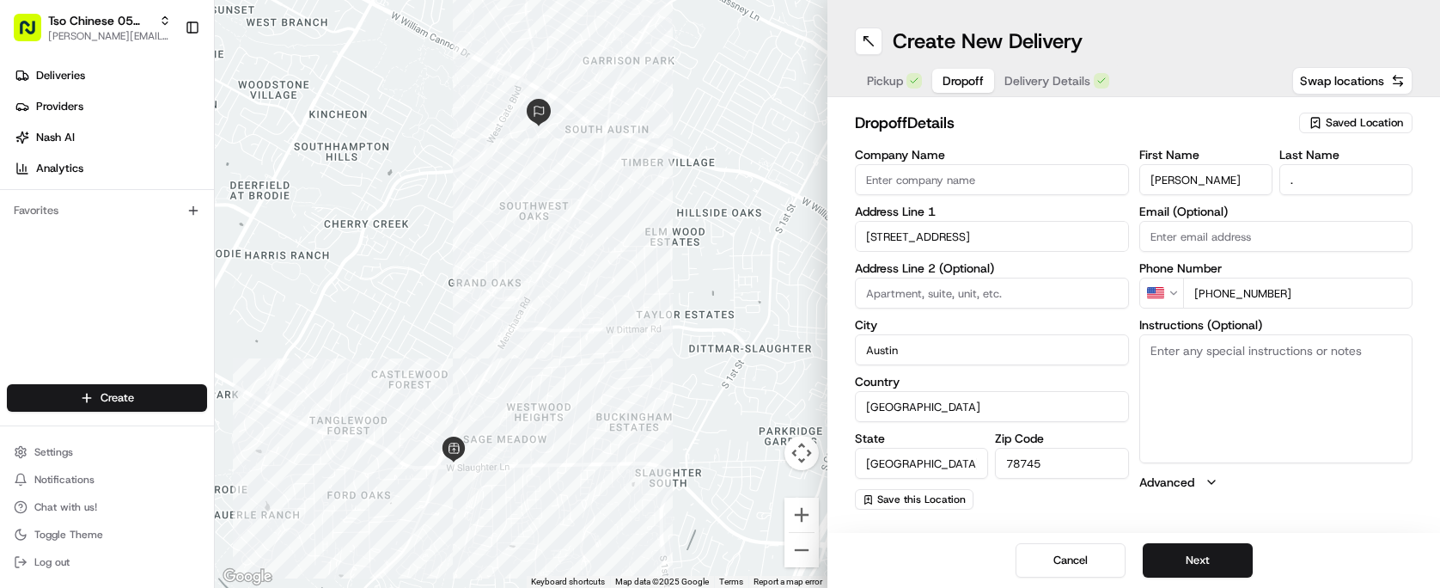
click at [983, 79] on button "Dropoff" at bounding box center [963, 81] width 62 height 24
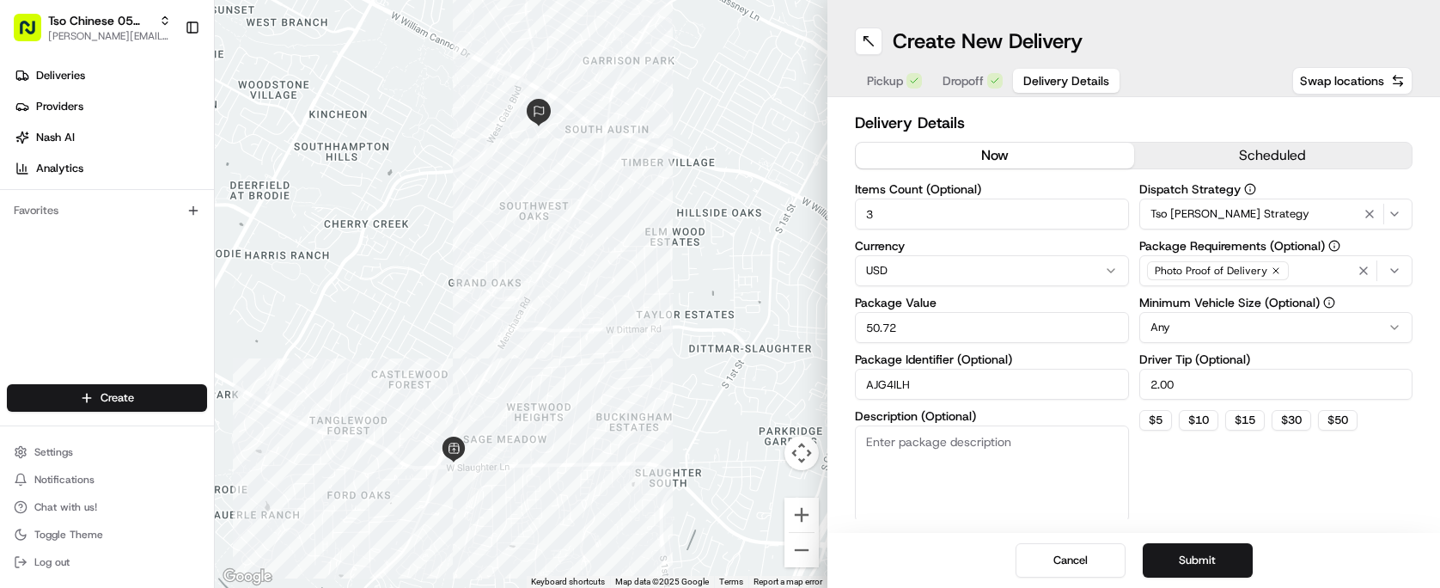
click at [1072, 77] on span "Delivery Details" at bounding box center [1066, 80] width 86 height 17
click at [1213, 552] on button "Submit" at bounding box center [1198, 560] width 110 height 34
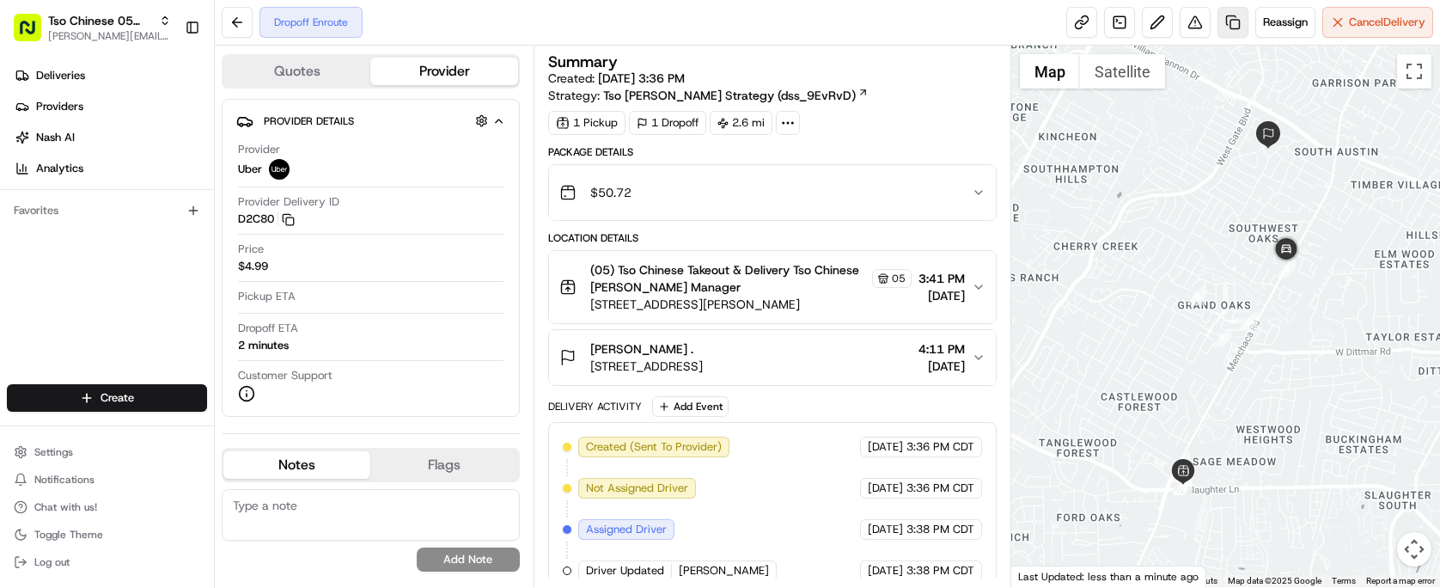
click at [1221, 18] on link at bounding box center [1232, 22] width 31 height 31
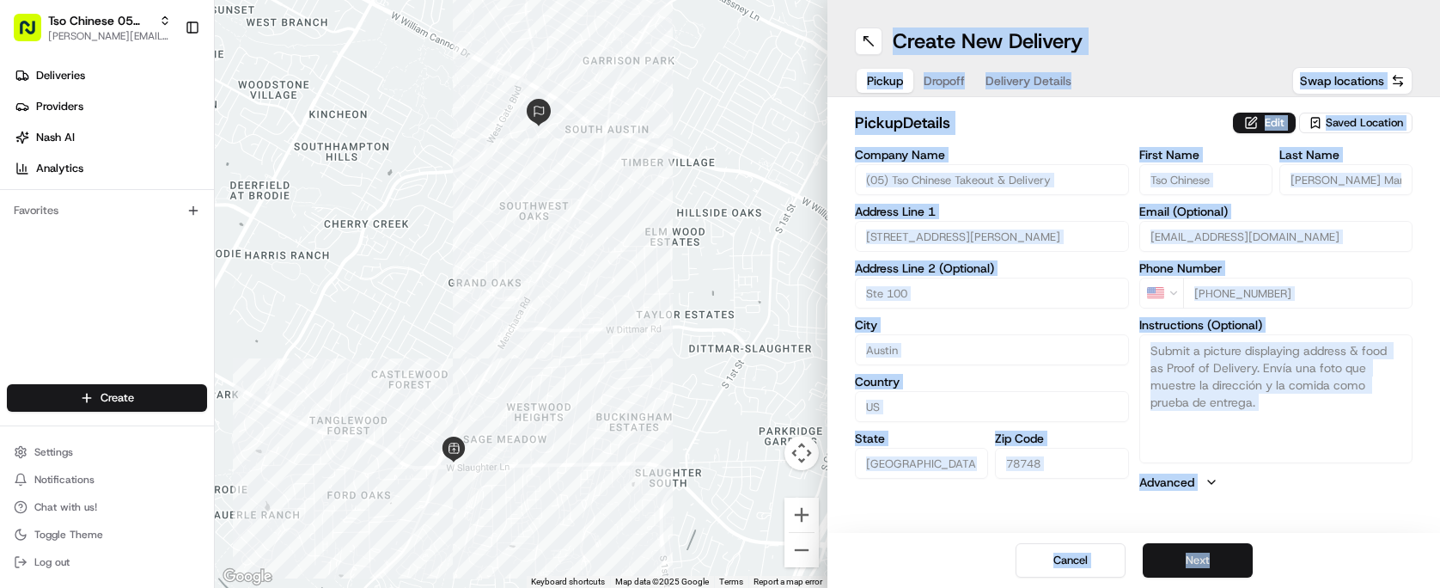
click at [1205, 552] on button "Next" at bounding box center [1198, 560] width 110 height 34
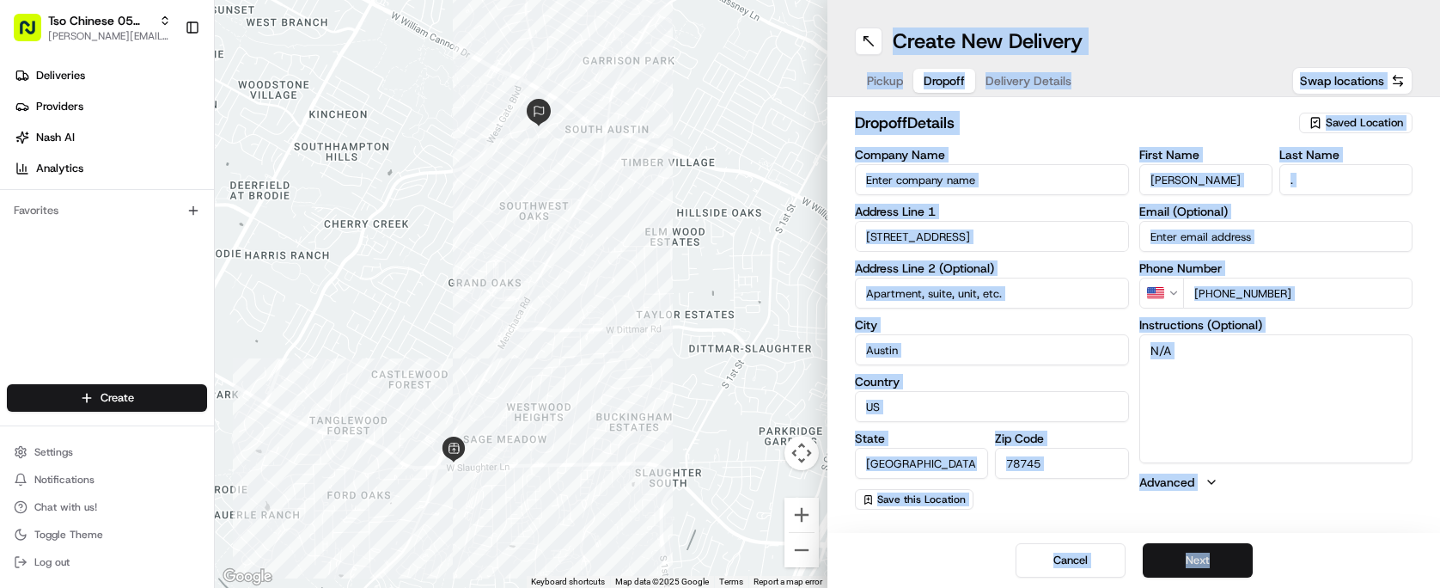
click at [1205, 552] on button "Next" at bounding box center [1198, 560] width 110 height 34
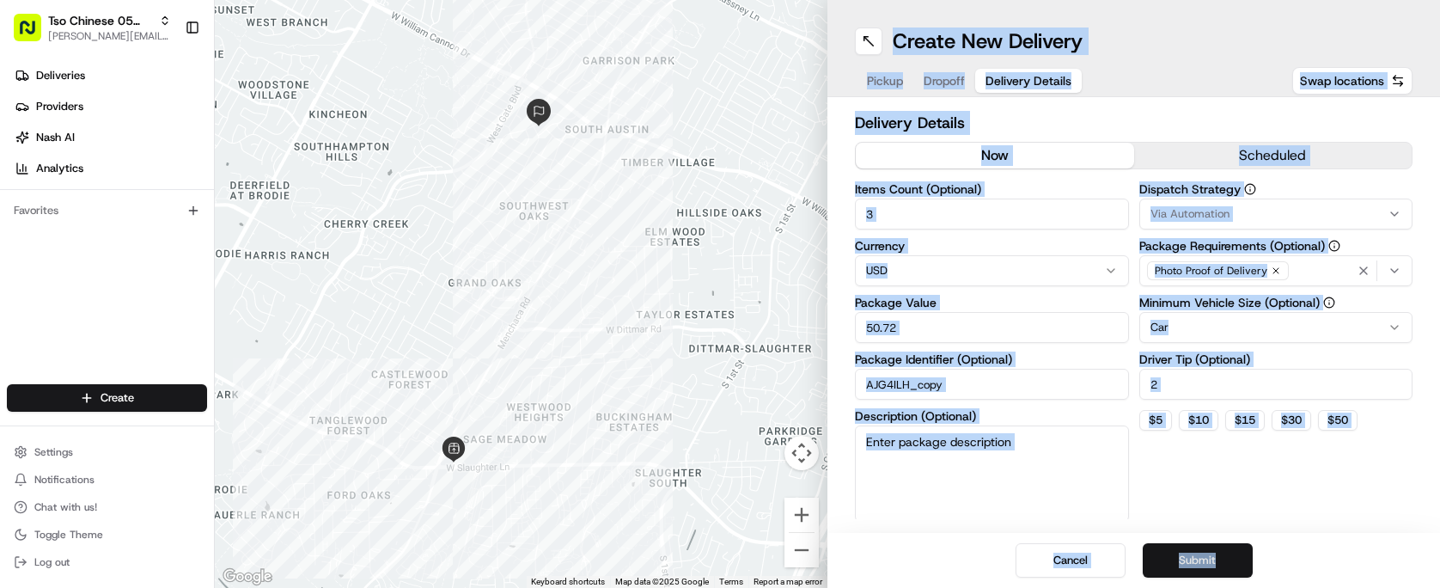
click at [1205, 552] on button "Submit" at bounding box center [1198, 560] width 110 height 34
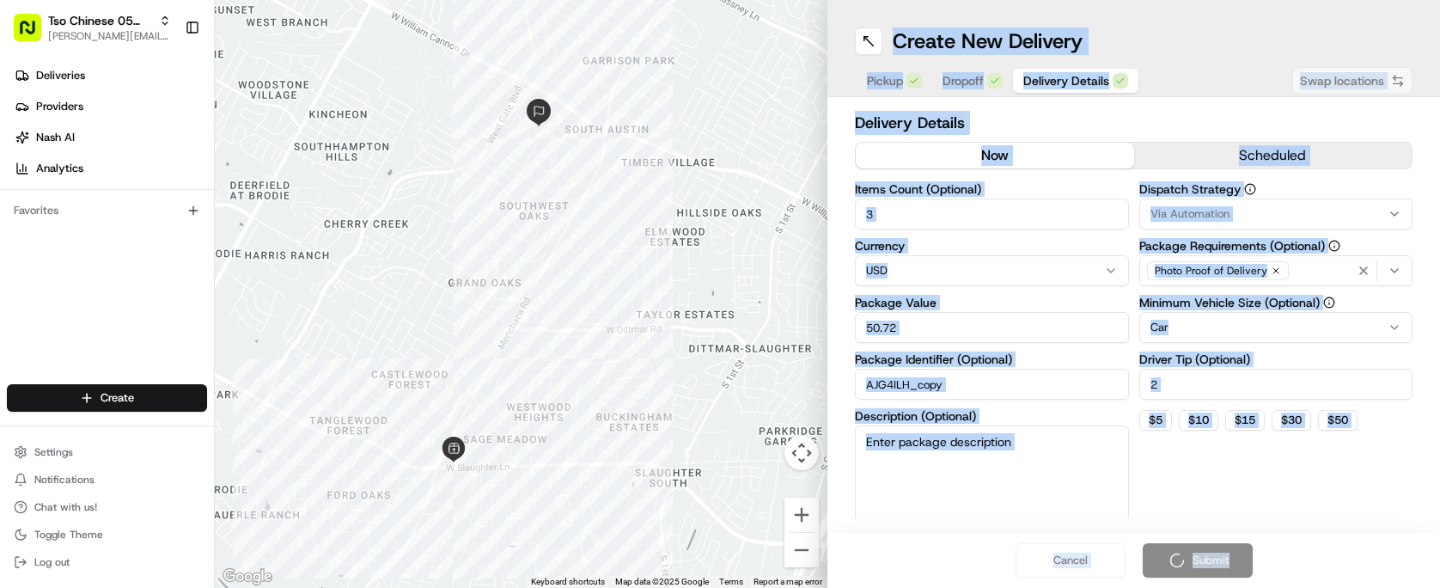
click at [1205, 552] on div "Cancel Submit" at bounding box center [1133, 560] width 613 height 55
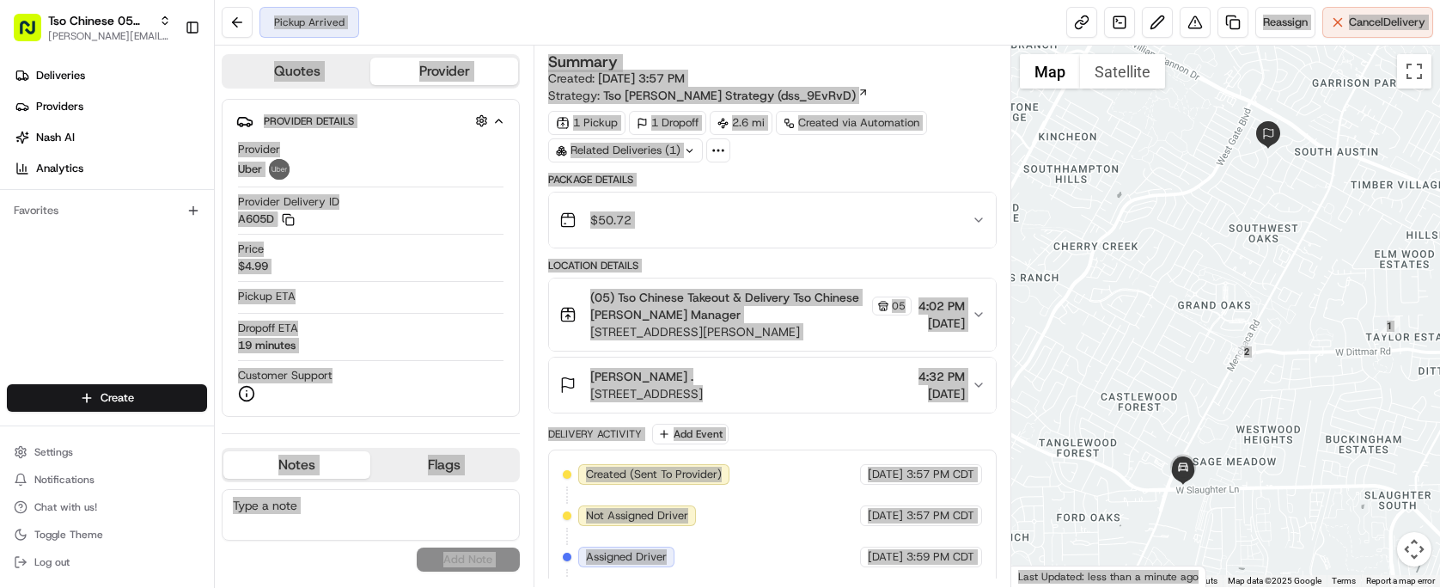
scroll to position [127, 0]
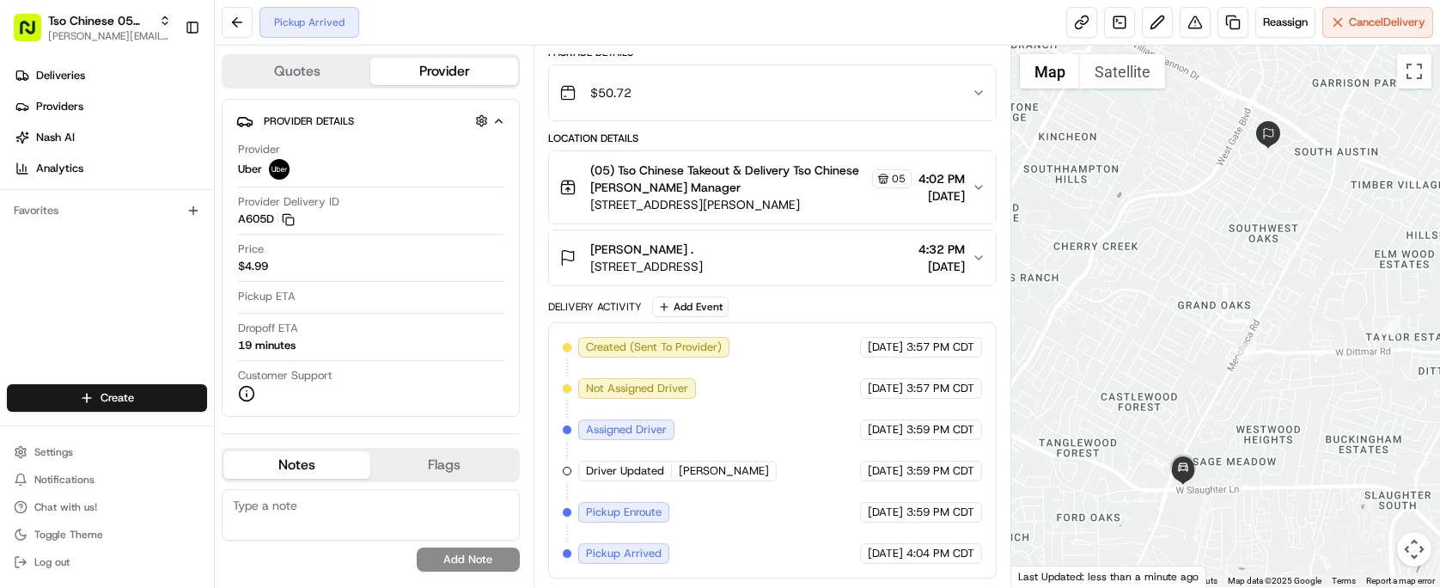
click at [765, 325] on div "Created (Sent To Provider) Uber [DATE] 3:57 PM CDT Not Assigned Driver Uber [DA…" at bounding box center [772, 450] width 448 height 256
click at [150, 400] on html "Tso Chinese 05 Menchaca [EMAIL_ADDRESS][DOMAIN_NAME] Toggle Sidebar Deliveries …" at bounding box center [720, 294] width 1440 height 588
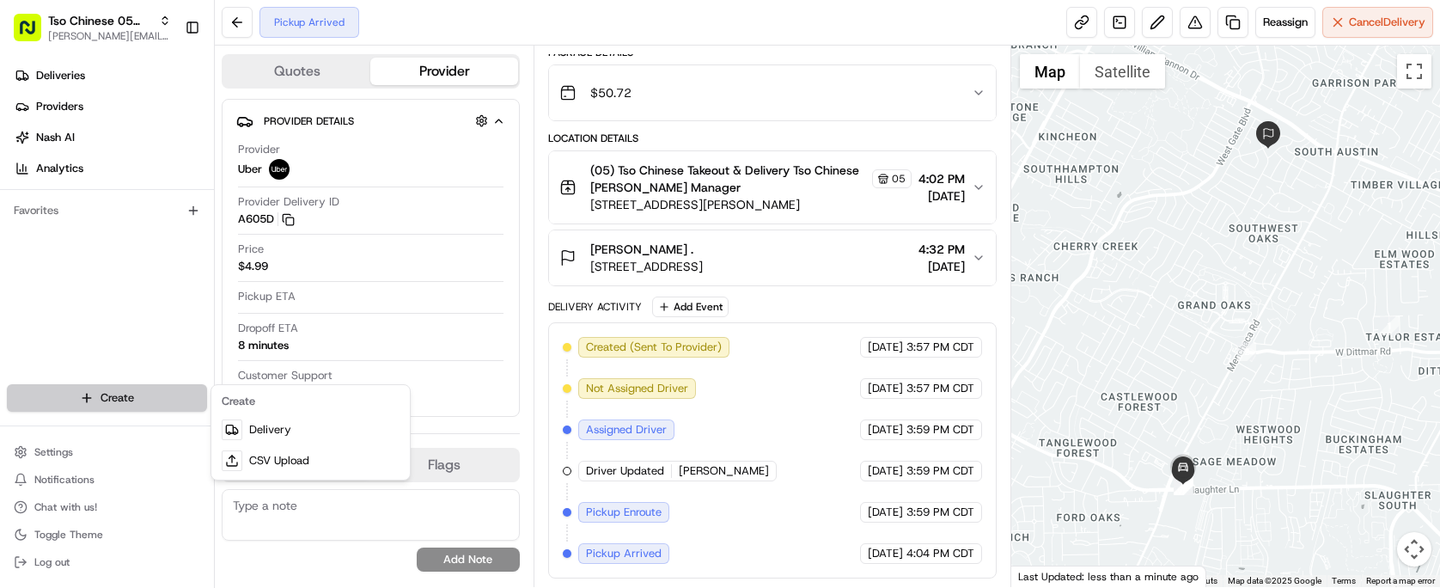
click at [150, 400] on html "Tso Chinese 05 Menchaca [EMAIL_ADDRESS][DOMAIN_NAME] Toggle Sidebar Deliveries …" at bounding box center [720, 294] width 1440 height 588
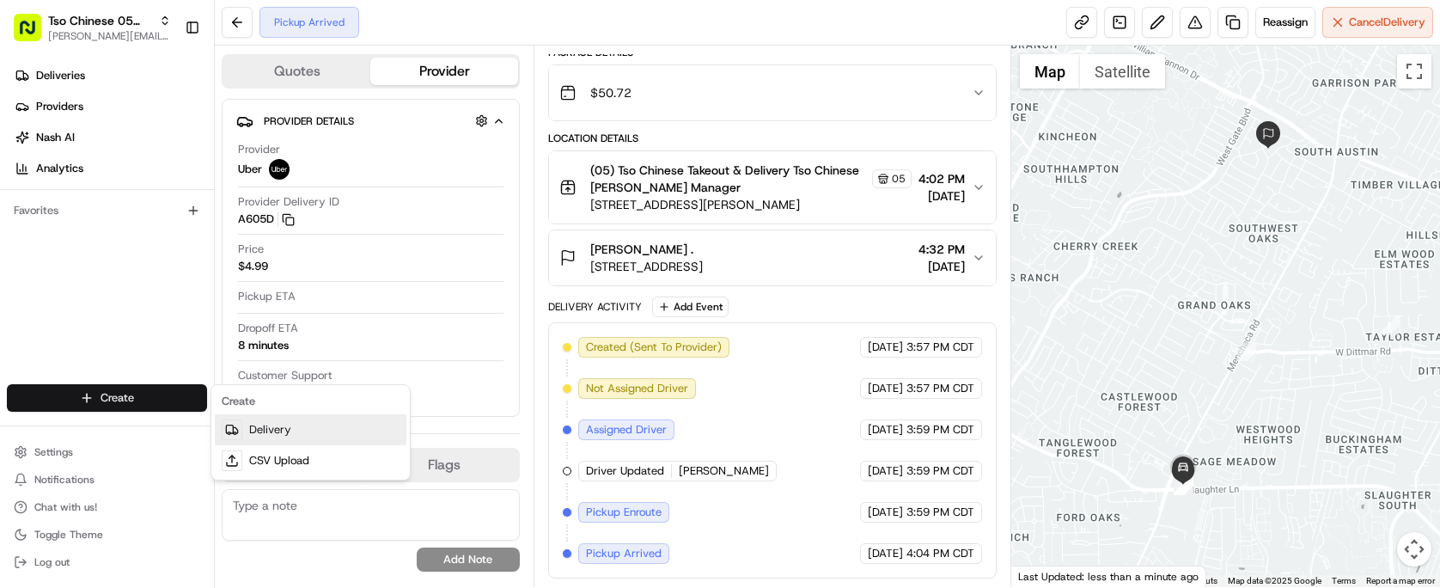
click at [282, 423] on link "Delivery" at bounding box center [311, 429] width 192 height 31
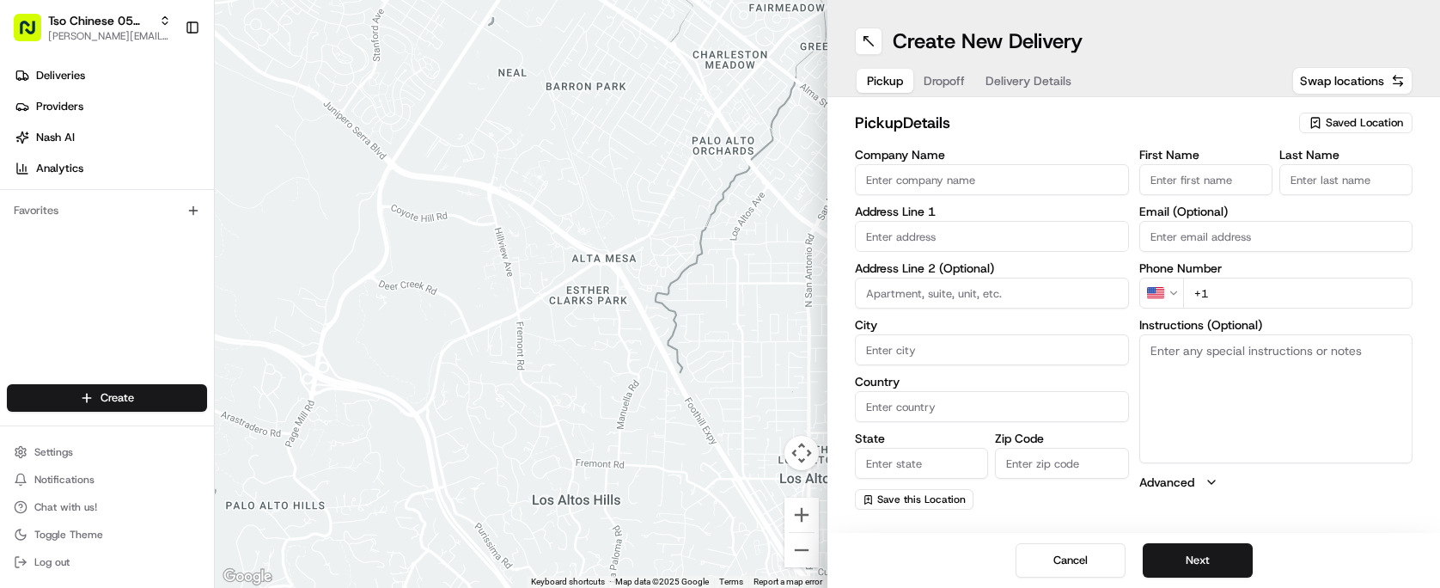
click at [1363, 119] on span "Saved Location" at bounding box center [1364, 122] width 77 height 15
click at [1351, 185] on span "(05) Tso Chinese Takeout & Delivery (05)" at bounding box center [1326, 187] width 211 height 15
type input "(05) Tso Chinese Takeout & Delivery"
type input "[STREET_ADDRESS][PERSON_NAME]"
type input "Ste 100"
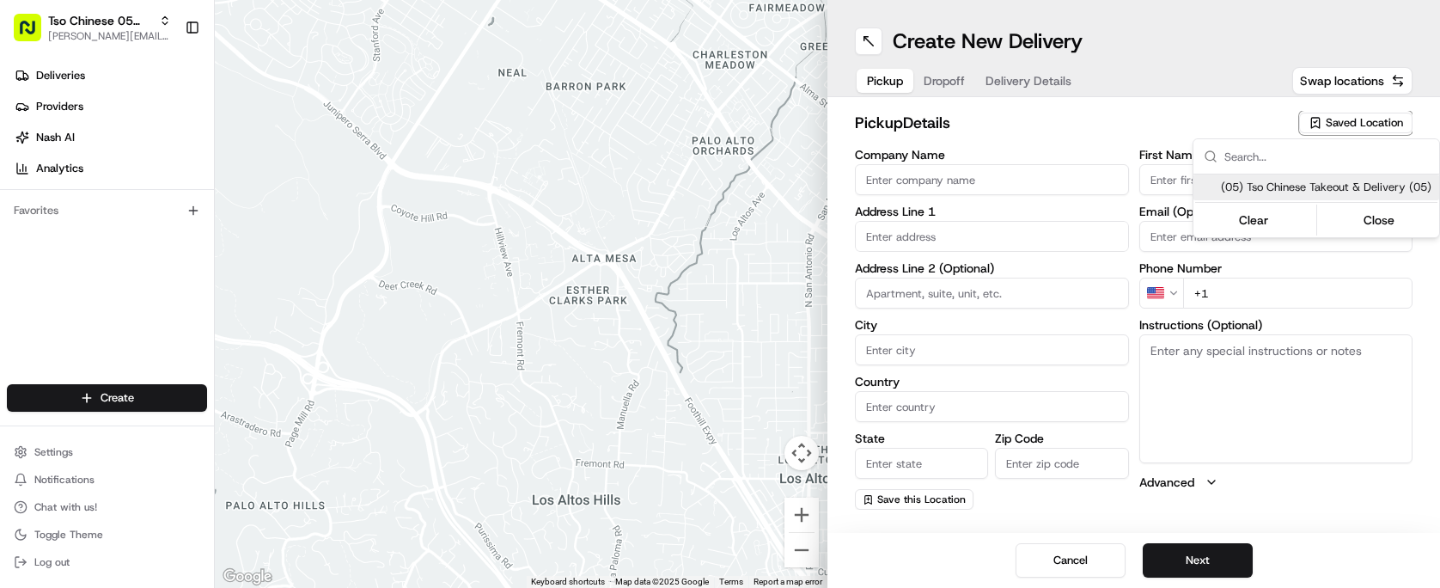
type input "Austin"
type input "US"
type input "[GEOGRAPHIC_DATA]"
type input "78748"
type input "Tso Chinese"
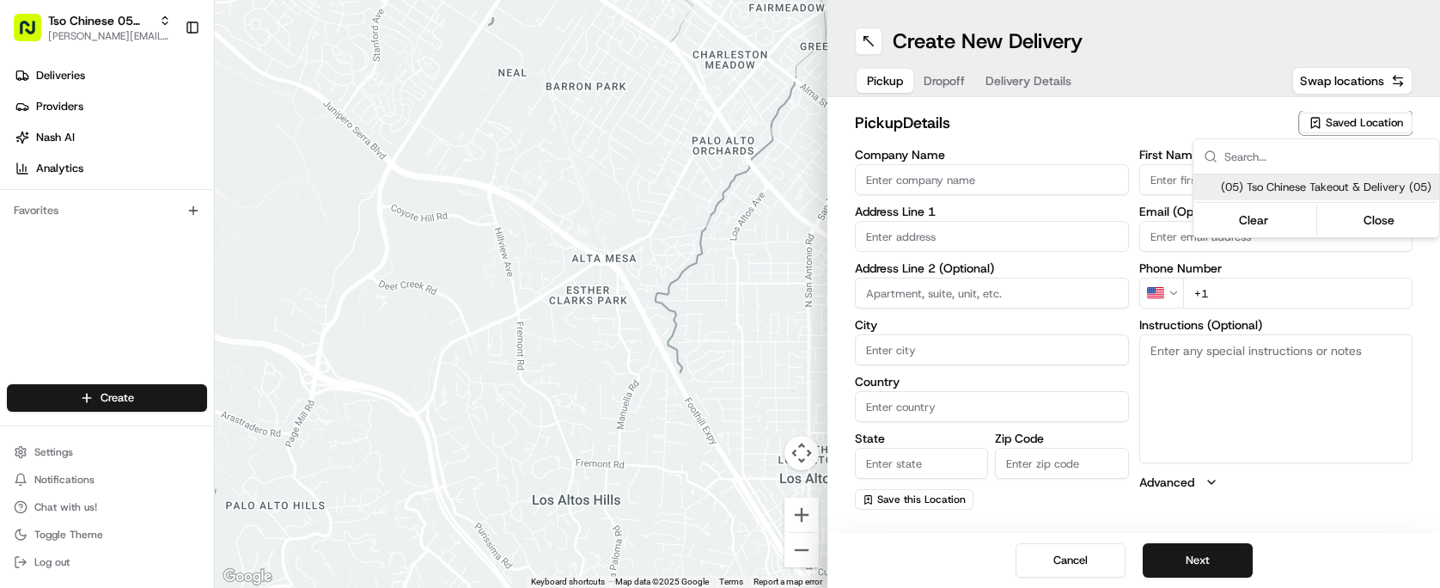
type input "[PERSON_NAME] Manager"
type input "[EMAIL_ADDRESS][DOMAIN_NAME]"
type input "[PHONE_NUMBER]"
type textarea "Submit a picture displaying address & food as Proof of Delivery. Envía una foto…"
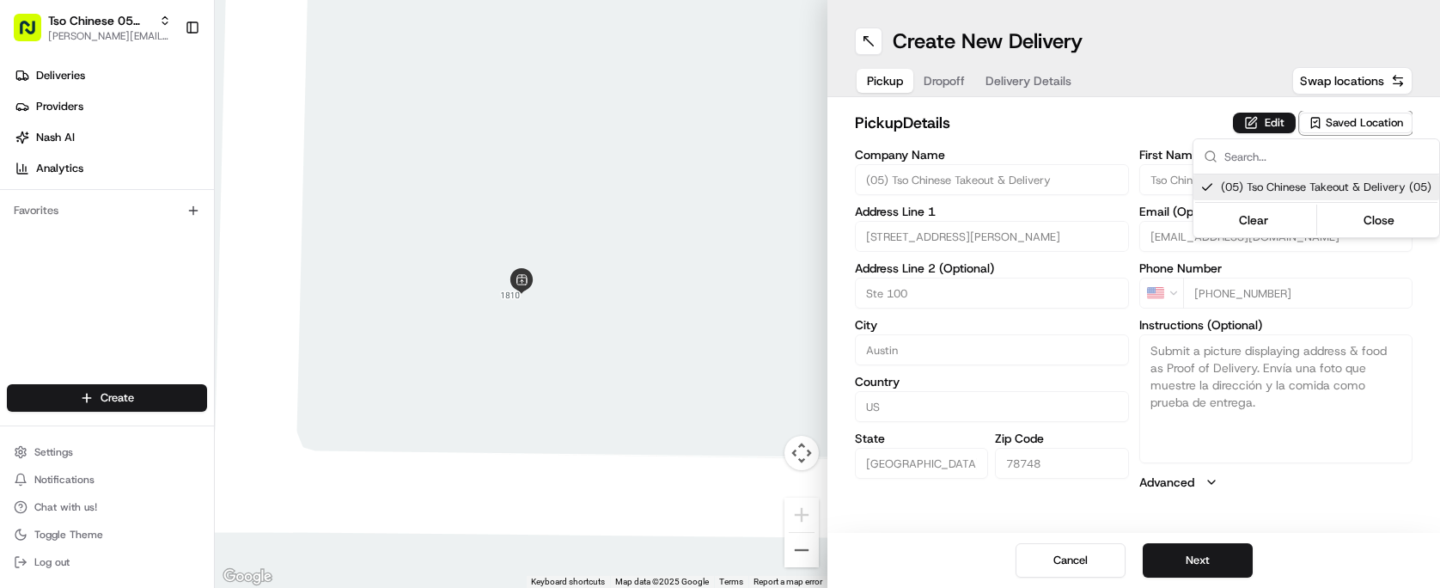
click at [1224, 554] on html "Tso Chinese 05 Menchaca [EMAIL_ADDRESS][DOMAIN_NAME] Toggle Sidebar Deliveries …" at bounding box center [720, 294] width 1440 height 588
click at [1224, 554] on button "Next" at bounding box center [1198, 560] width 110 height 34
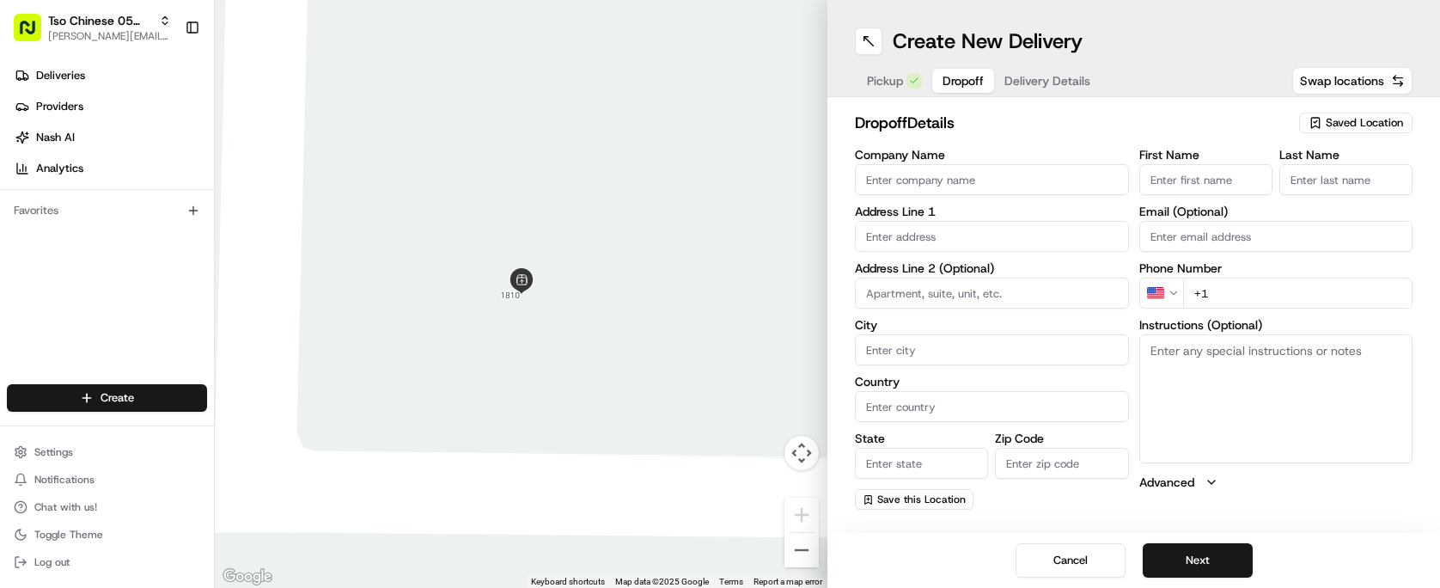
click at [942, 177] on input "Company Name" at bounding box center [992, 179] width 274 height 31
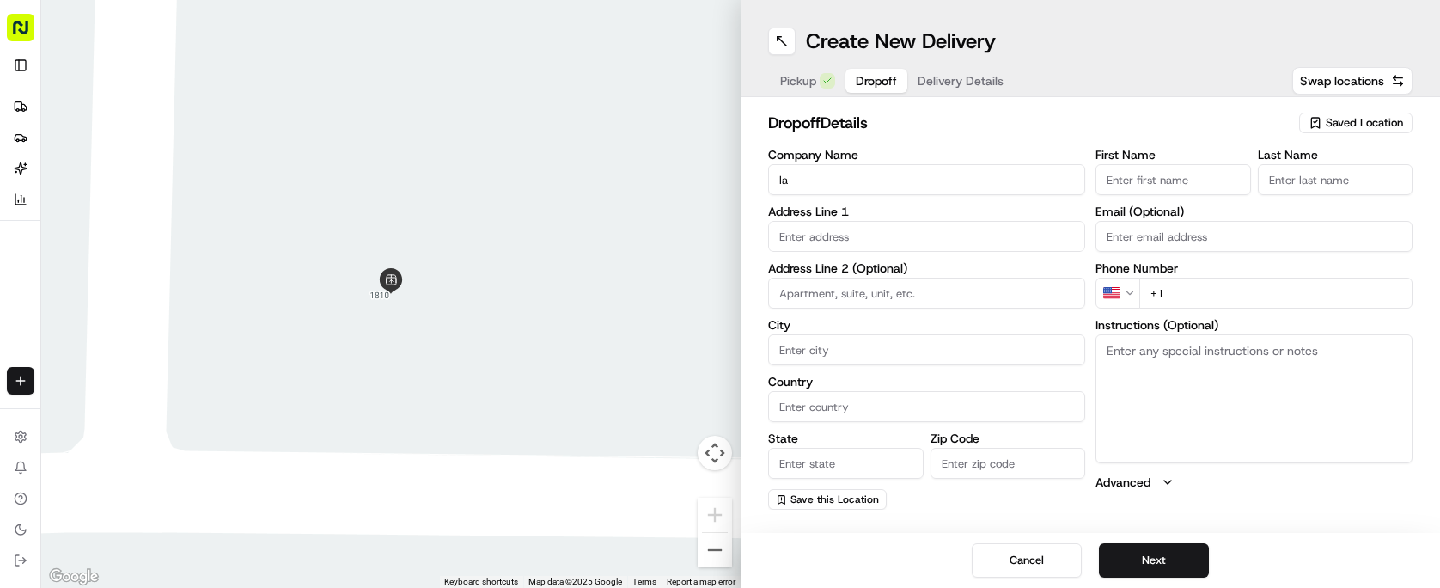
type input "l"
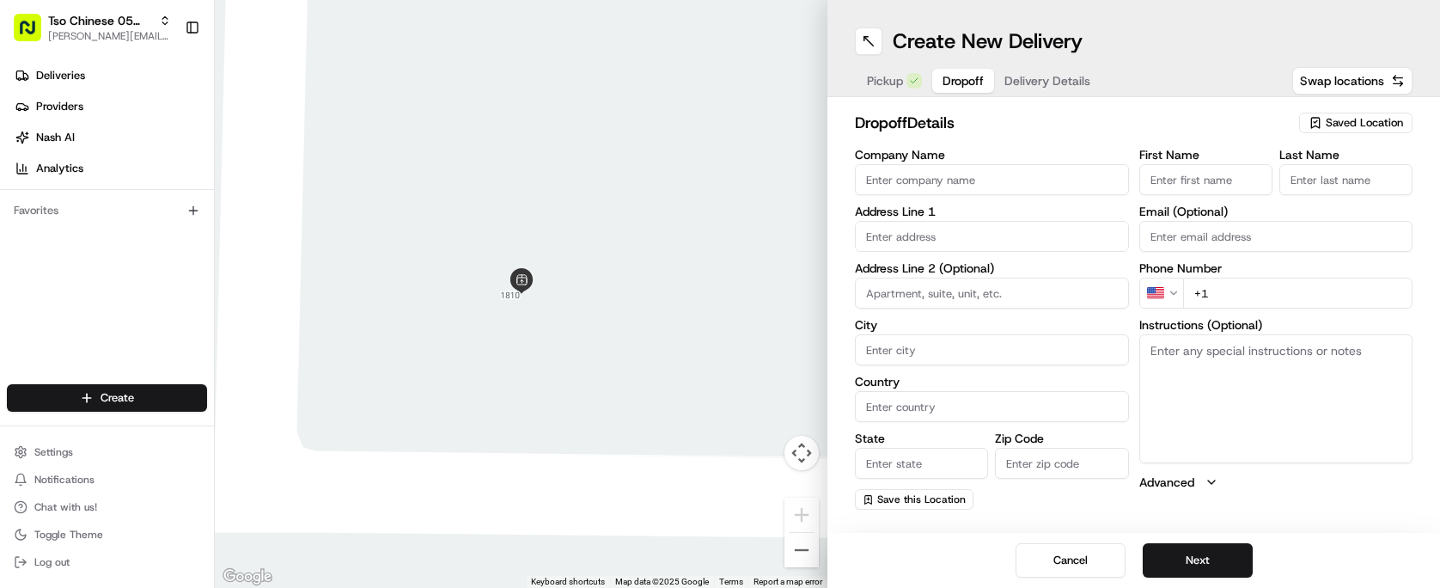
type input "l"
type input "[PERSON_NAME]"
click at [1193, 182] on input "First Name" at bounding box center [1205, 179] width 133 height 31
type input "[PERSON_NAME]"
click at [1317, 166] on input "Last Name" at bounding box center [1345, 179] width 133 height 31
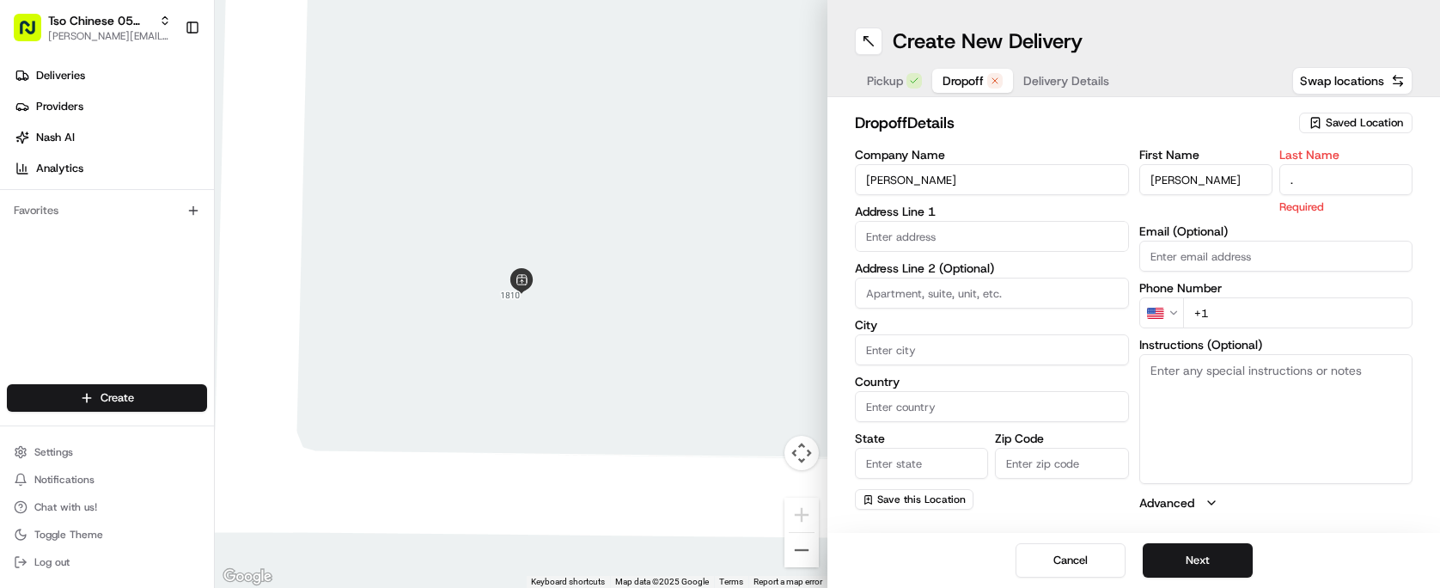
type input "."
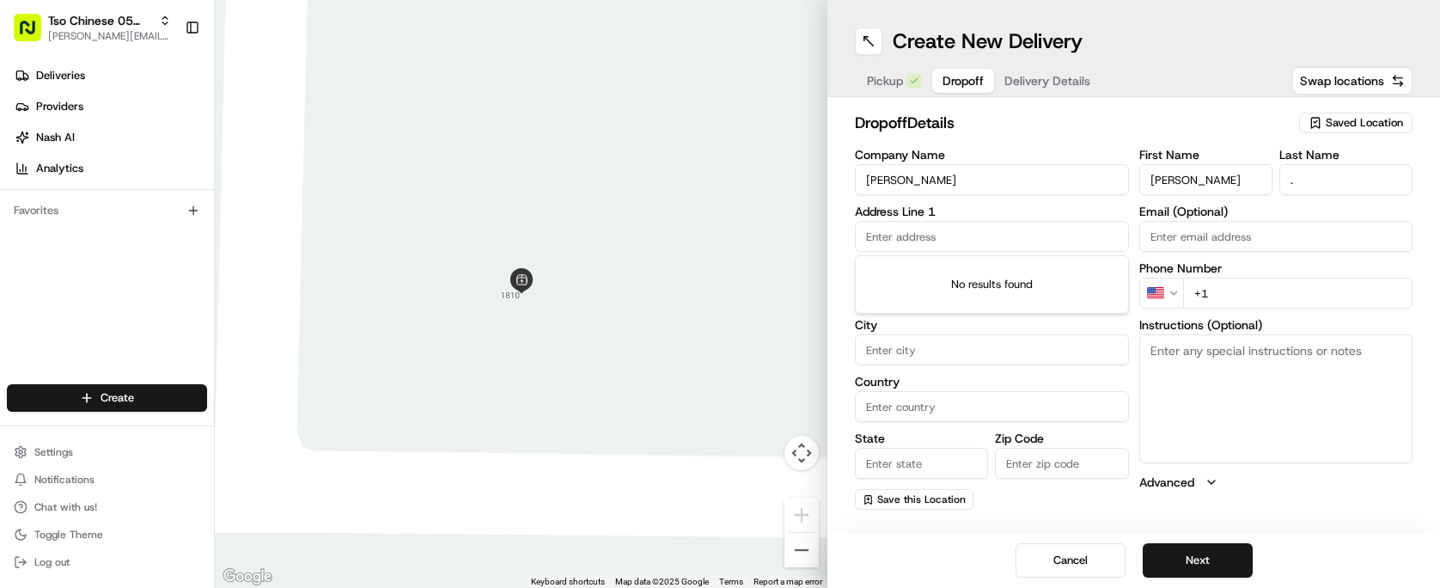
click at [1016, 227] on input "text" at bounding box center [992, 236] width 274 height 31
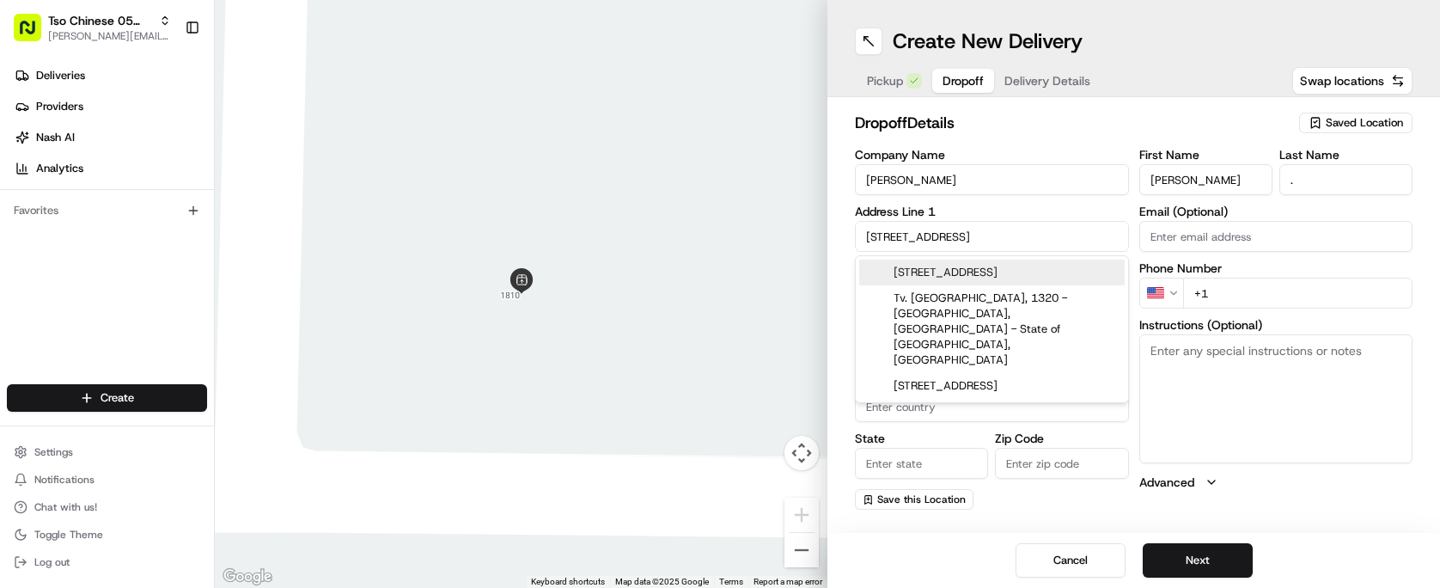
click at [1058, 272] on div "[STREET_ADDRESS]" at bounding box center [991, 272] width 265 height 26
type input "[STREET_ADDRESS][PERSON_NAME]"
type input "Austin"
type input "[GEOGRAPHIC_DATA]"
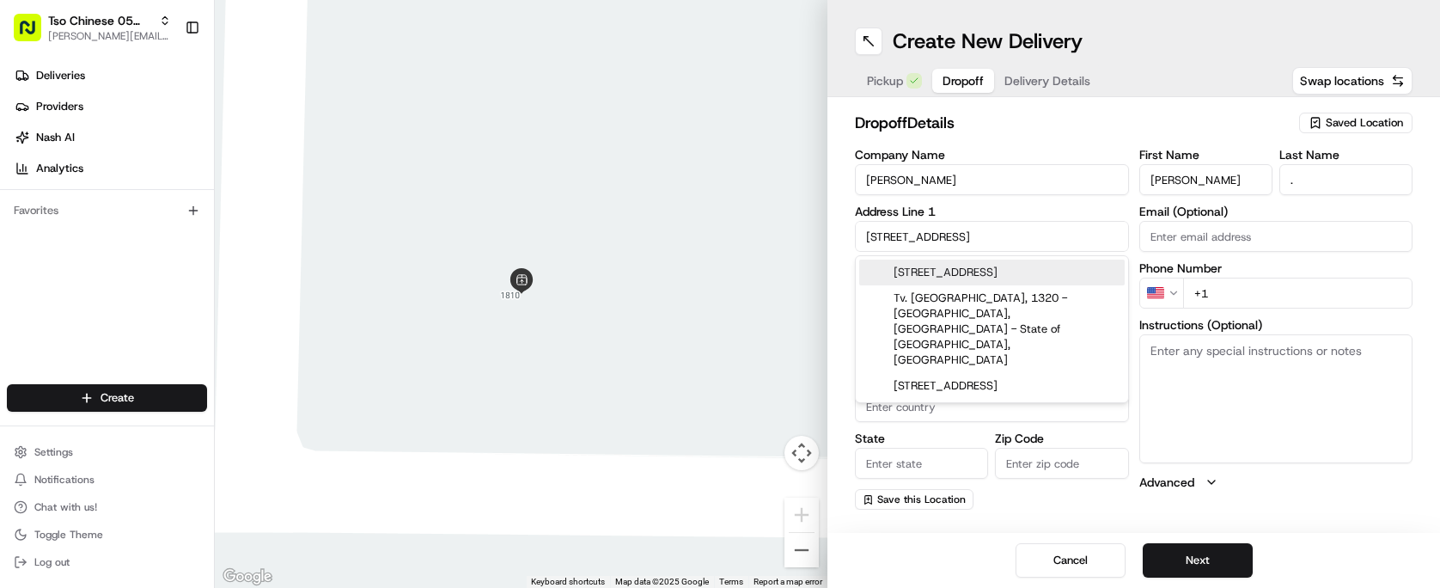
type input "78748"
type input "[STREET_ADDRESS]"
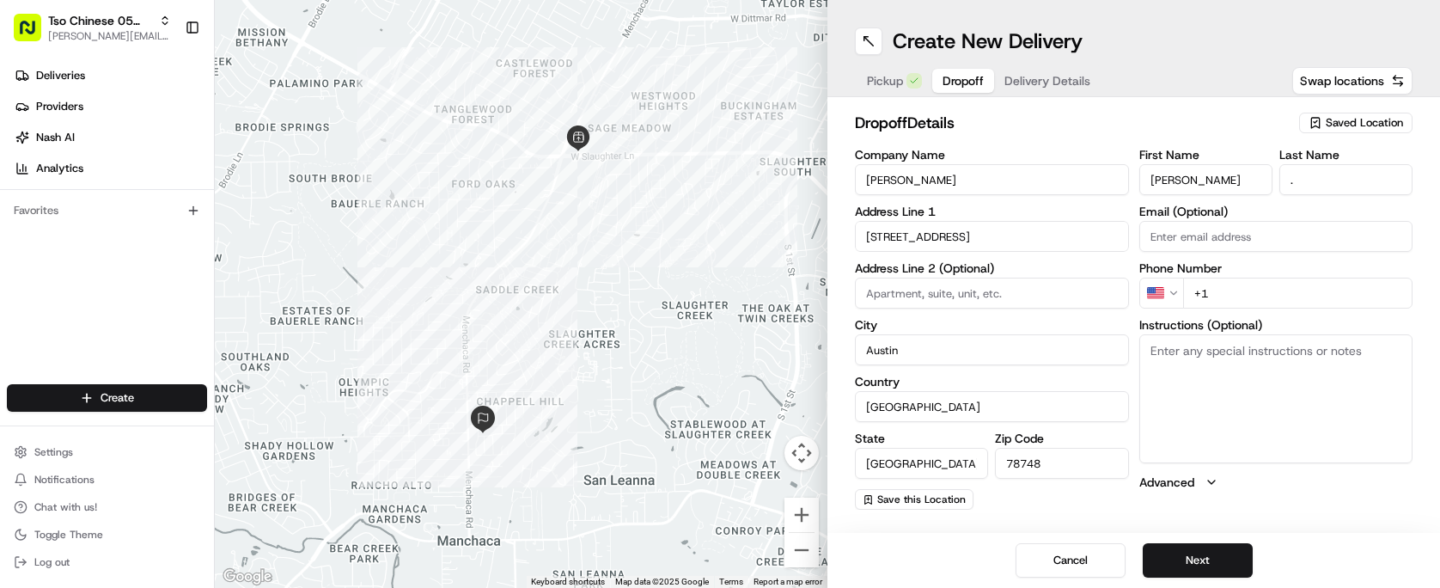
click at [1235, 290] on input "+1" at bounding box center [1298, 293] width 230 height 31
type input "[PHONE_NUMBER]"
click at [1227, 558] on button "Next" at bounding box center [1198, 560] width 110 height 34
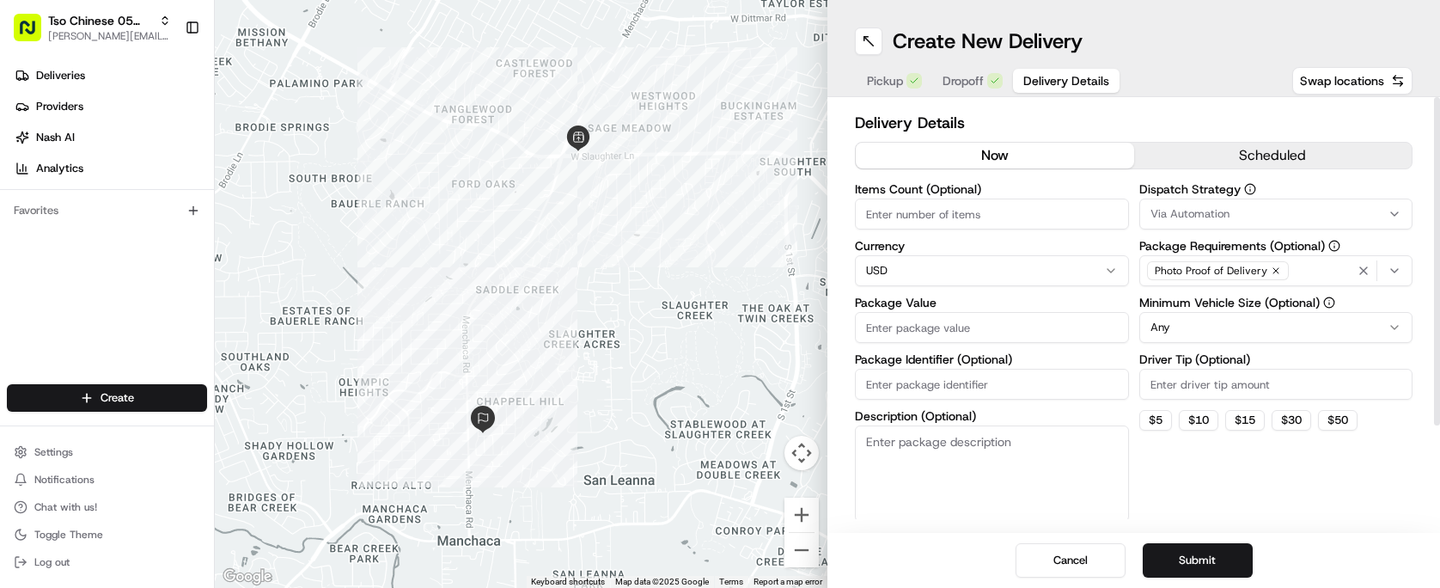
click at [999, 223] on input "Items Count (Optional)" at bounding box center [992, 213] width 274 height 31
type input "2"
click at [1016, 321] on input "Package Value" at bounding box center [992, 327] width 274 height 31
type input "43.19"
click at [956, 379] on input "Package Identifier (Optional)" at bounding box center [992, 384] width 274 height 31
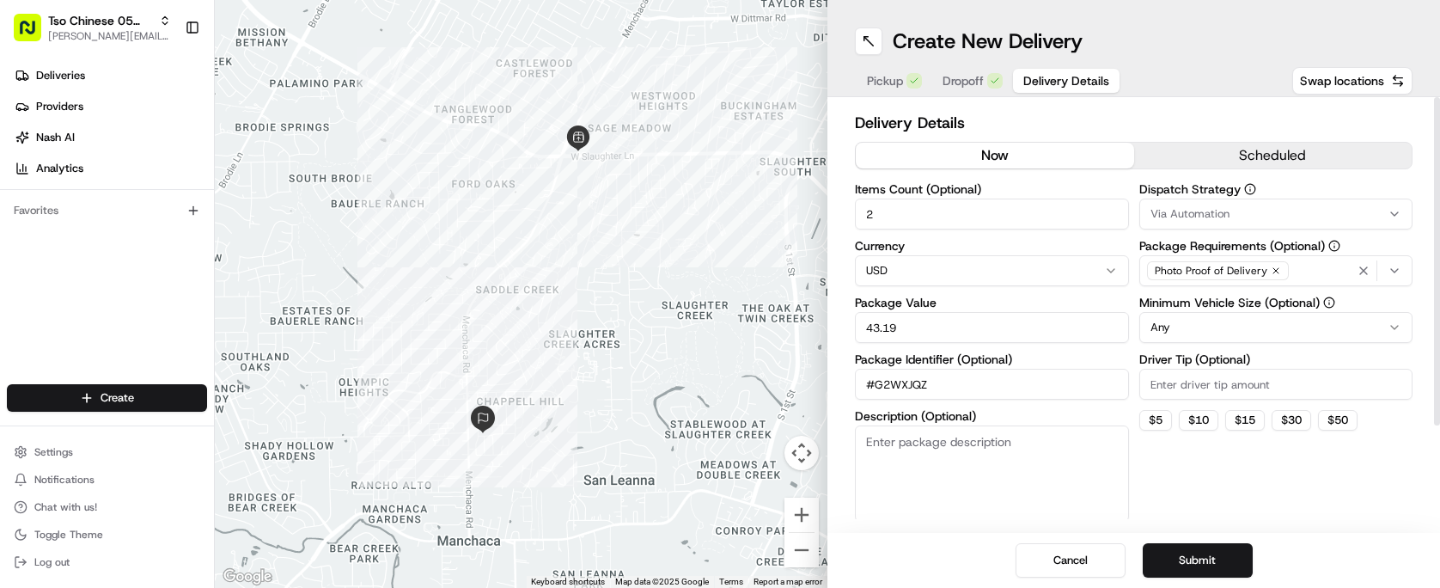
type input "#G2WXJQZ"
click at [1204, 381] on input "Driver Tip (Optional)" at bounding box center [1276, 384] width 274 height 31
type input "2.00"
click at [1253, 320] on html "Tso Chinese 05 Menchaca [EMAIL_ADDRESS][DOMAIN_NAME] Toggle Sidebar Deliveries …" at bounding box center [720, 294] width 1440 height 588
click at [1240, 320] on html "Tso Chinese 05 Menchaca [EMAIL_ADDRESS][DOMAIN_NAME] Toggle Sidebar Deliveries …" at bounding box center [720, 294] width 1440 height 588
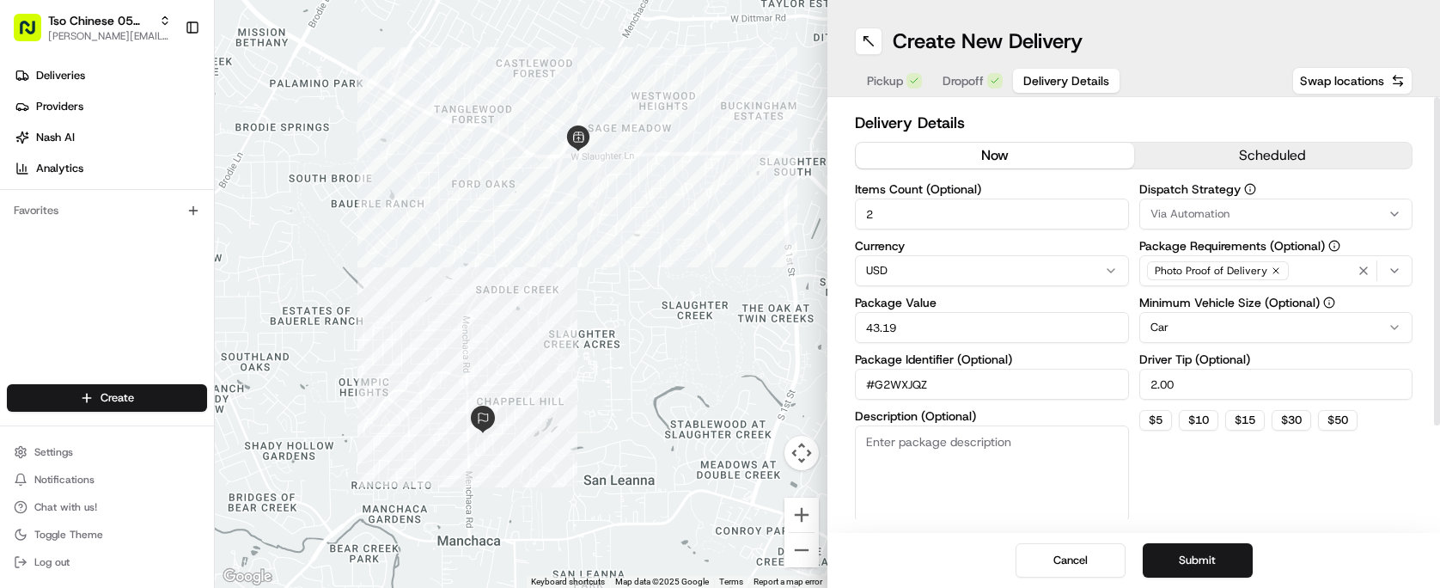
click at [1259, 209] on div "Via Automation" at bounding box center [1276, 213] width 265 height 15
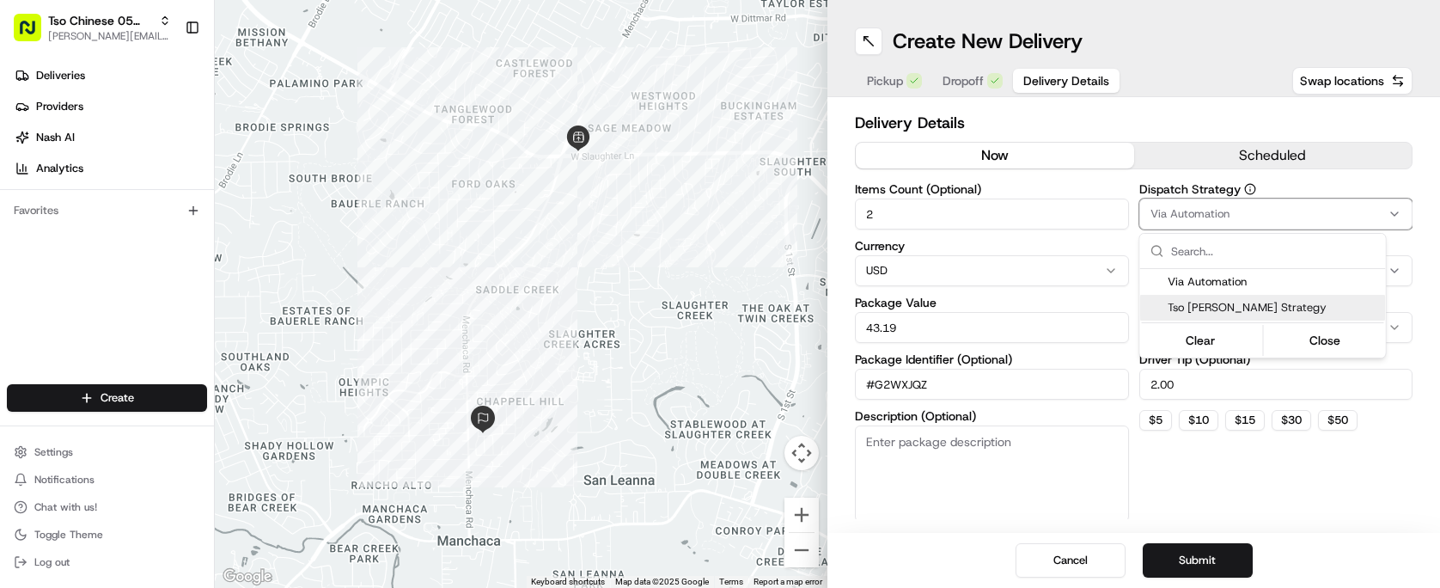
click at [1258, 309] on span "Tso [PERSON_NAME] Strategy" at bounding box center [1273, 307] width 211 height 15
click at [1253, 466] on html "Tso Chinese 05 Menchaca [EMAIL_ADDRESS][DOMAIN_NAME] Toggle Sidebar Deliveries …" at bounding box center [720, 294] width 1440 height 588
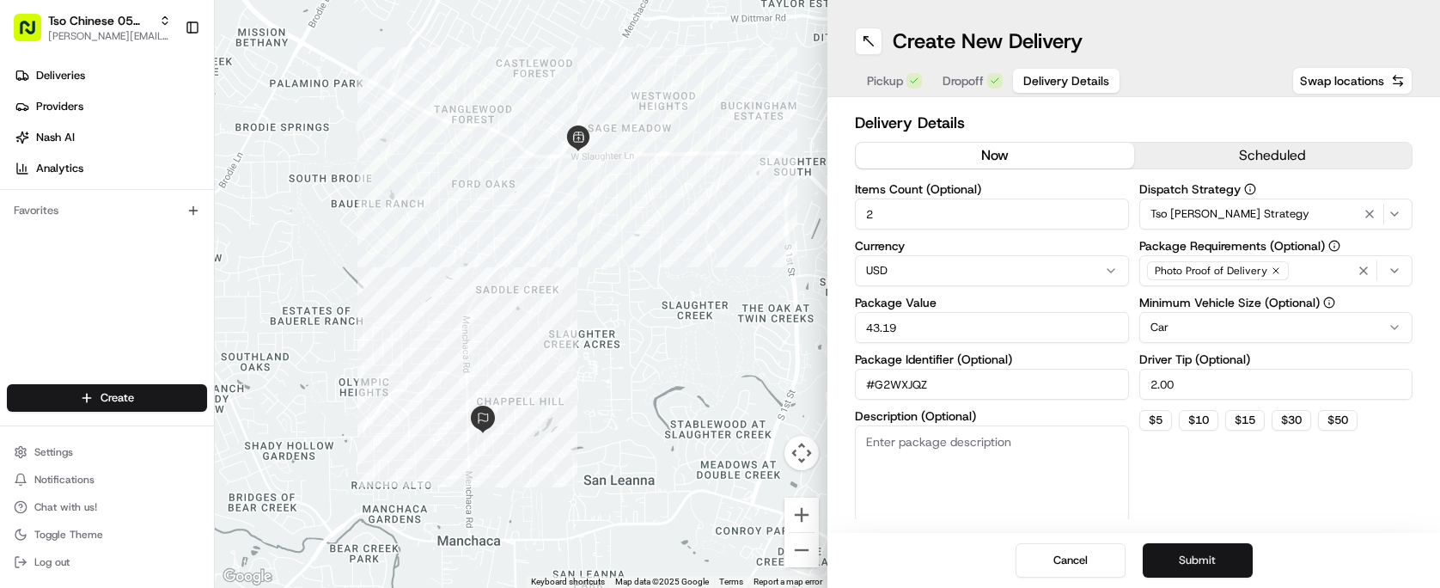
click at [1229, 543] on button "Submit" at bounding box center [1198, 560] width 110 height 34
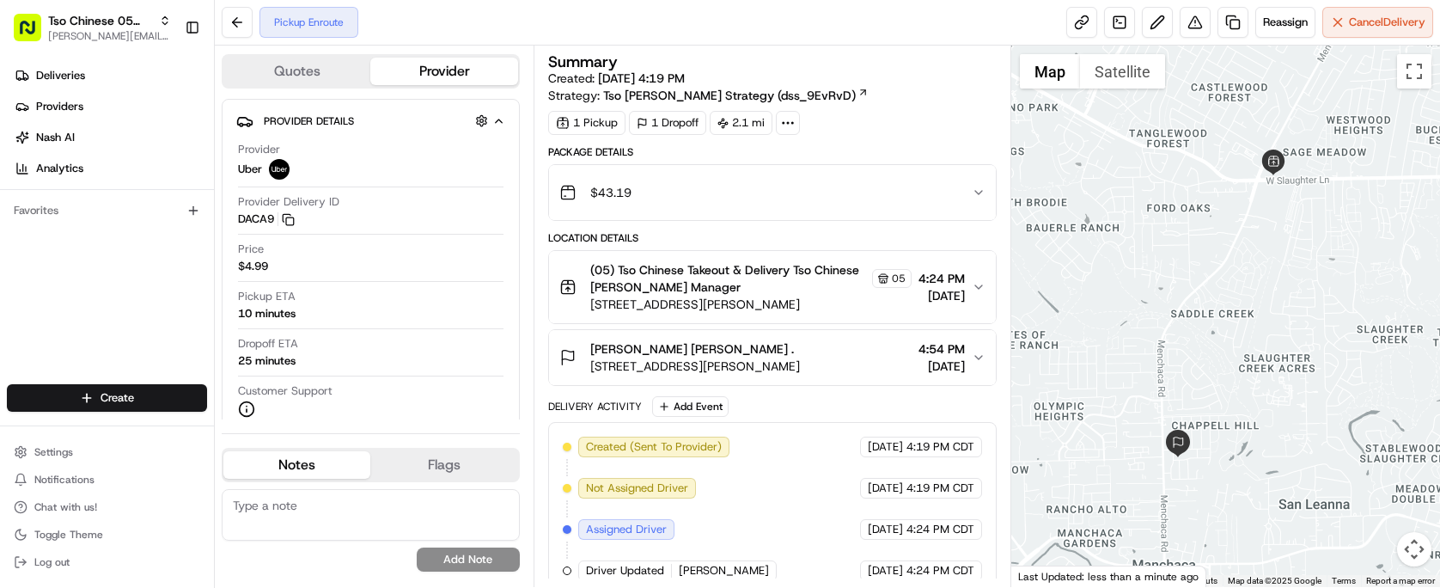
scroll to position [58, 0]
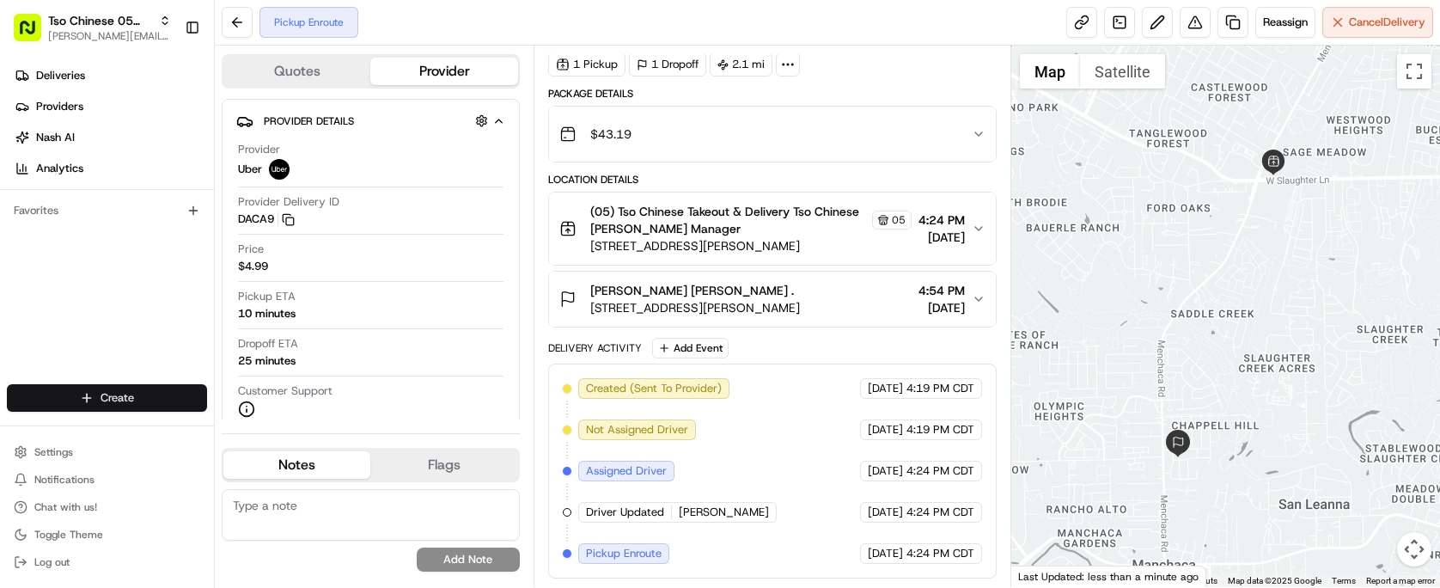
click at [138, 404] on html "Tso Chinese 05 Menchaca [EMAIL_ADDRESS][DOMAIN_NAME] Toggle Sidebar Deliveries …" at bounding box center [720, 294] width 1440 height 588
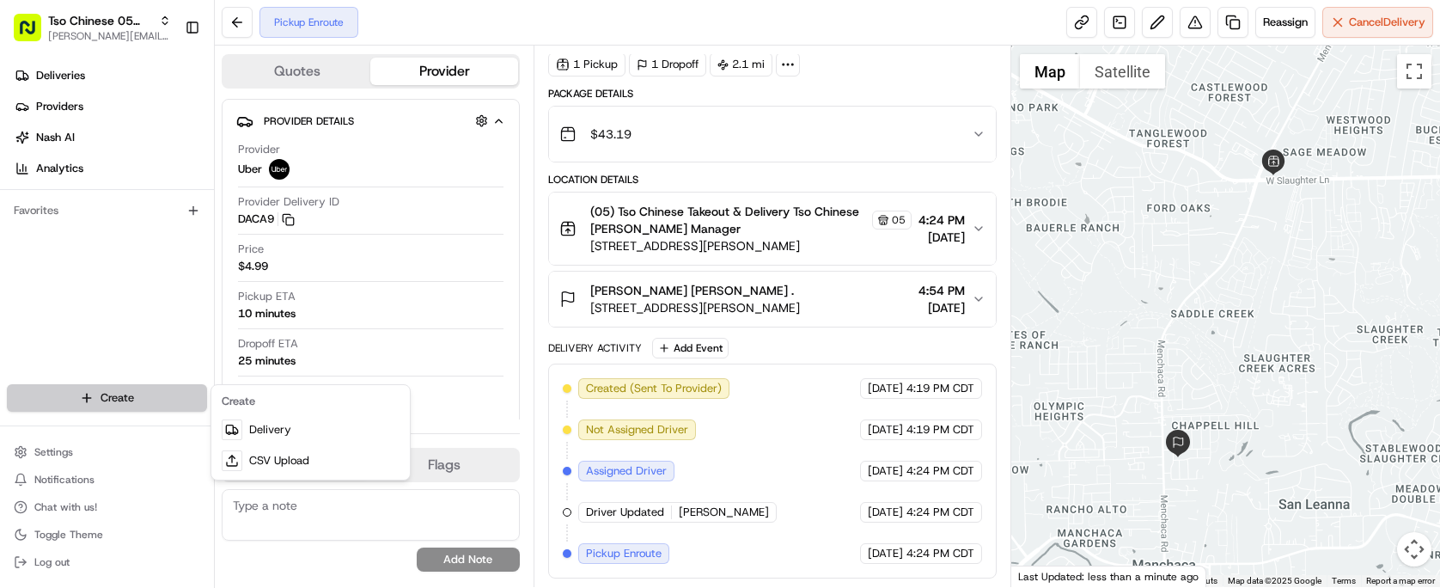
click at [138, 404] on html "Tso Chinese 05 Menchaca [EMAIL_ADDRESS][DOMAIN_NAME] Toggle Sidebar Deliveries …" at bounding box center [720, 294] width 1440 height 588
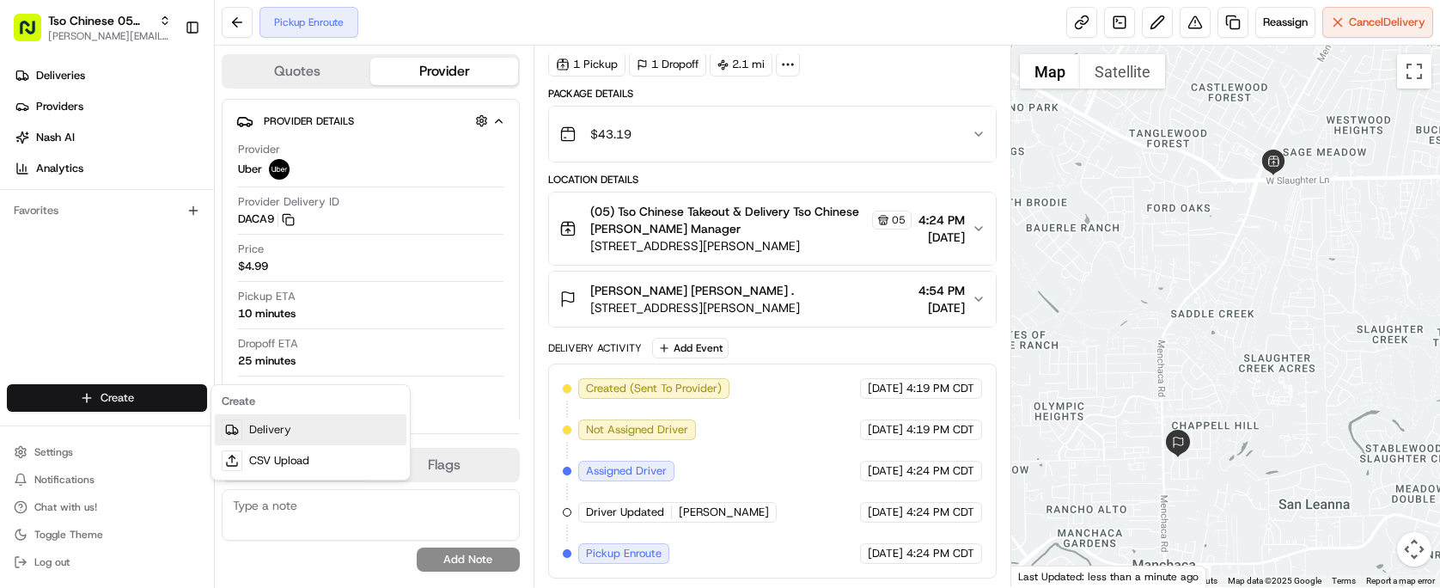
click at [270, 420] on link "Delivery" at bounding box center [311, 429] width 192 height 31
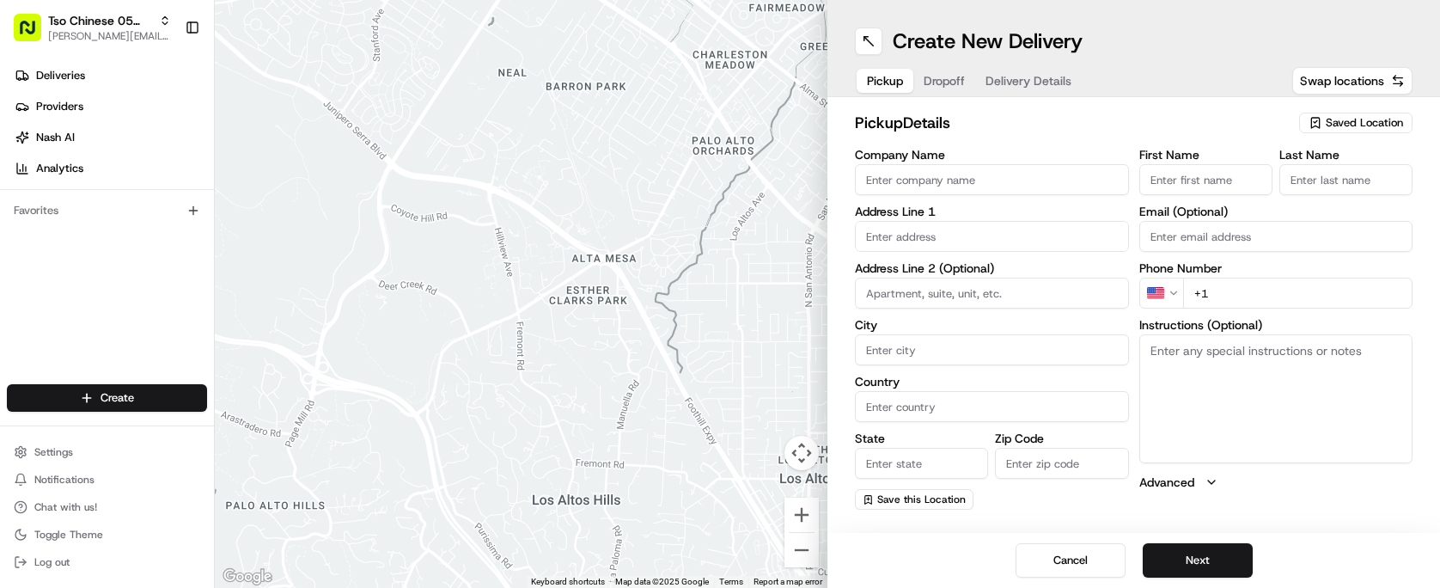
click at [1381, 126] on span "Saved Location" at bounding box center [1364, 122] width 77 height 15
click at [1278, 192] on span "(05) Tso Chinese Takeout & Delivery (05)" at bounding box center [1326, 187] width 211 height 15
type input "(05) Tso Chinese Takeout & Delivery"
type input "[STREET_ADDRESS][PERSON_NAME]"
type input "Ste 100"
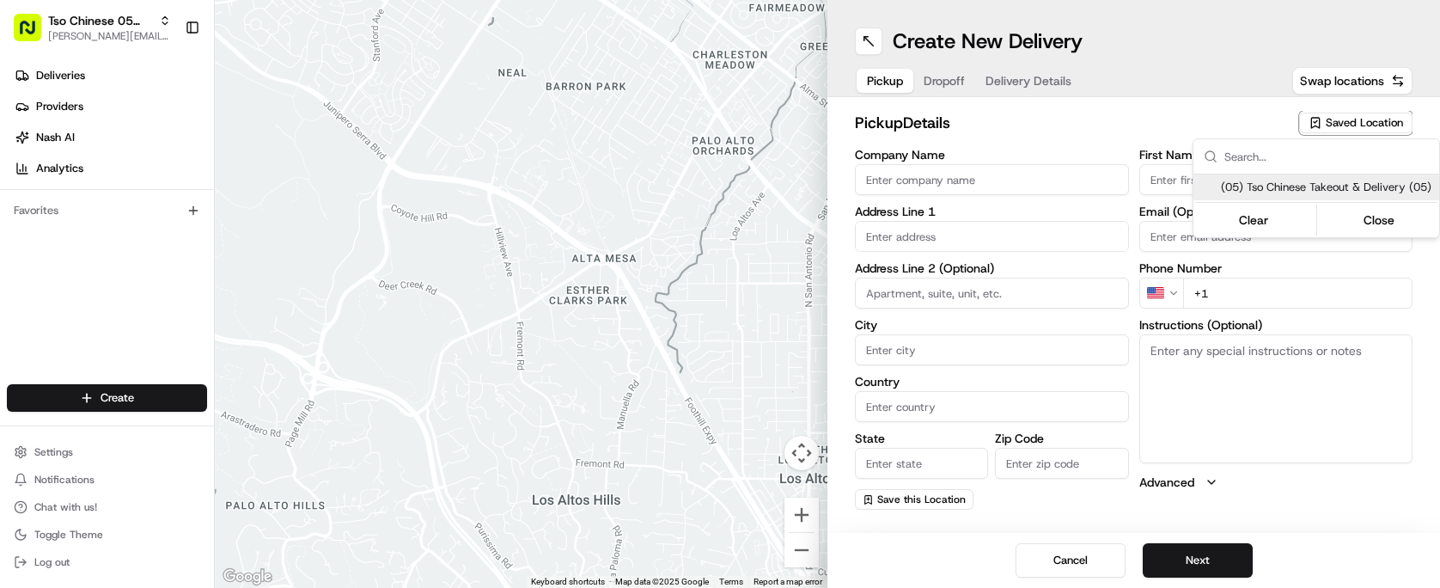
type input "Austin"
type input "US"
type input "[GEOGRAPHIC_DATA]"
type input "78748"
type input "Tso Chinese"
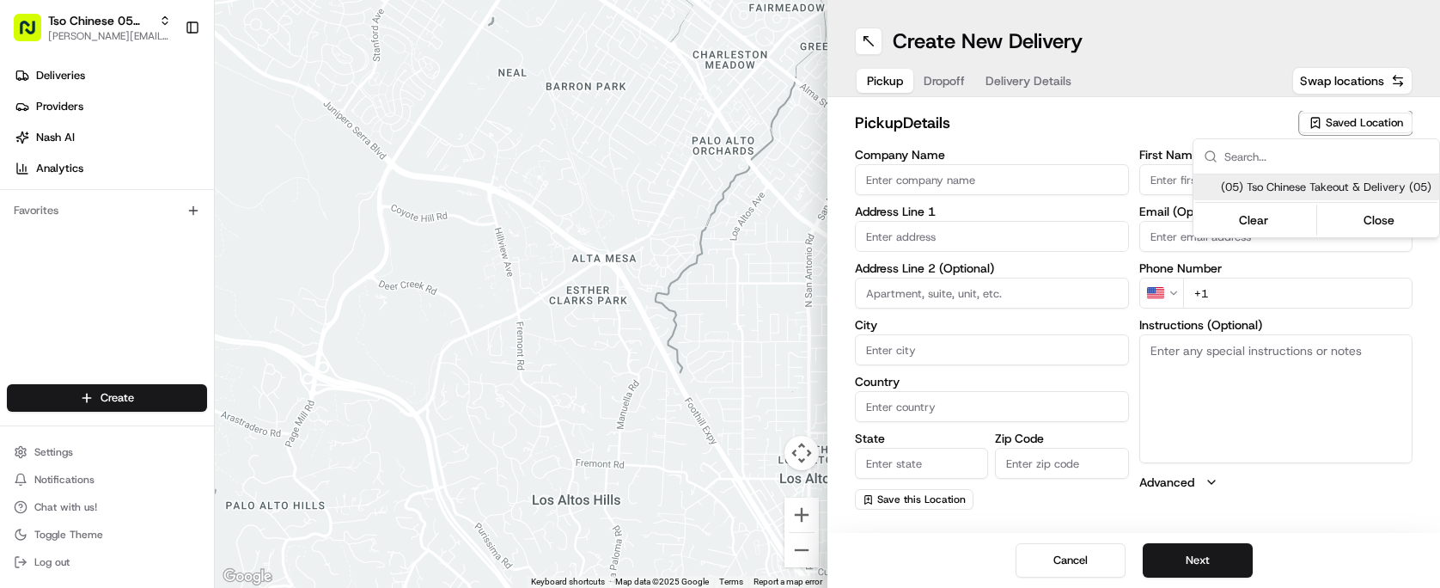
type input "[PERSON_NAME] Manager"
type input "[EMAIL_ADDRESS][DOMAIN_NAME]"
type input "[PHONE_NUMBER]"
type textarea "Submit a picture displaying address & food as Proof of Delivery. Envía una foto…"
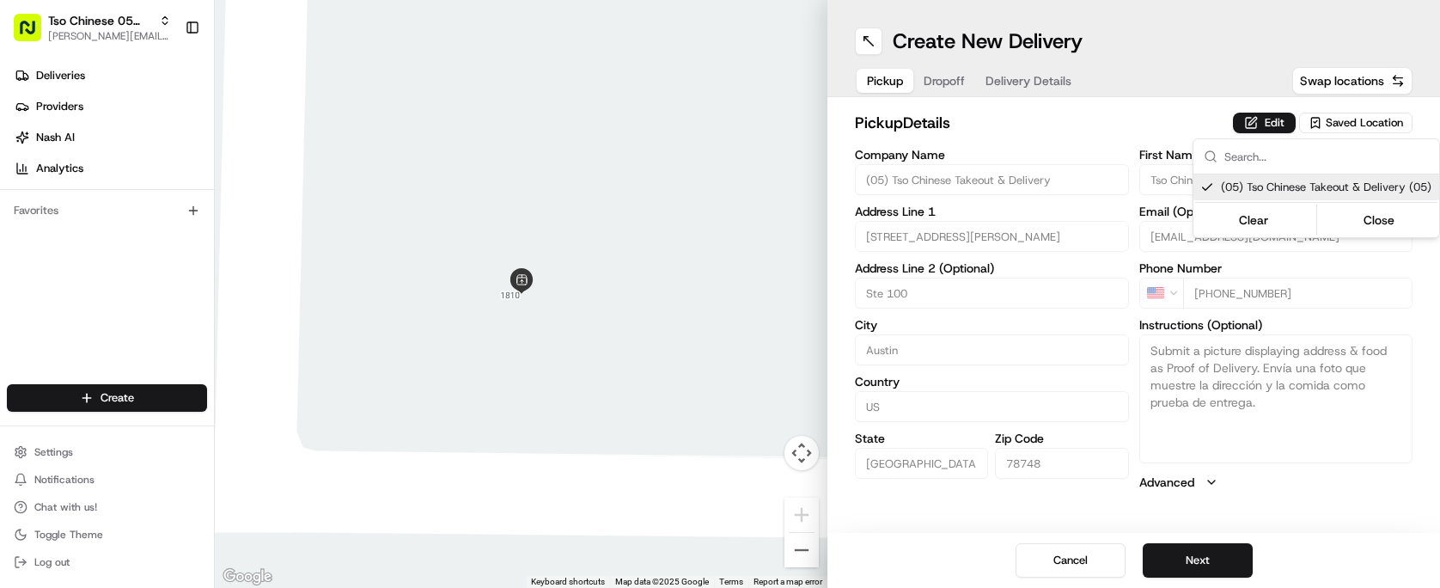
click at [1044, 128] on html "Tso Chinese 05 Menchaca [EMAIL_ADDRESS][DOMAIN_NAME] Toggle Sidebar Deliveries …" at bounding box center [720, 294] width 1440 height 588
click at [954, 82] on span "Dropoff" at bounding box center [944, 80] width 41 height 17
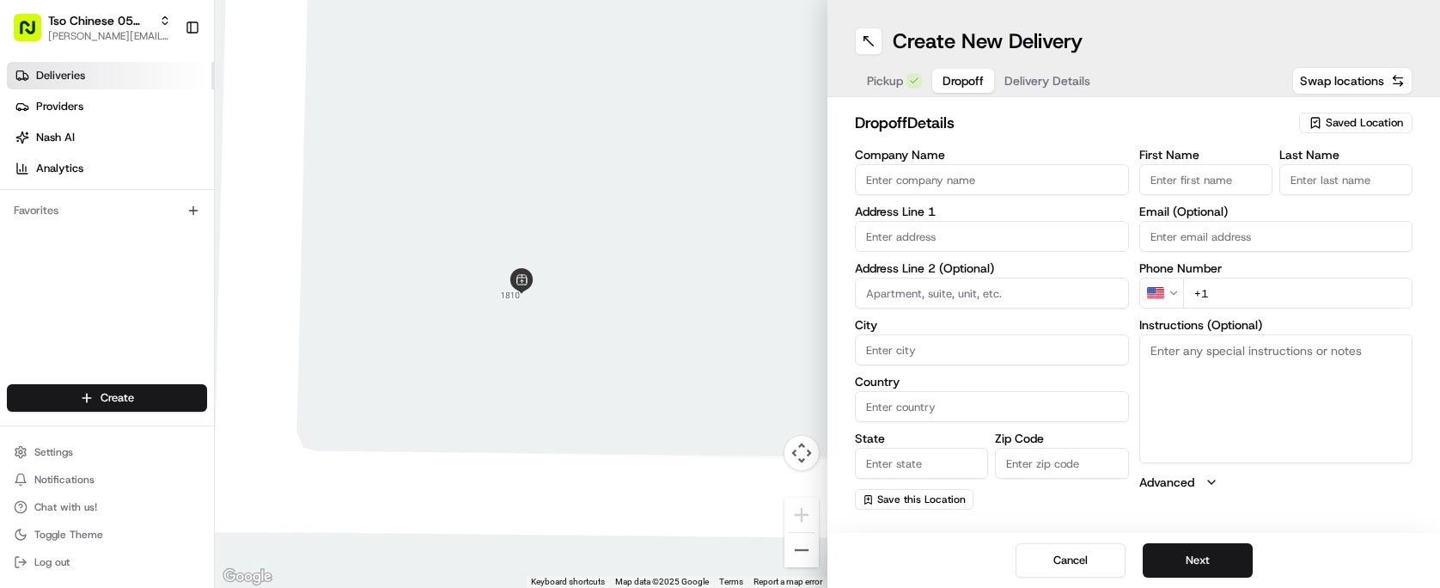
click at [80, 85] on link "Deliveries" at bounding box center [110, 75] width 207 height 27
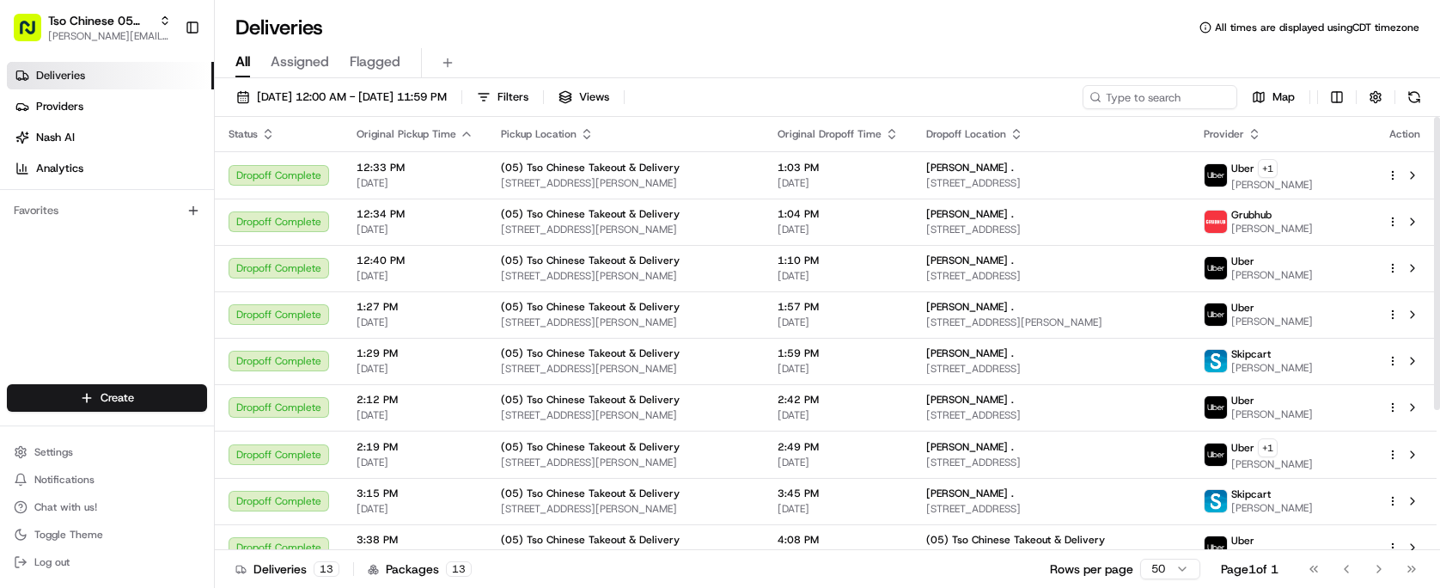
scroll to position [206, 0]
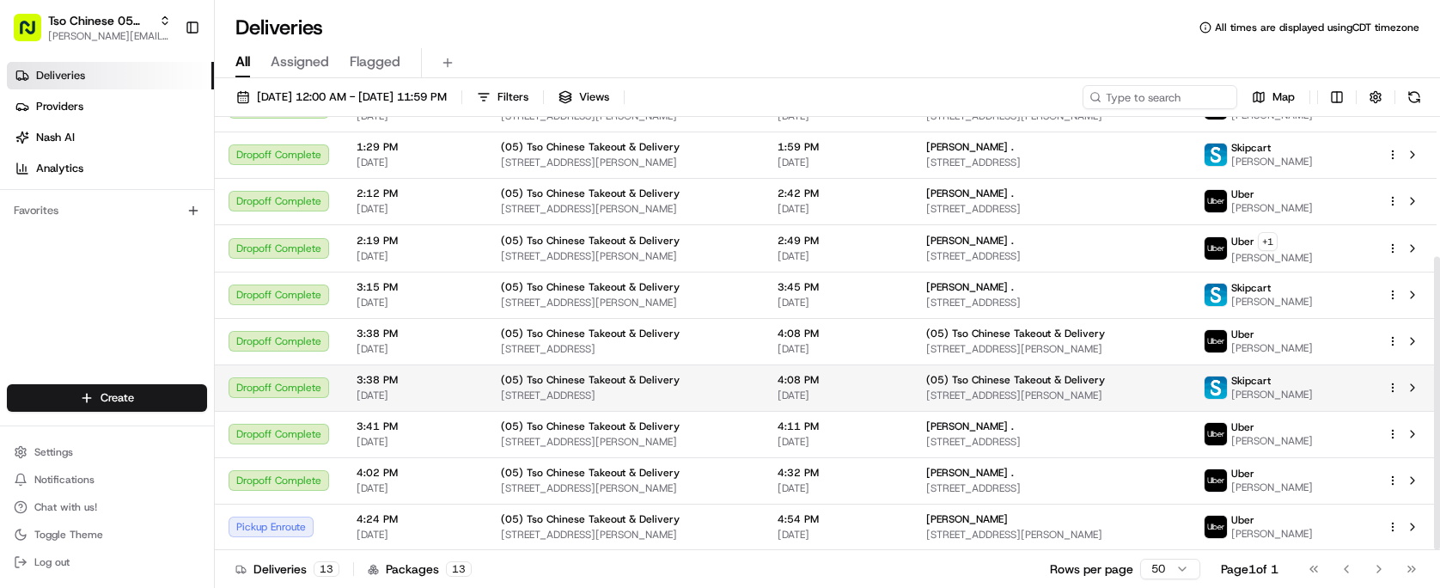
click at [1015, 383] on span "(05) Tso Chinese Takeout & Delivery" at bounding box center [1015, 380] width 179 height 14
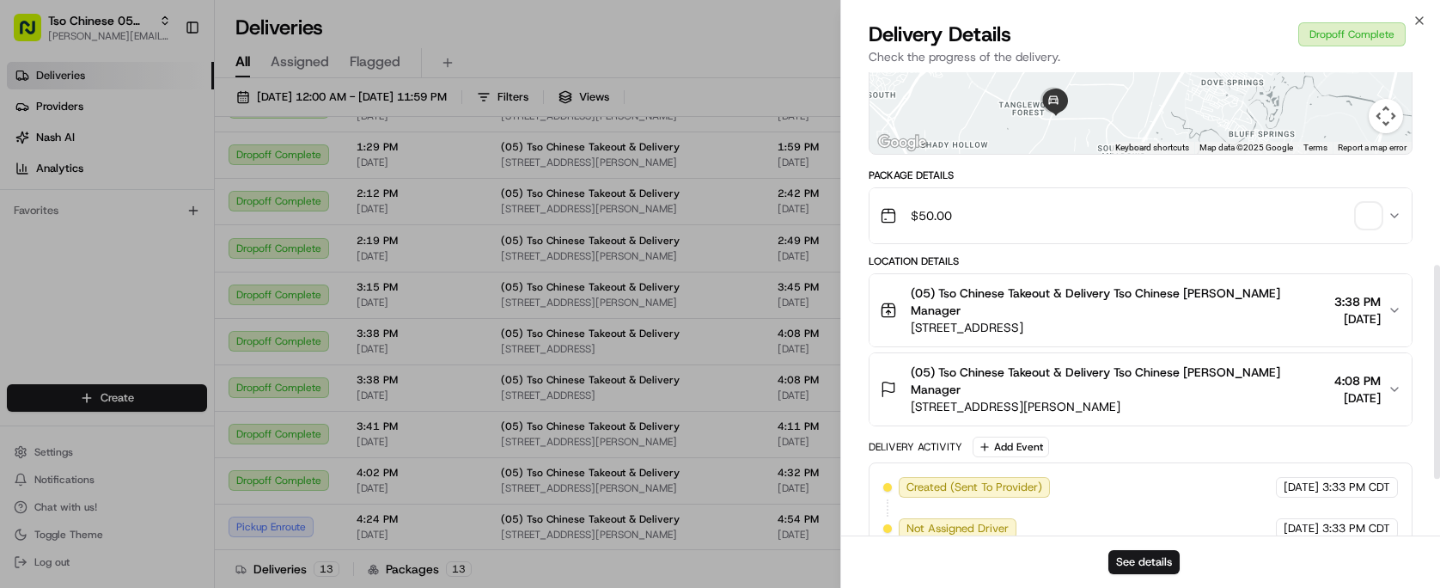
scroll to position [539, 0]
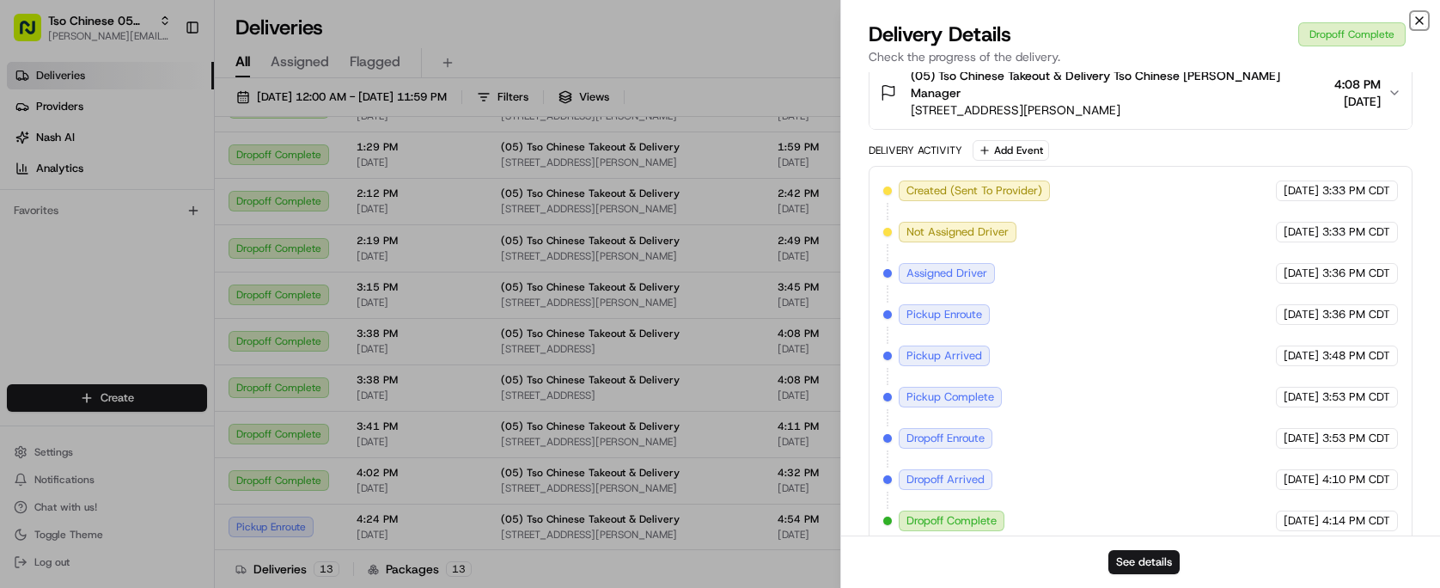
click at [1412, 17] on icon "button" at bounding box center [1419, 21] width 14 height 14
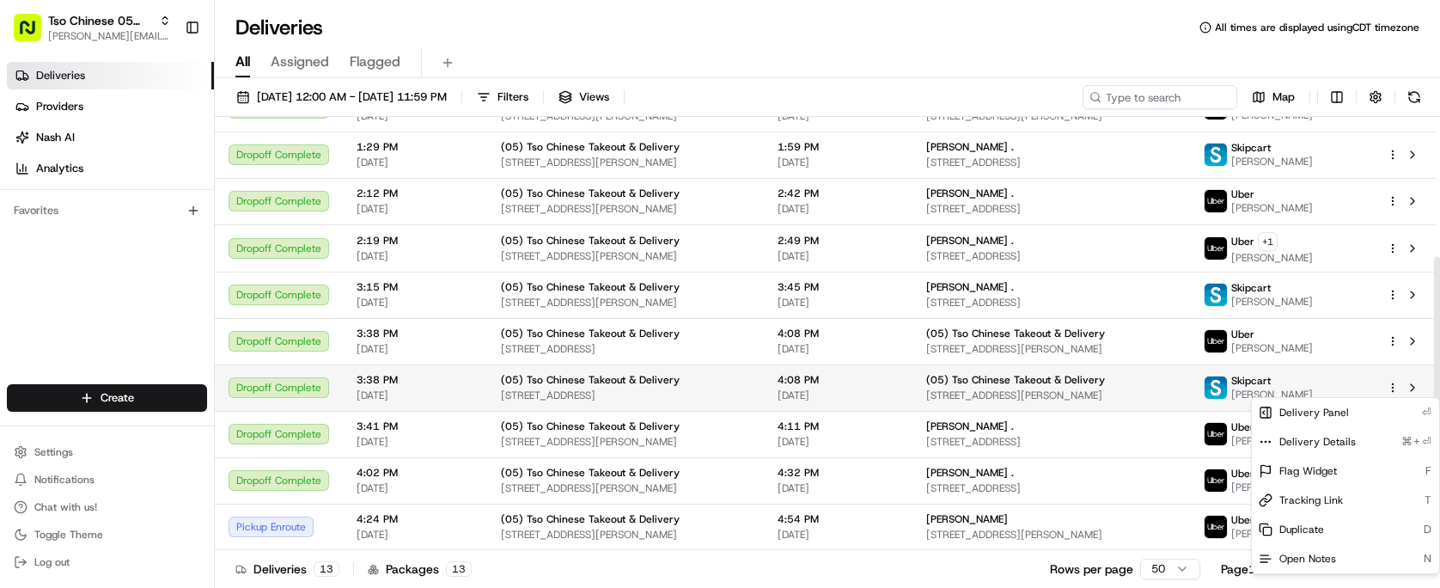
click at [1394, 387] on html "Tso Chinese 05 Menchaca [EMAIL_ADDRESS][DOMAIN_NAME] Toggle Sidebar Deliveries …" at bounding box center [720, 294] width 1440 height 588
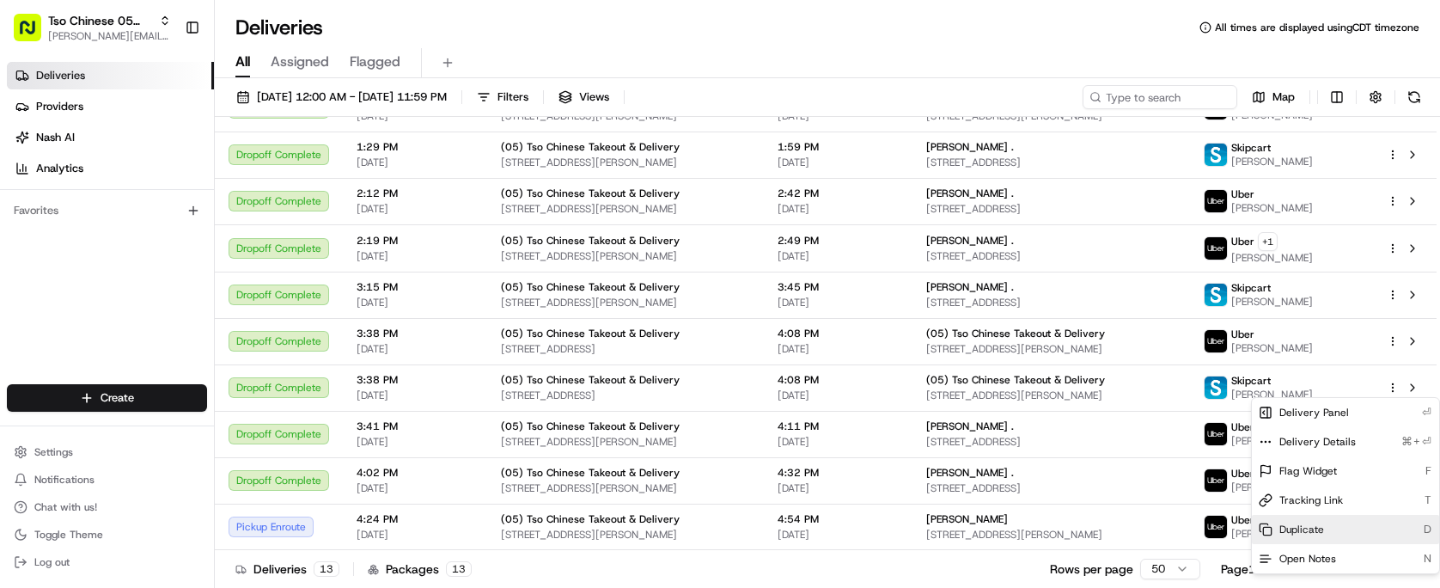
click at [1324, 522] on div "Duplicate D" at bounding box center [1345, 529] width 187 height 29
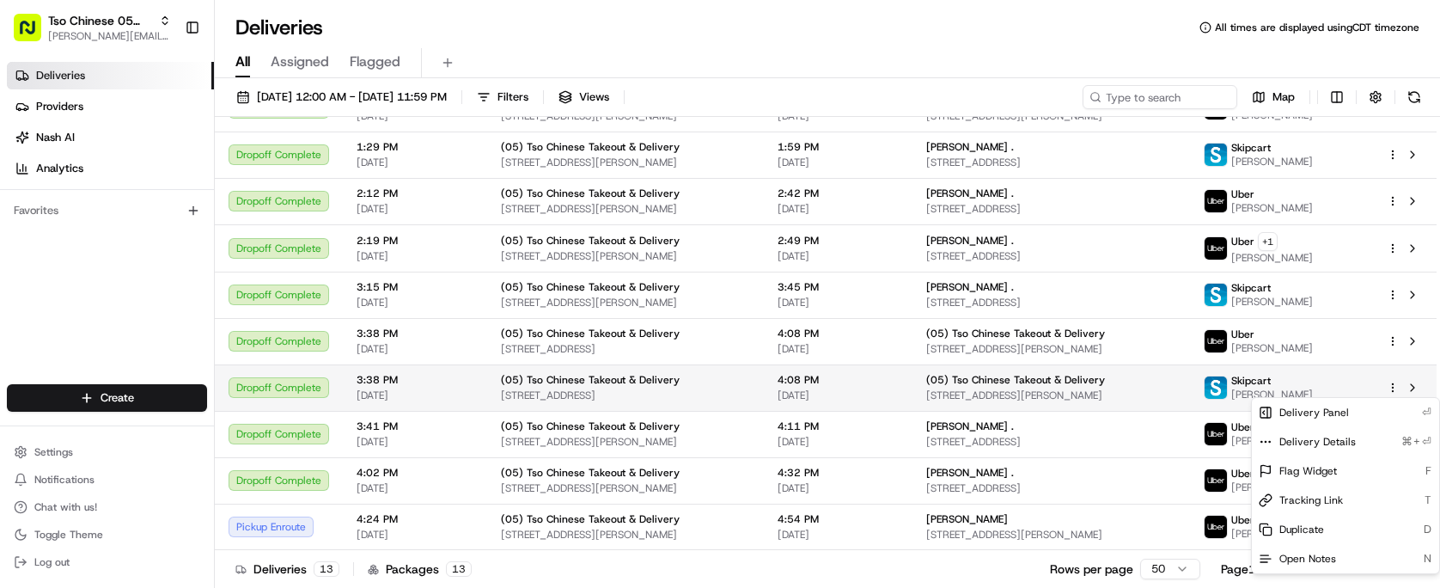
click at [1391, 381] on html "Tso Chinese 05 Menchaca [EMAIL_ADDRESS][DOMAIN_NAME] Toggle Sidebar Deliveries …" at bounding box center [720, 294] width 1440 height 588
click at [1397, 384] on html "Tso Chinese 05 Menchaca [EMAIL_ADDRESS][DOMAIN_NAME] Toggle Sidebar Deliveries …" at bounding box center [720, 294] width 1440 height 588
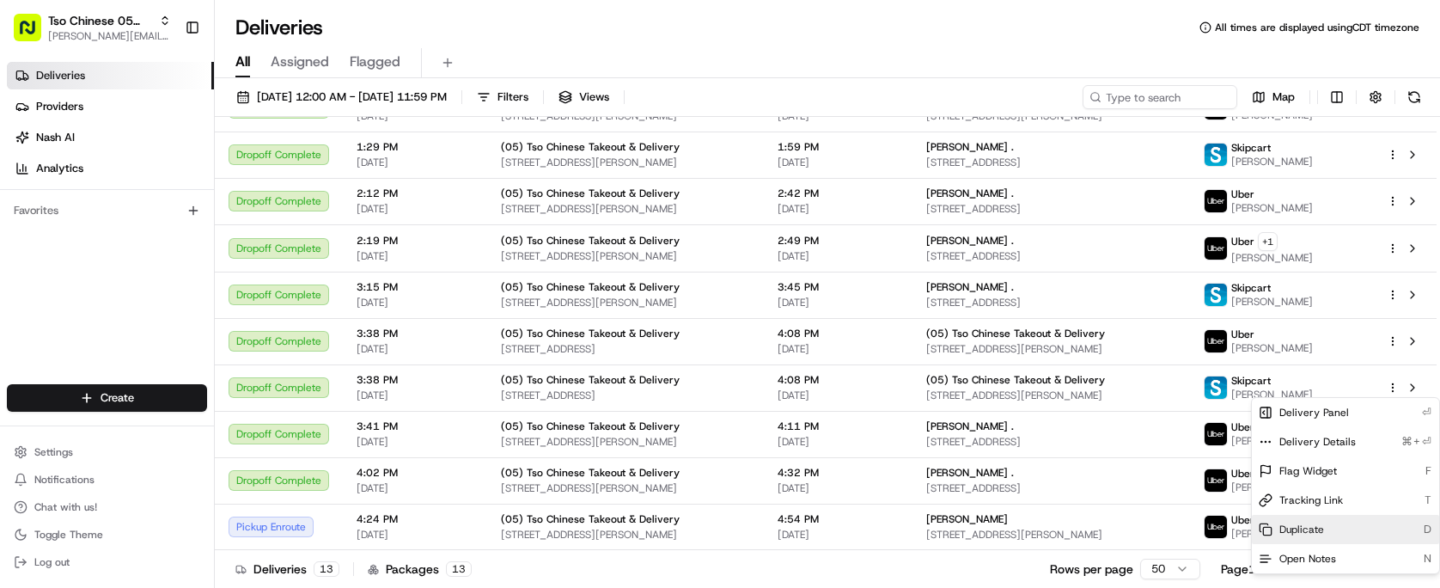
click at [1310, 516] on div "Duplicate D" at bounding box center [1345, 529] width 187 height 29
